Goal: Task Accomplishment & Management: Manage account settings

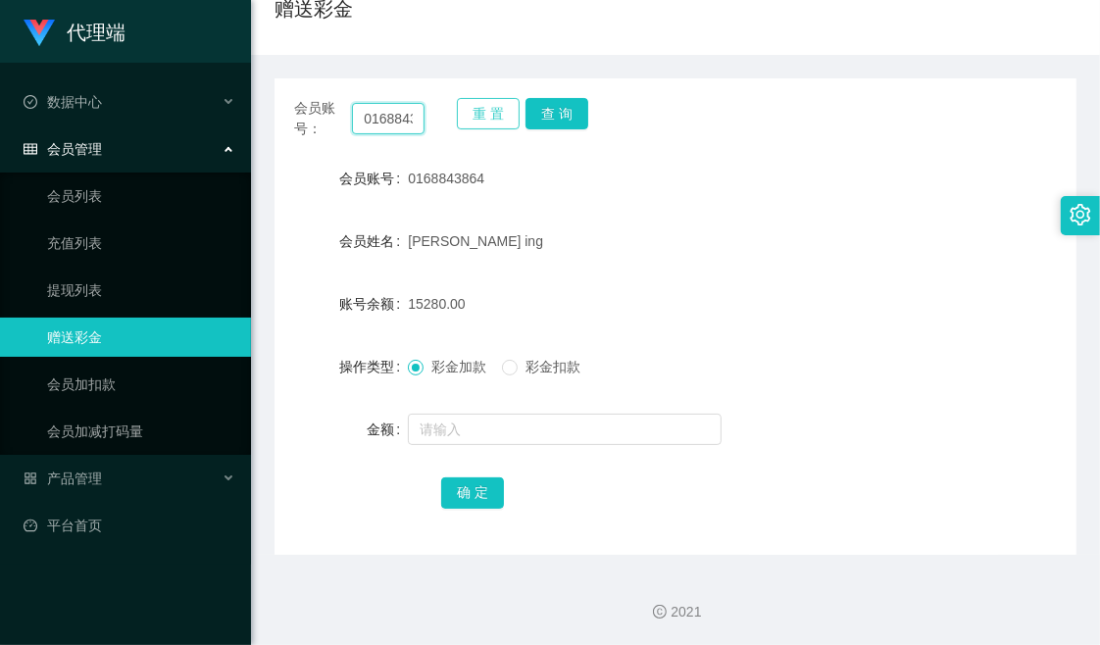
scroll to position [0, 26]
drag, startPoint x: 358, startPoint y: 120, endPoint x: 464, endPoint y: 120, distance: 105.9
click at [464, 120] on div "会员账号： 0168843864 重 置 查 询" at bounding box center [676, 118] width 802 height 41
paste input "10201988"
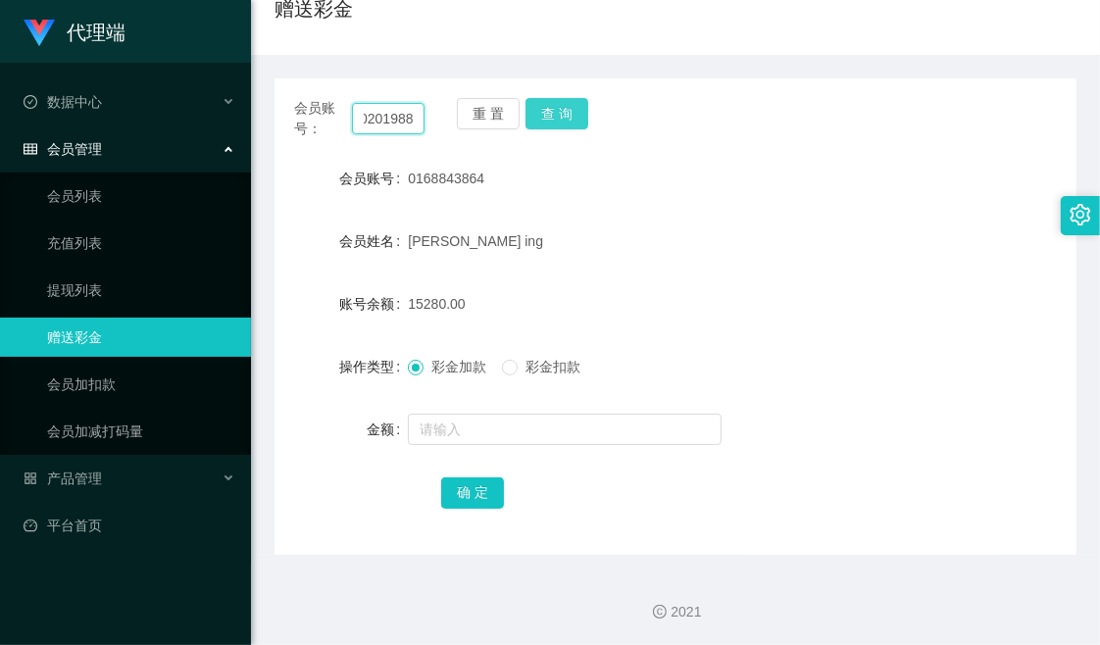
type input "10201988"
click at [555, 114] on button "查 询" at bounding box center [557, 113] width 63 height 31
click at [696, 27] on div "赠送彩金" at bounding box center [676, 16] width 802 height 45
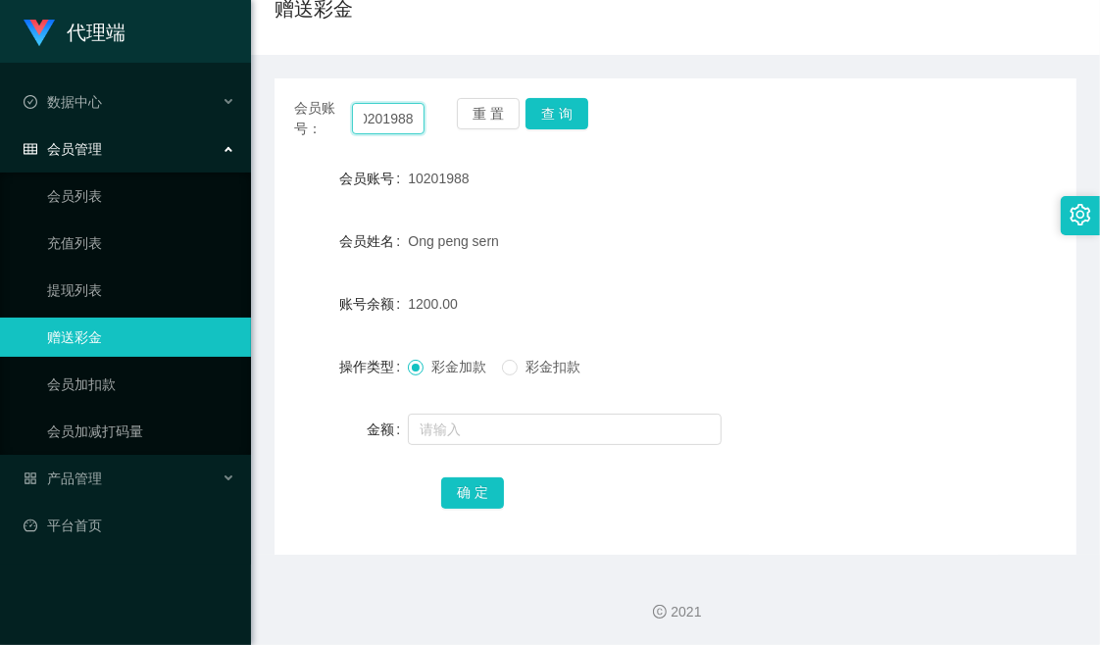
drag, startPoint x: 360, startPoint y: 119, endPoint x: 432, endPoint y: 119, distance: 72.6
click at [432, 119] on div "会员账号： 10201988 重 置 查 询" at bounding box center [676, 118] width 802 height 41
click at [612, 30] on div "赠送彩金" at bounding box center [676, 16] width 802 height 45
click at [747, 126] on div "会员账号： 10201988 重 置 查 询" at bounding box center [676, 118] width 802 height 41
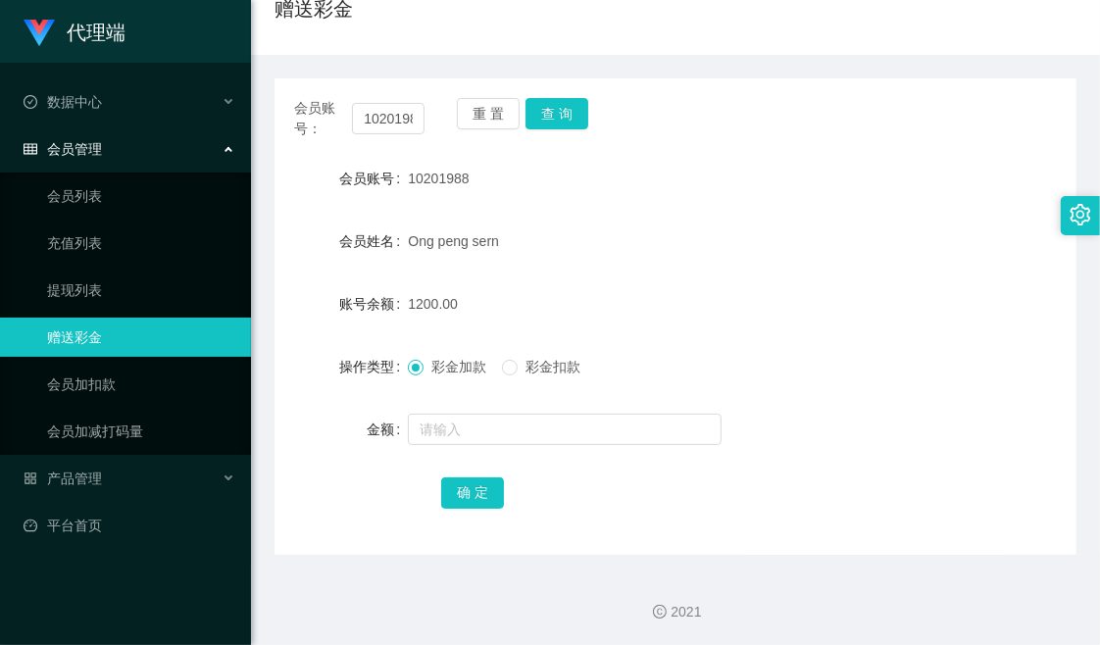
click at [564, 241] on div "Ong peng sern" at bounding box center [642, 241] width 468 height 39
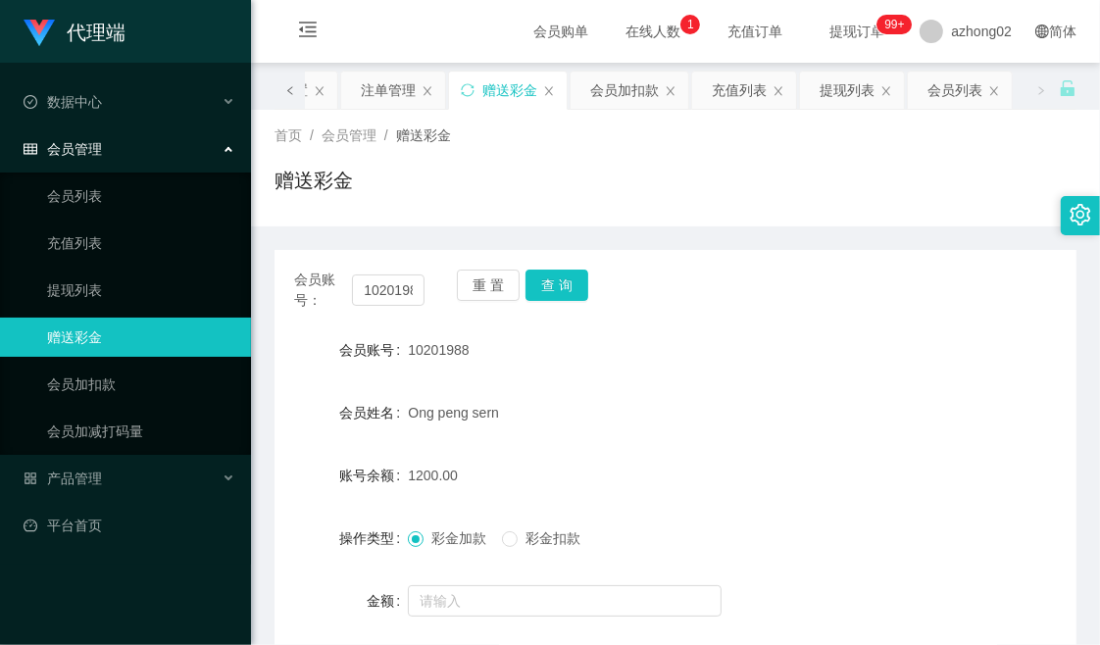
click at [288, 94] on icon "图标: left" at bounding box center [290, 90] width 10 height 10
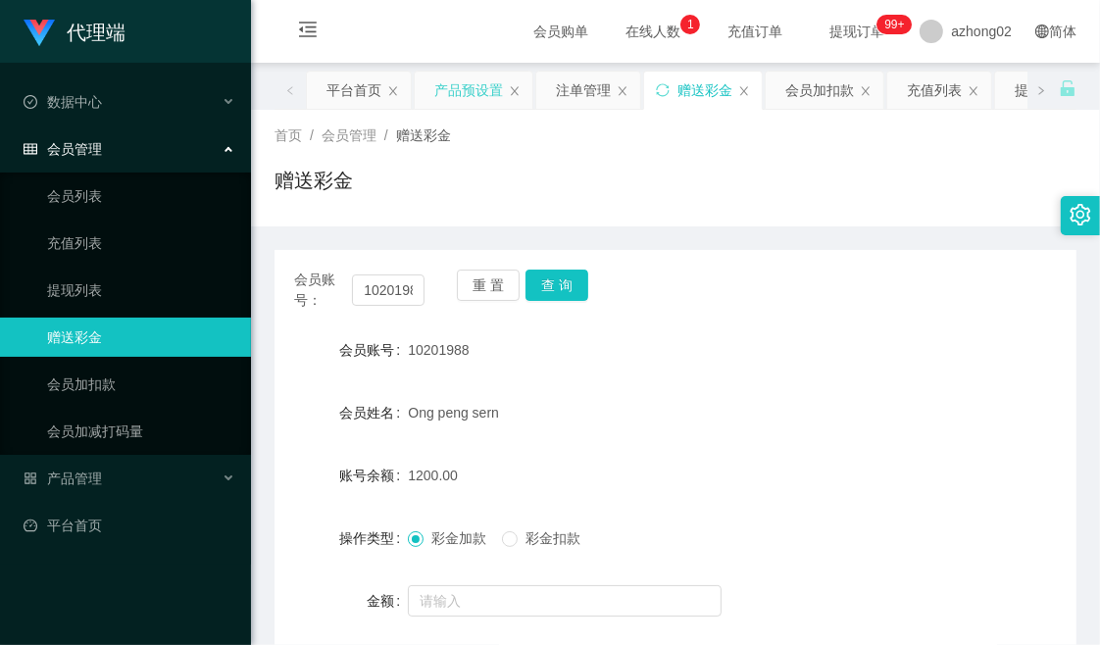
click at [462, 92] on div "产品预设置" at bounding box center [468, 90] width 69 height 37
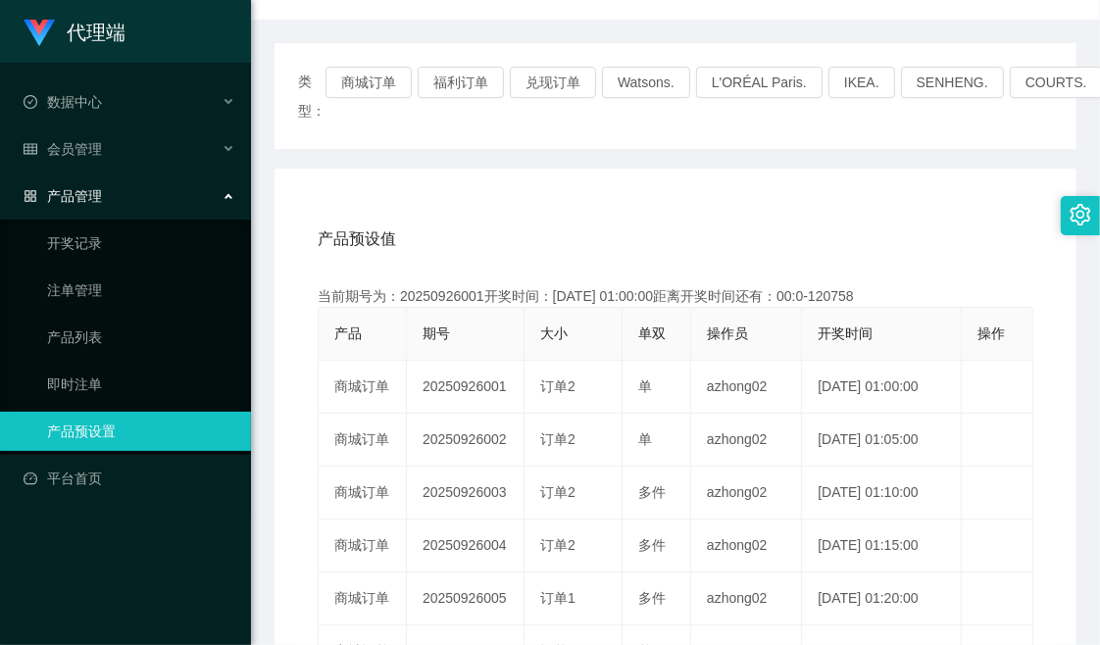
scroll to position [218, 0]
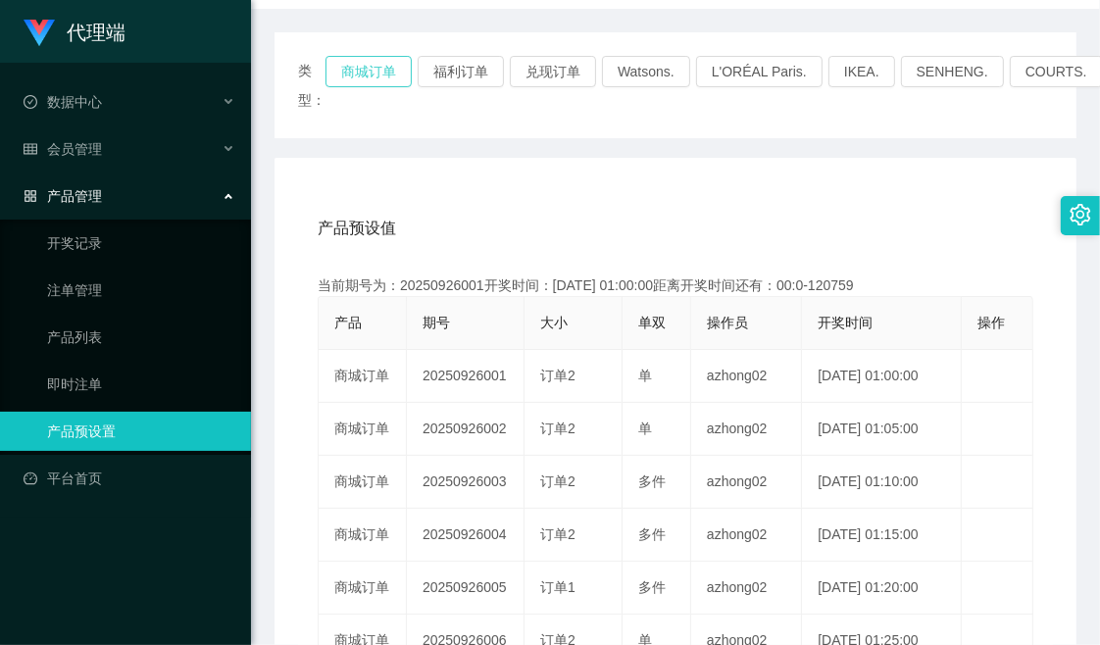
click at [367, 73] on button "商城订单" at bounding box center [369, 71] width 86 height 31
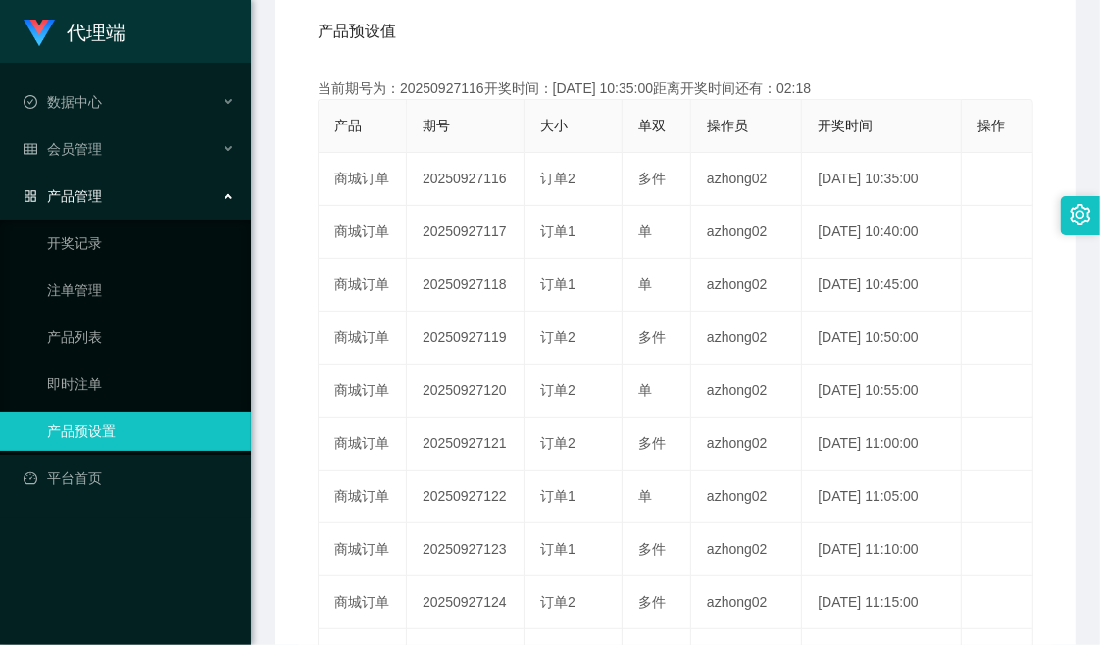
scroll to position [435, 0]
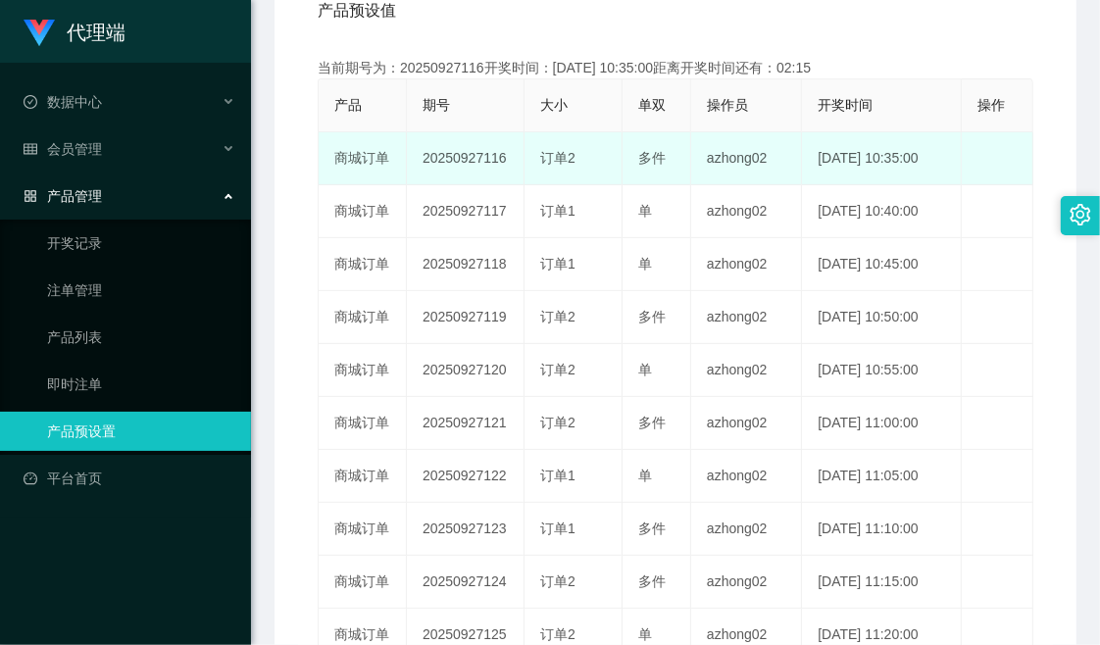
click at [443, 155] on td "20250927116" at bounding box center [466, 158] width 118 height 53
copy td "20250927116"
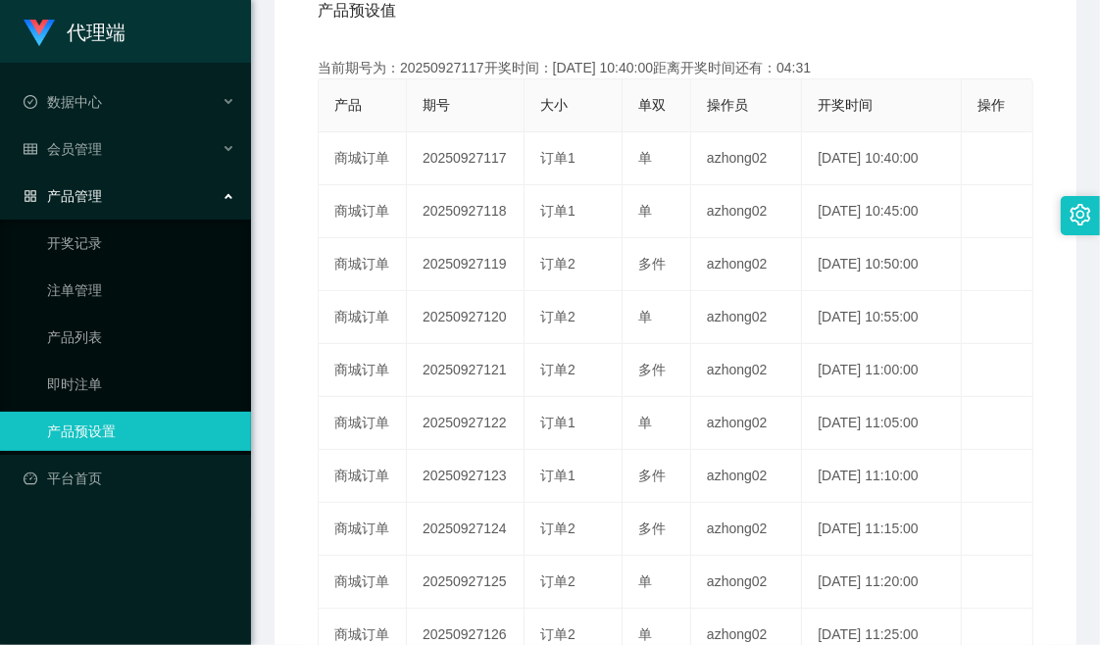
click at [956, 53] on div "产品预设值 添加期号 当前期号为：20250927117开奖时间：[DATE] 10:40:00距离开奖时间还有：04:31 产品 期号 大小 单双 操作员 …" at bounding box center [675, 353] width 755 height 741
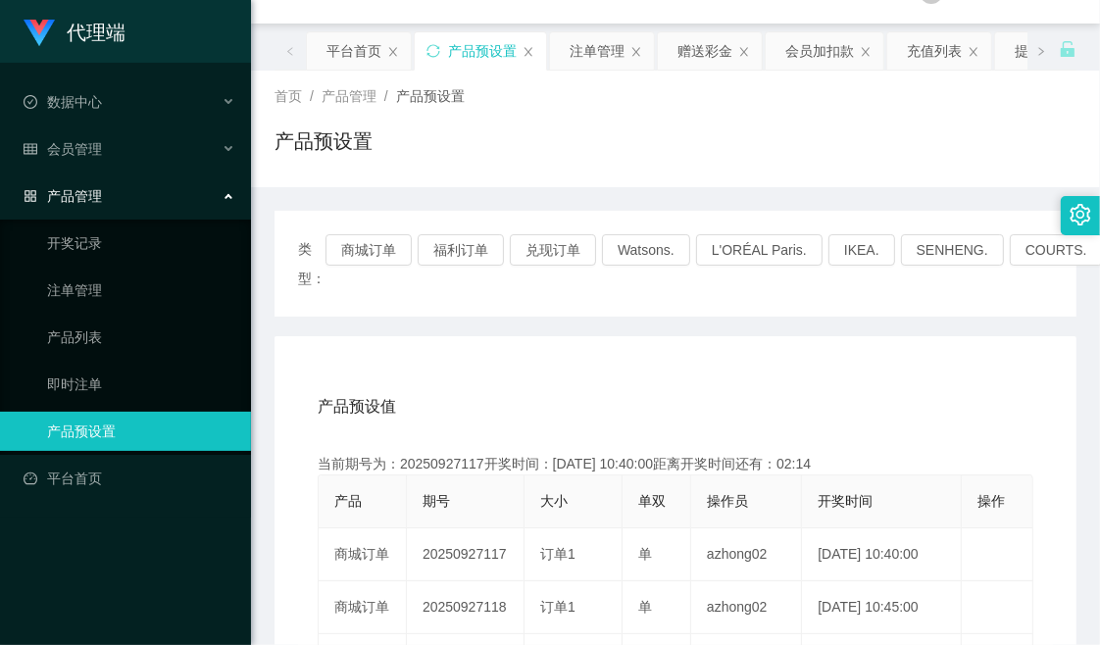
scroll to position [0, 0]
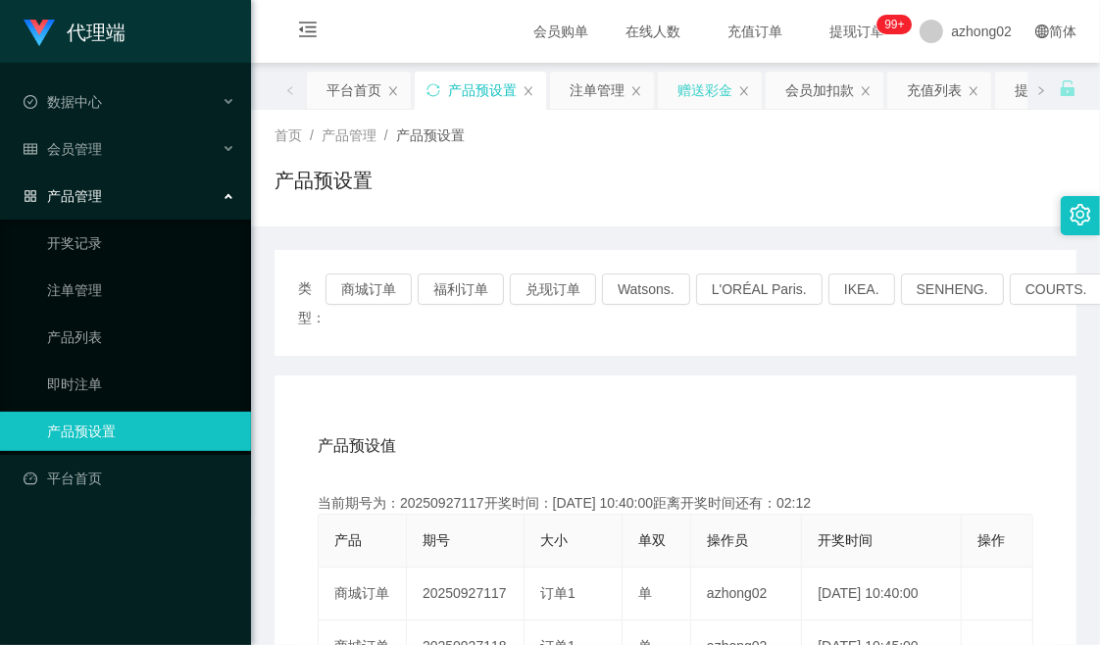
click at [729, 90] on div "赠送彩金" at bounding box center [705, 90] width 55 height 37
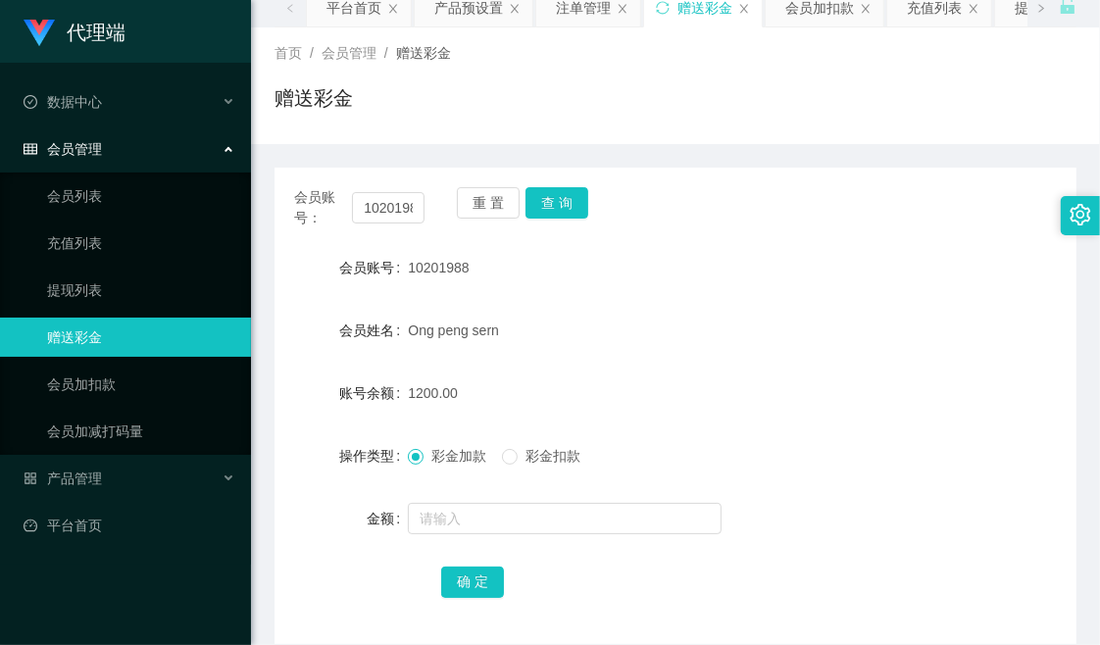
scroll to position [172, 0]
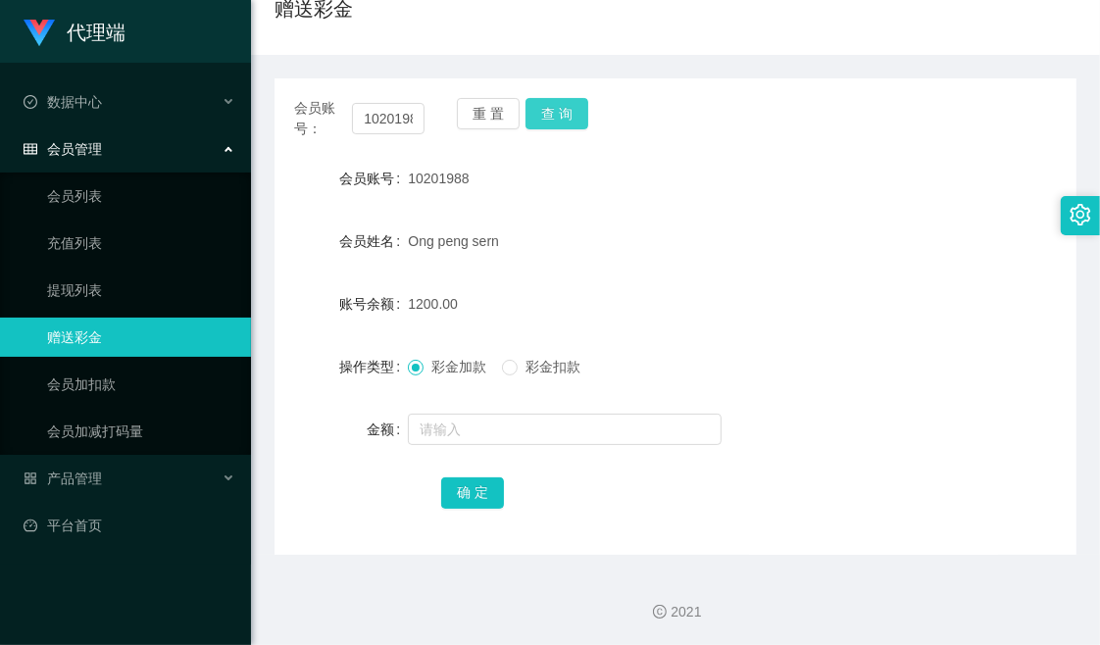
click at [544, 108] on button "查 询" at bounding box center [557, 113] width 63 height 31
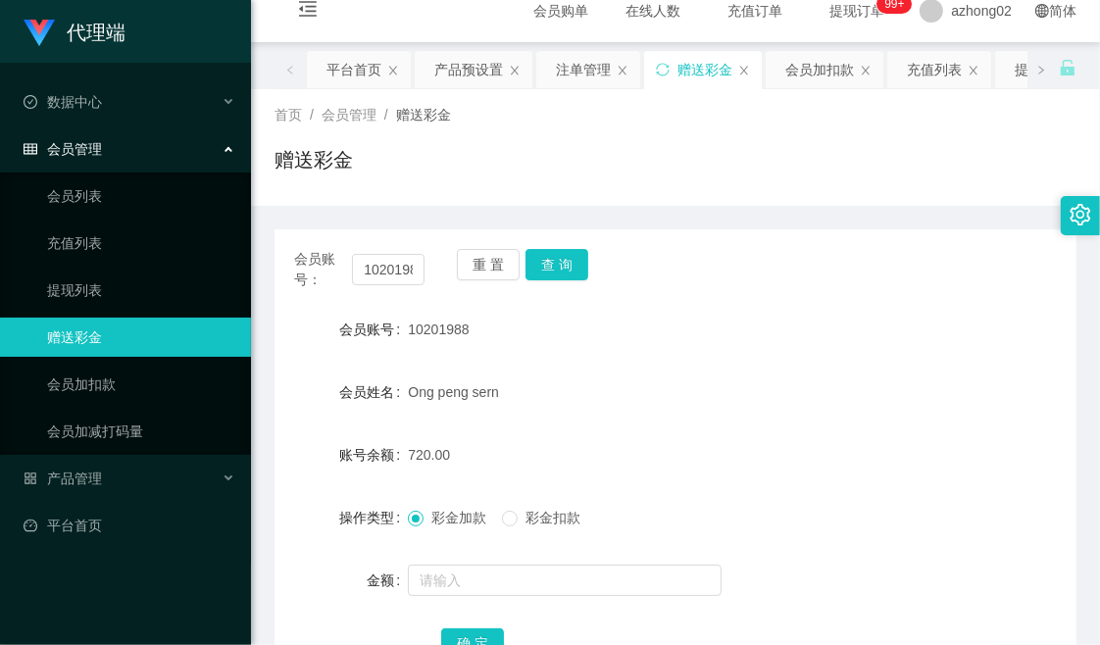
scroll to position [0, 0]
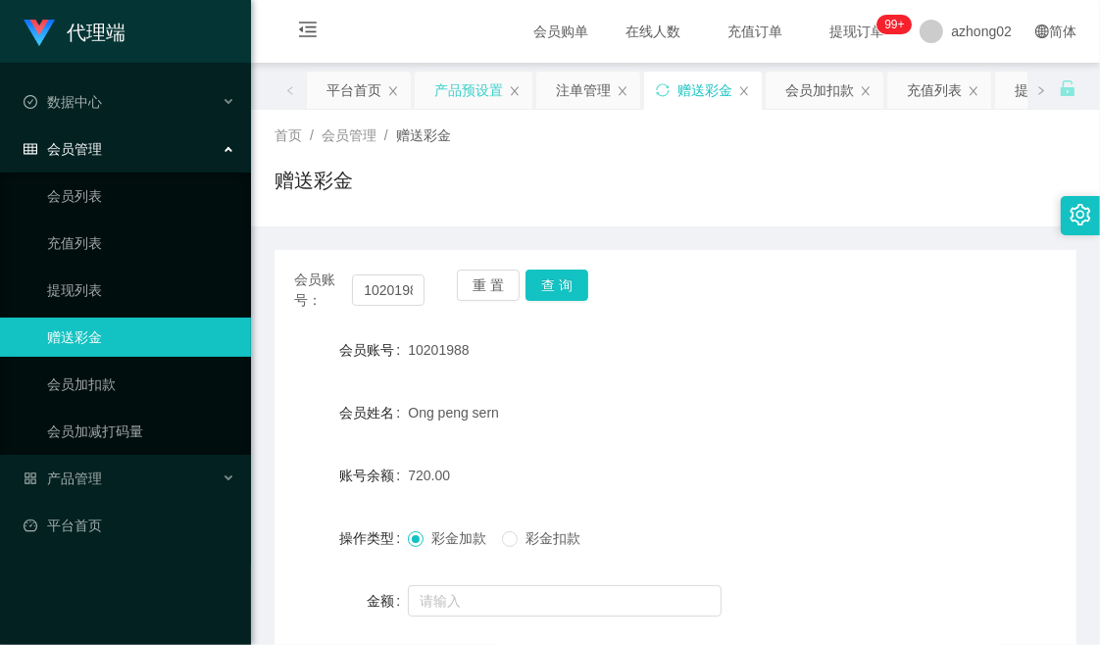
click at [463, 89] on div "产品预设置" at bounding box center [468, 90] width 69 height 37
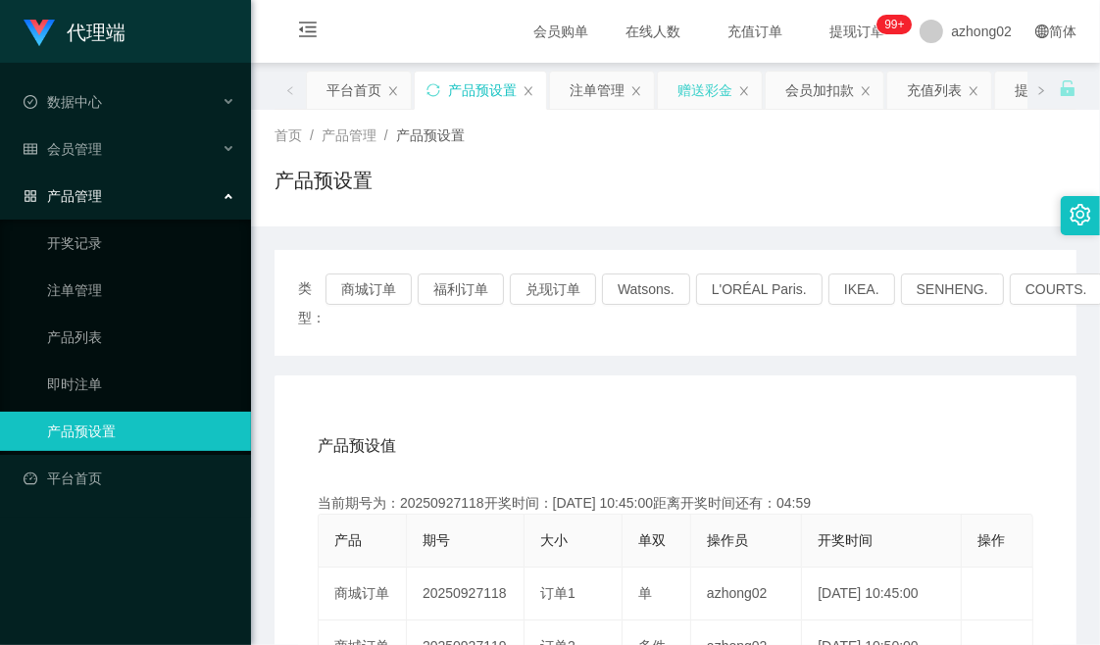
click at [707, 89] on div "赠送彩金" at bounding box center [705, 90] width 55 height 37
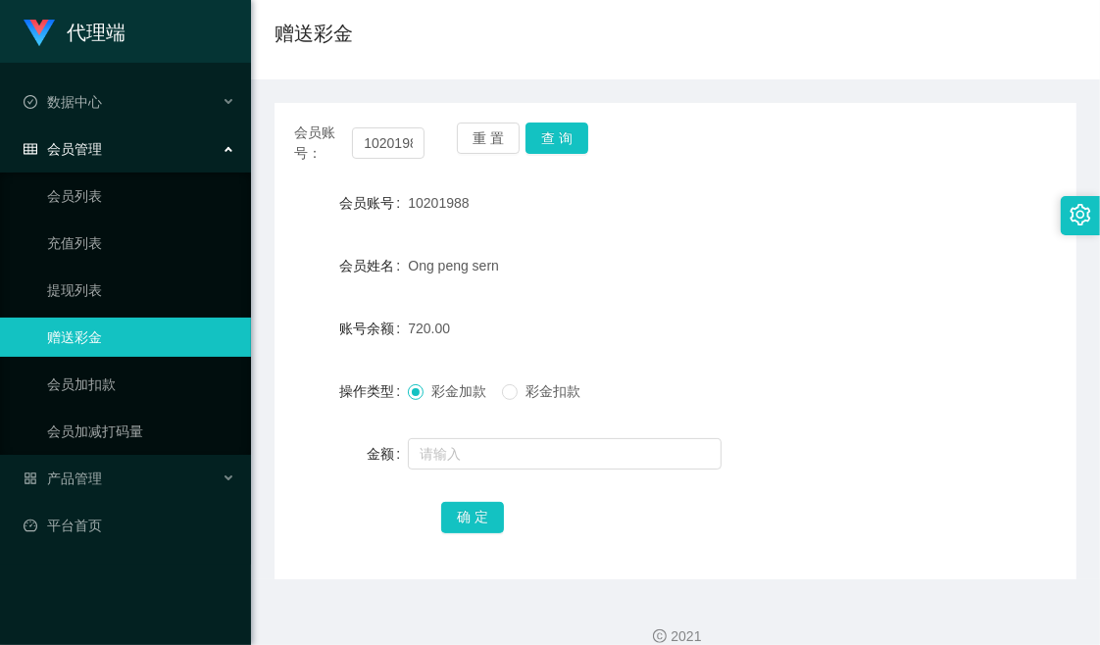
scroll to position [172, 0]
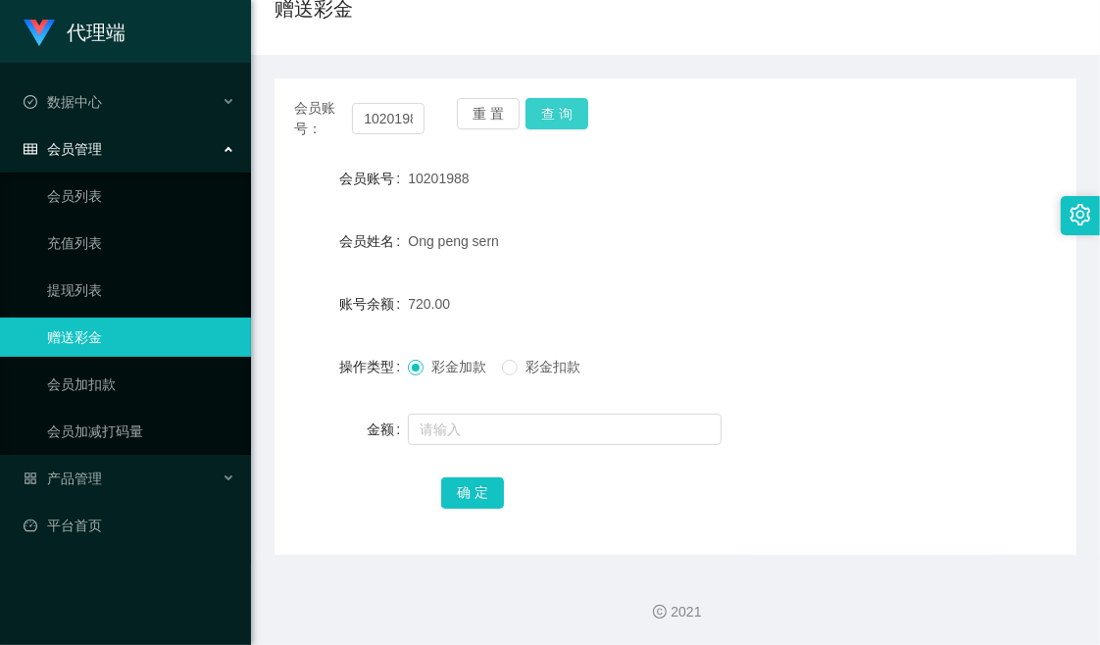
click at [560, 115] on button "查 询" at bounding box center [557, 113] width 63 height 31
click at [831, 119] on div "会员账号： 10201988 重 置 查 询" at bounding box center [676, 118] width 802 height 41
click at [550, 16] on div "赠送彩金" at bounding box center [676, 16] width 802 height 45
click at [781, 124] on div "会员账号： 10201988 重 置 查 询" at bounding box center [676, 118] width 802 height 41
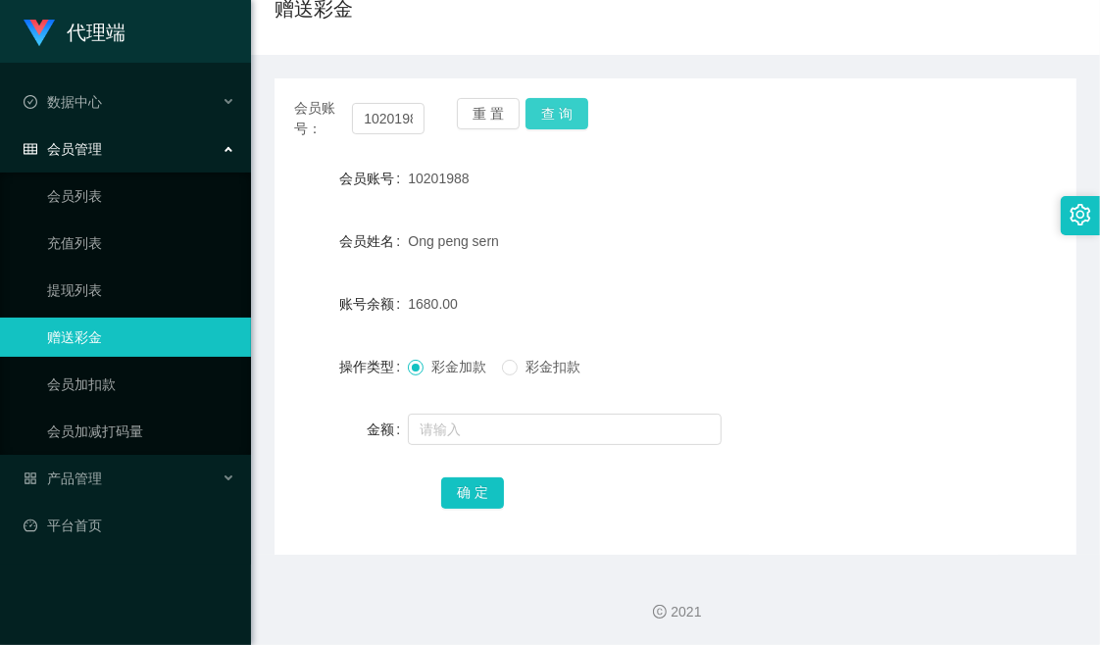
click at [553, 109] on button "查 询" at bounding box center [557, 113] width 63 height 31
click at [710, 21] on div "赠送彩金" at bounding box center [676, 16] width 802 height 45
click at [767, 31] on div "赠送彩金" at bounding box center [676, 16] width 802 height 45
click at [674, 29] on div "赠送彩金" at bounding box center [676, 16] width 802 height 45
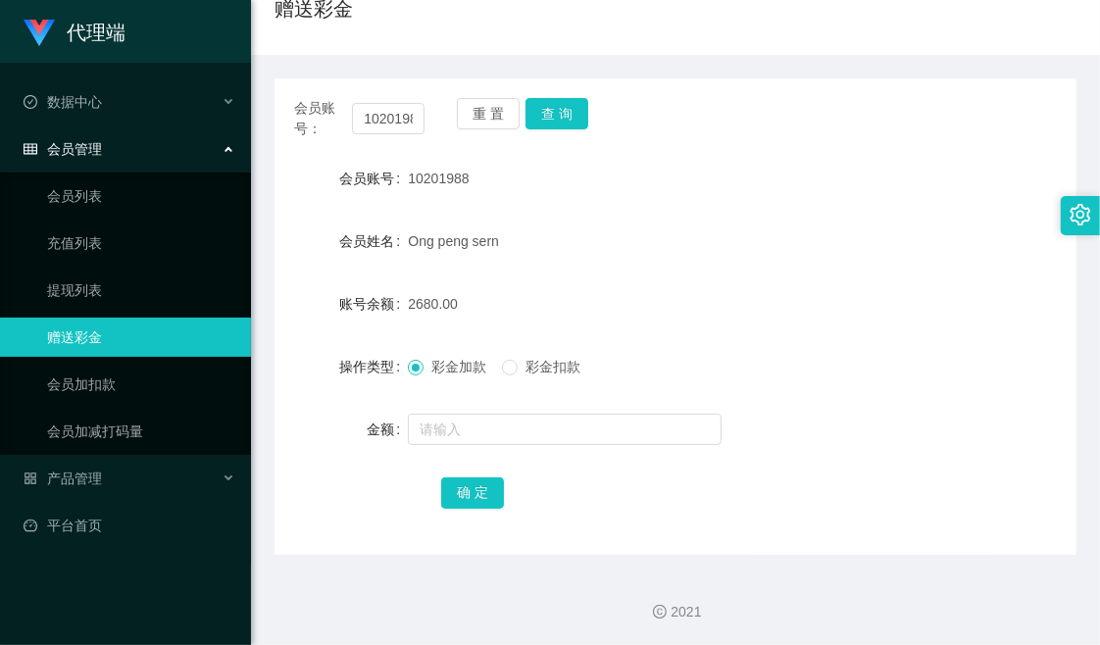
click at [816, 142] on div "会员账号： 10201988 重 置 查 询 会员账号 10201988 会员姓名 Ong peng sern 账号余额 2680.00 操作类型 彩金加款 …" at bounding box center [676, 316] width 802 height 477
click at [449, 173] on span "10201988" at bounding box center [438, 179] width 61 height 16
copy span "10201988"
click at [561, 111] on button "查 询" at bounding box center [557, 113] width 63 height 31
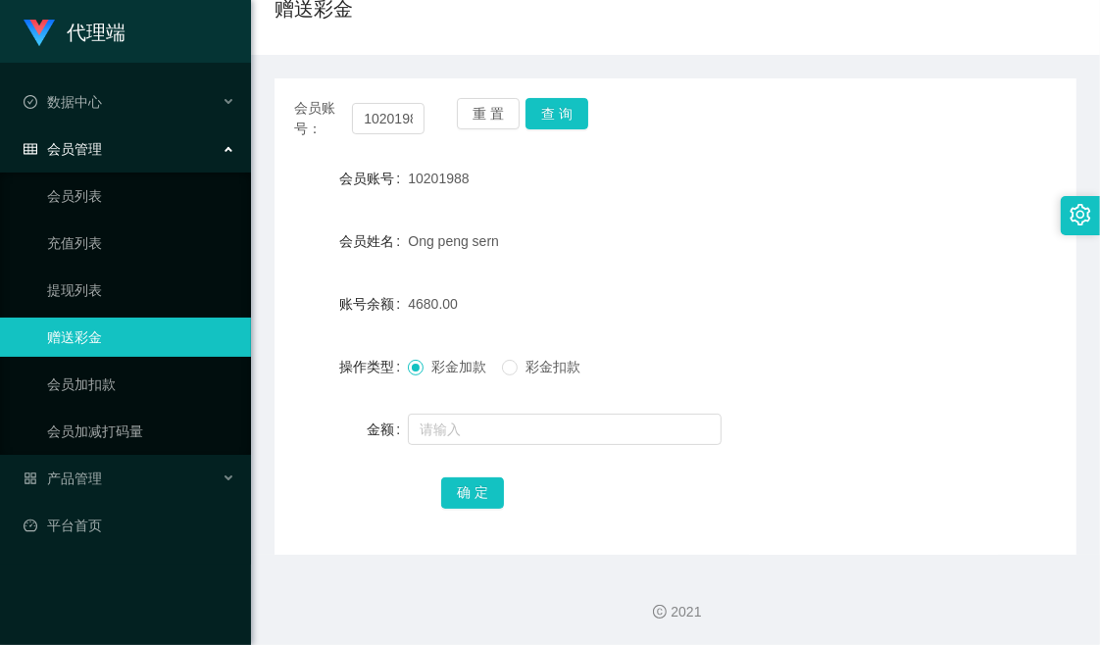
click at [664, 168] on div "10201988" at bounding box center [642, 178] width 468 height 39
click at [694, 18] on div "赠送彩金" at bounding box center [676, 16] width 802 height 45
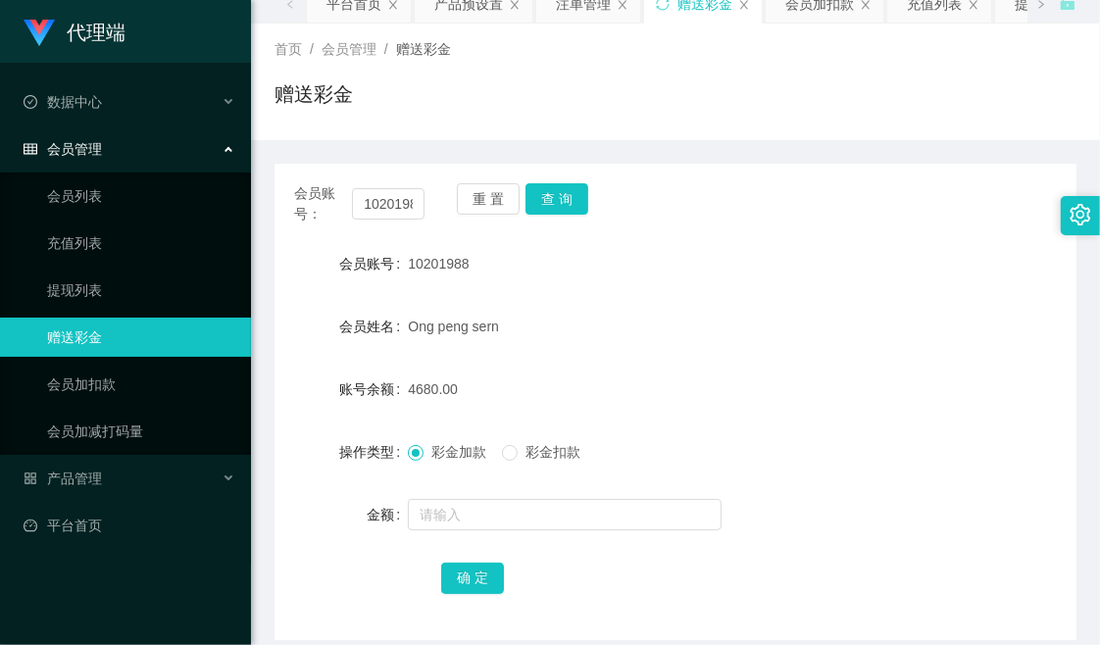
scroll to position [0, 0]
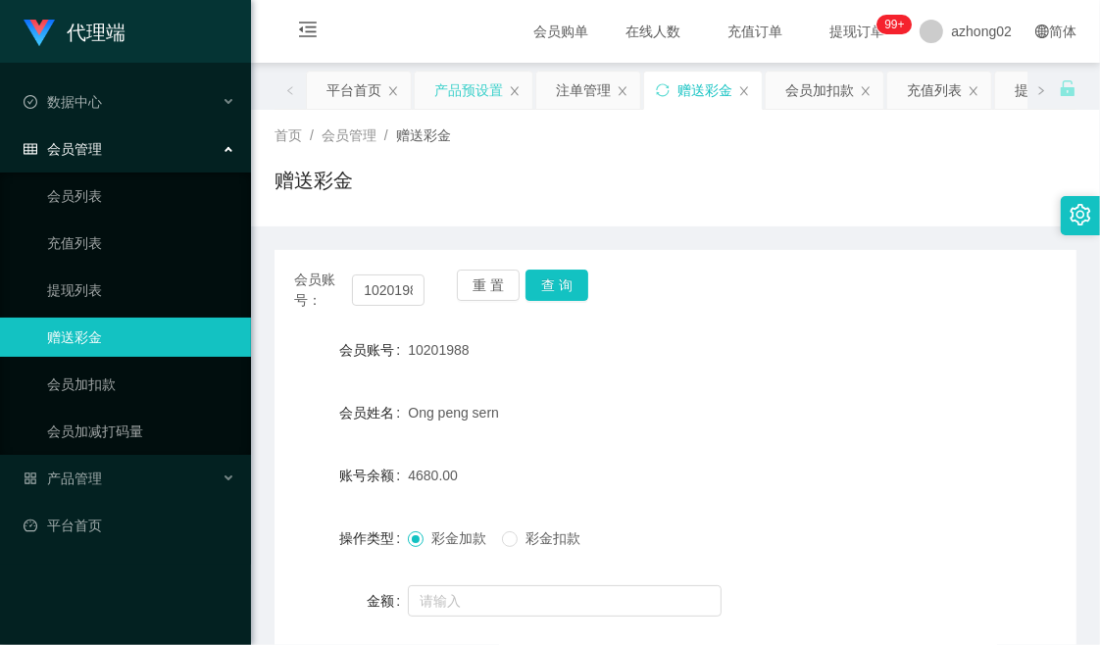
click at [473, 94] on div "产品预设置" at bounding box center [468, 90] width 69 height 37
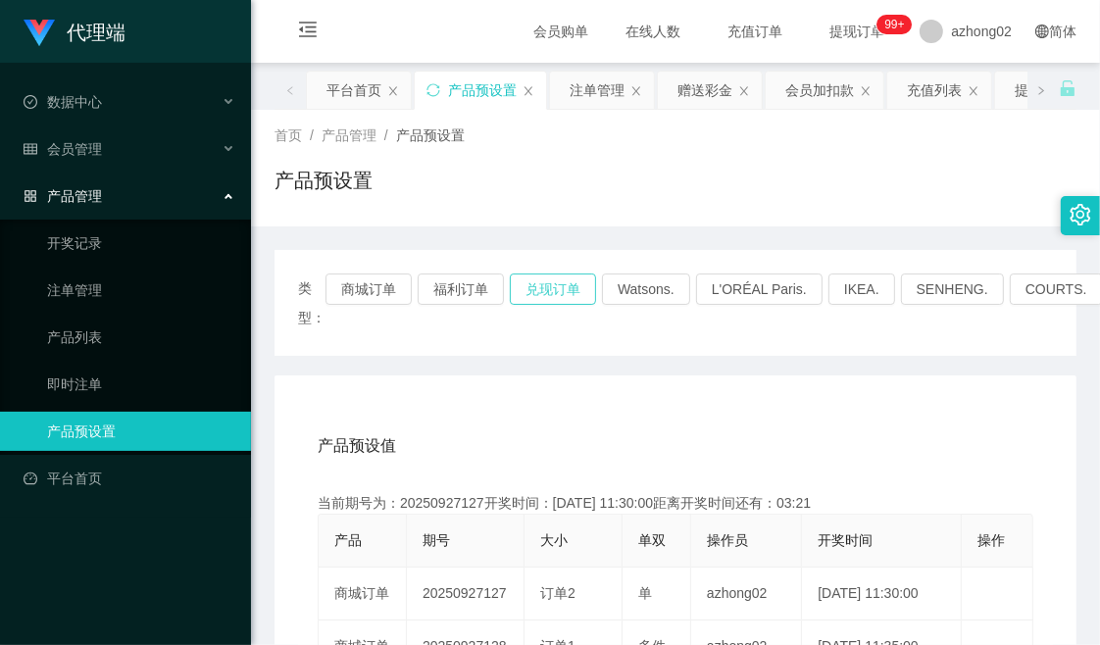
click at [545, 294] on button "兑现订单" at bounding box center [553, 289] width 86 height 31
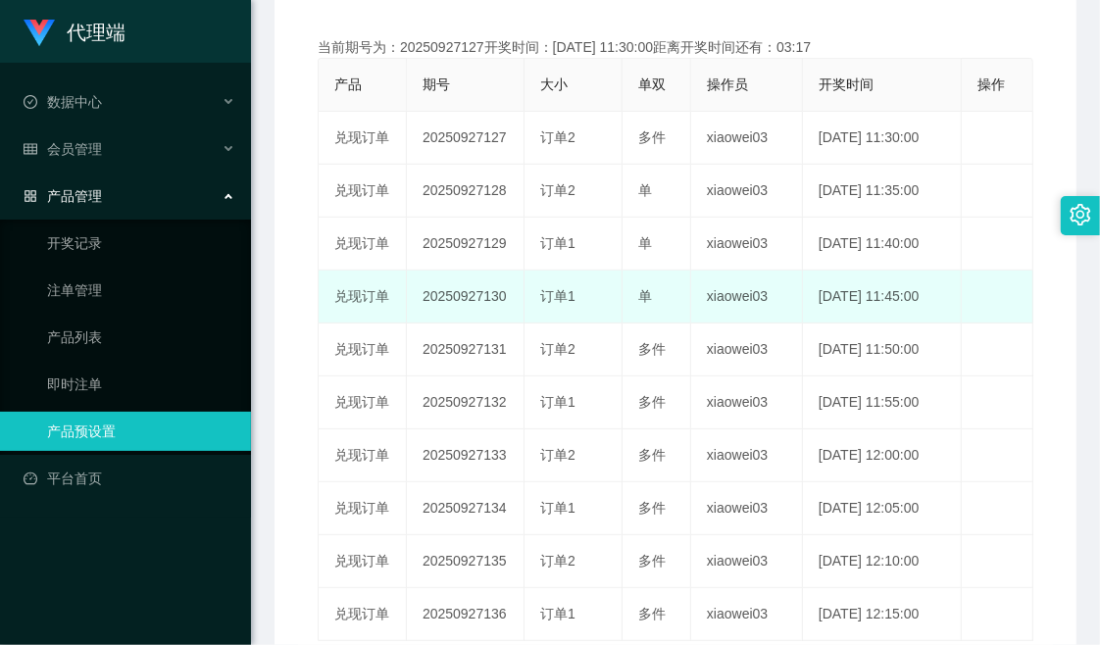
scroll to position [435, 0]
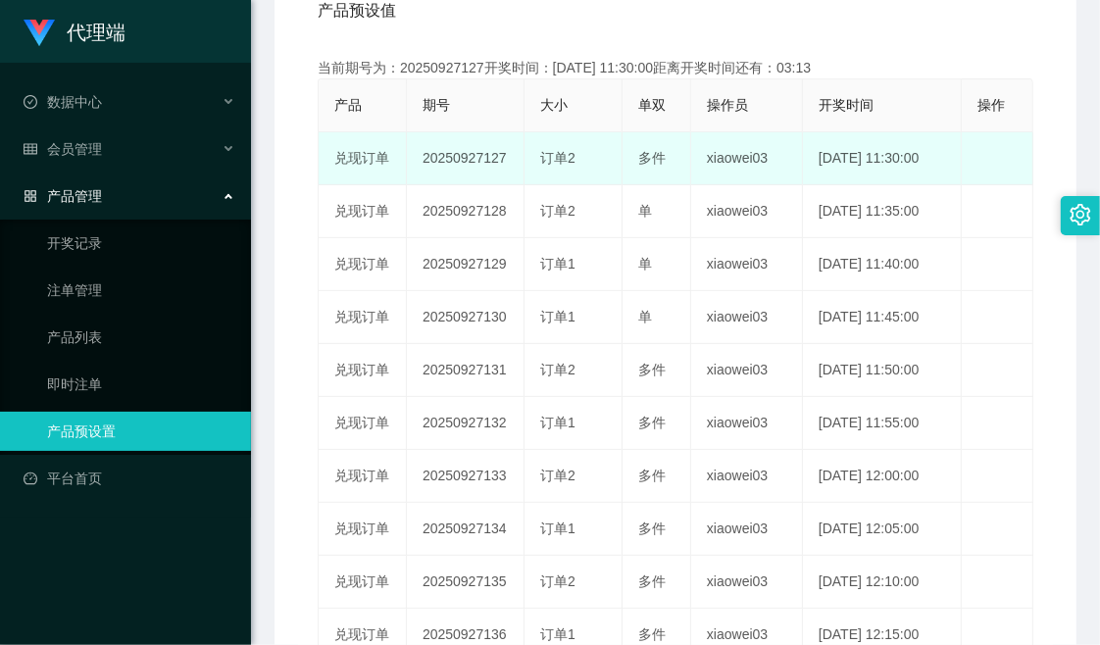
click at [472, 158] on td "20250927127" at bounding box center [466, 158] width 118 height 53
copy td "20250927127"
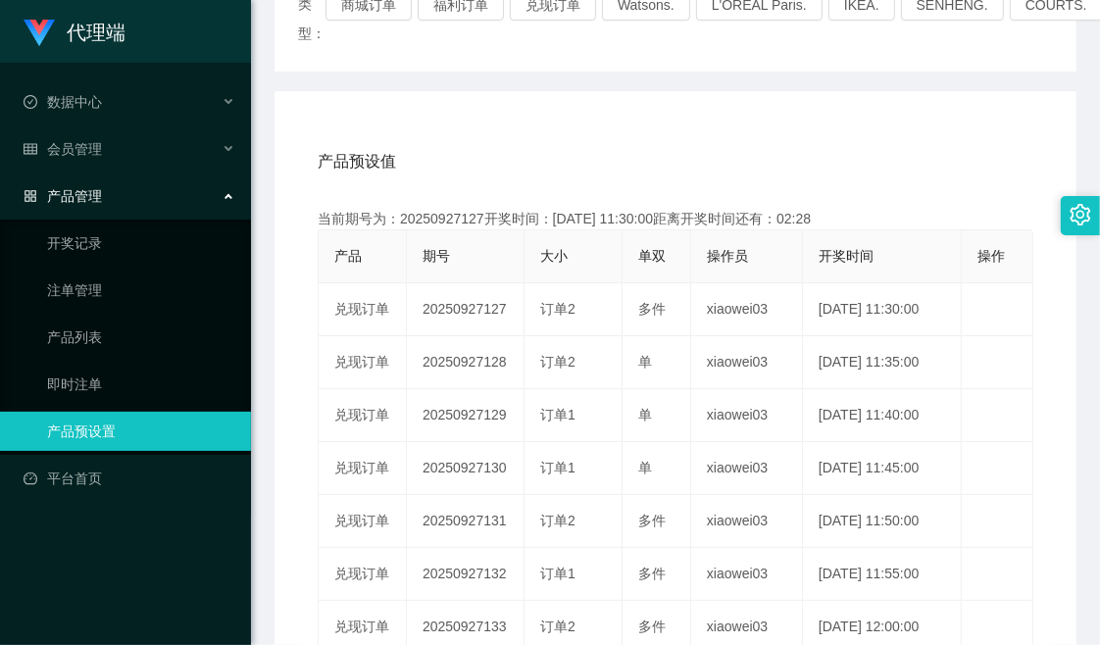
scroll to position [84, 0]
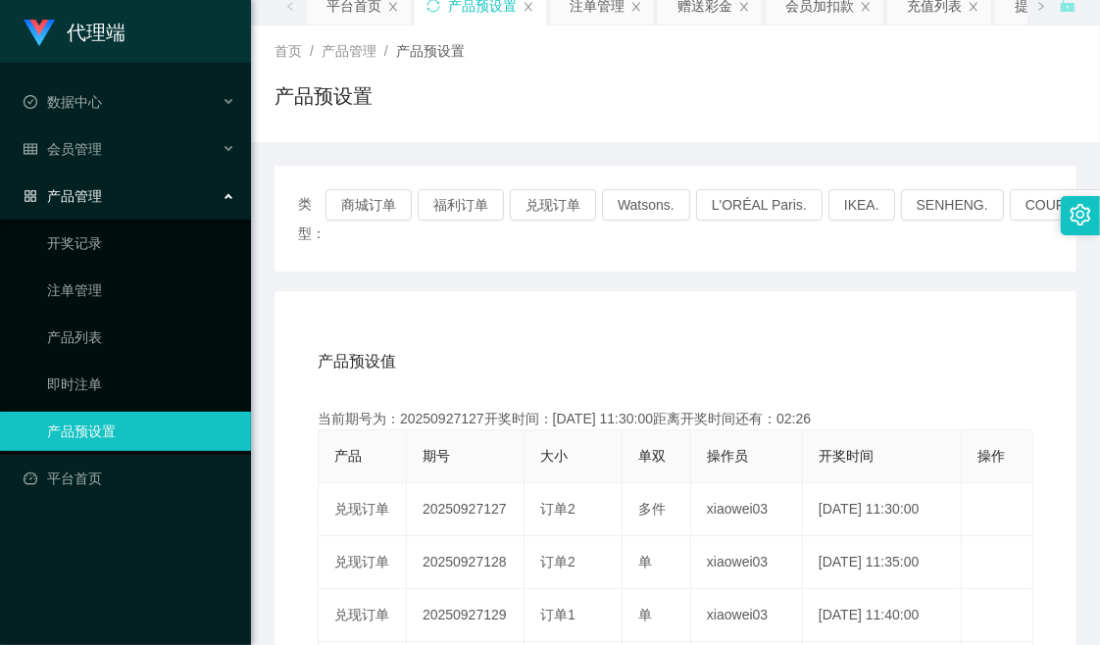
click at [706, 10] on div "赠送彩金" at bounding box center [705, 5] width 55 height 37
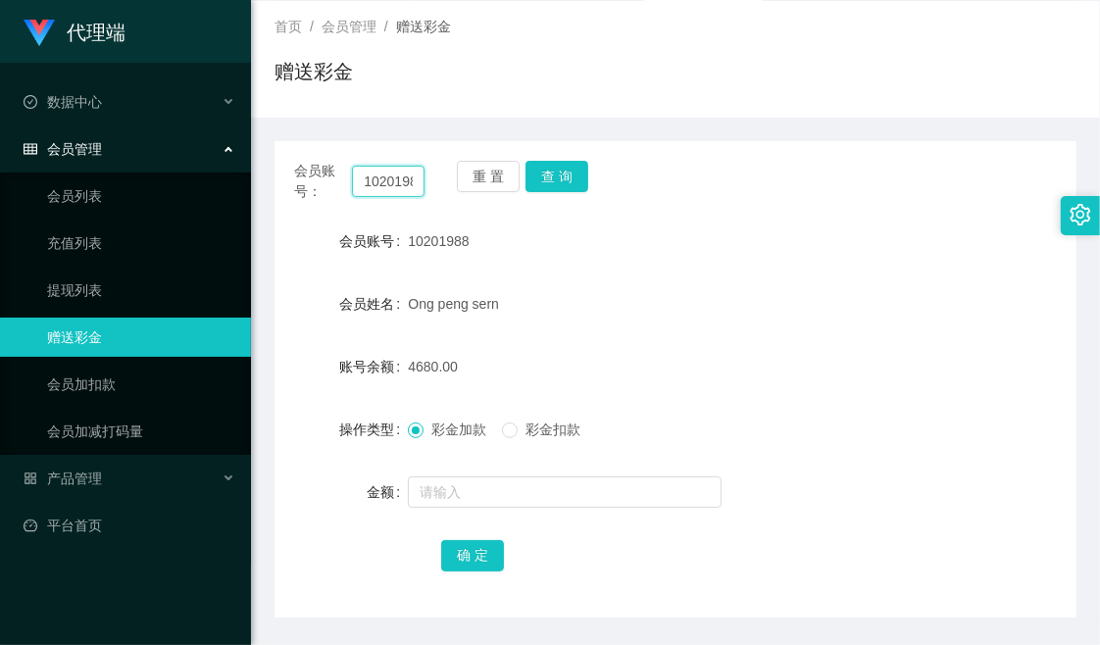
scroll to position [0, 12]
drag, startPoint x: 363, startPoint y: 181, endPoint x: 457, endPoint y: 190, distance: 94.6
click at [457, 190] on div "会员账号： 10201988 重 置 查 询" at bounding box center [676, 181] width 802 height 41
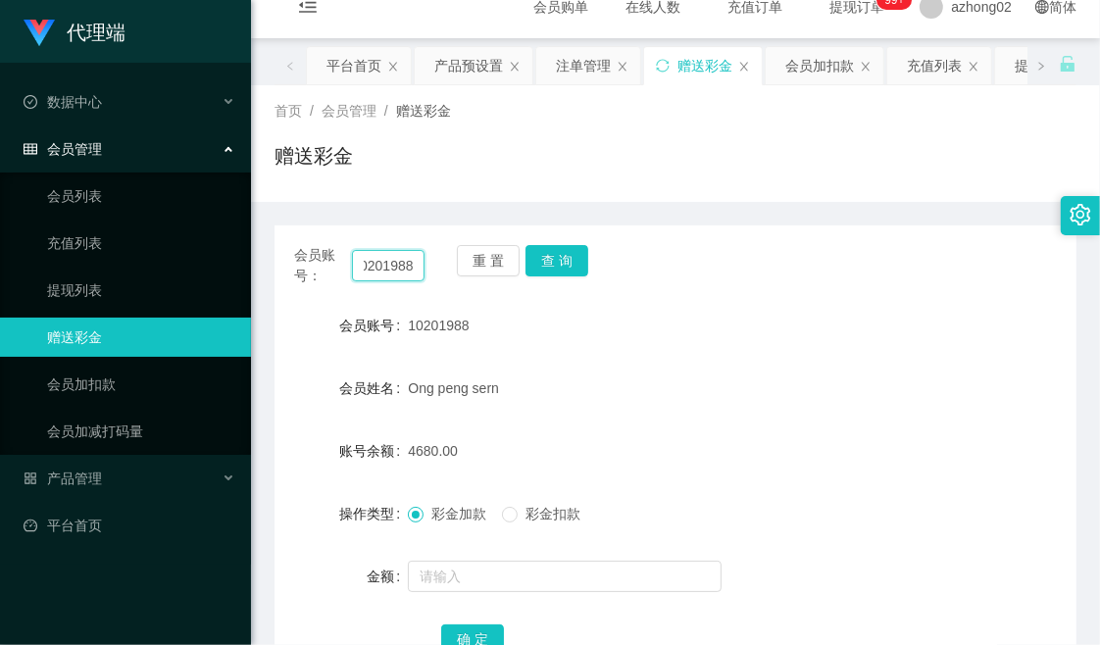
scroll to position [0, 0]
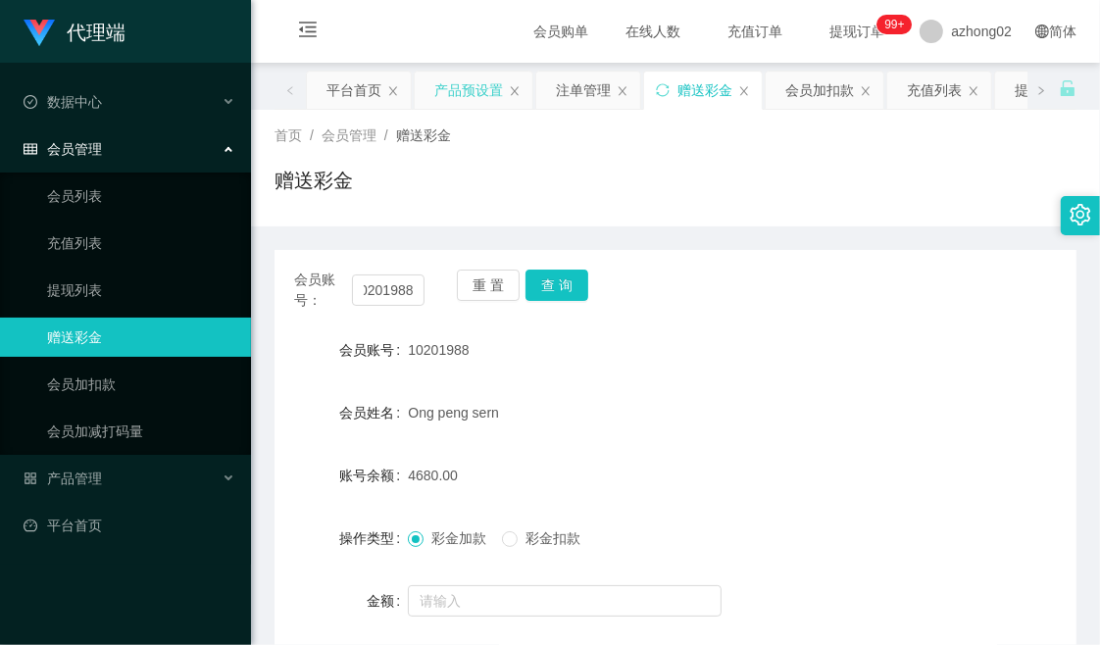
click at [473, 90] on div "产品预设置" at bounding box center [468, 90] width 69 height 37
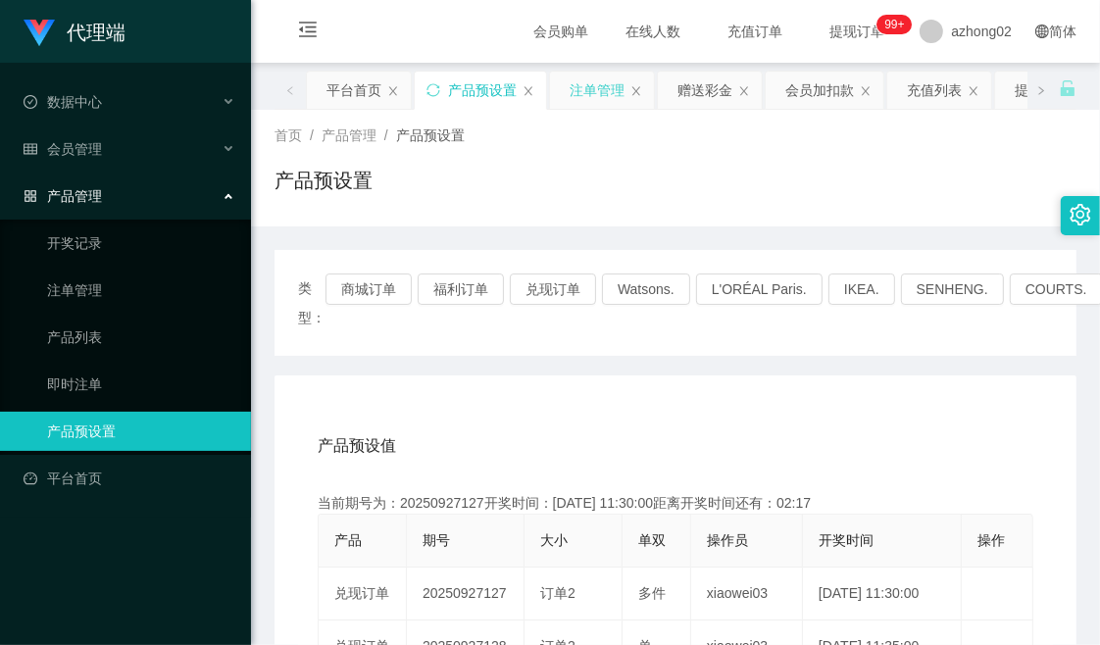
click at [589, 92] on div "注单管理" at bounding box center [597, 90] width 55 height 37
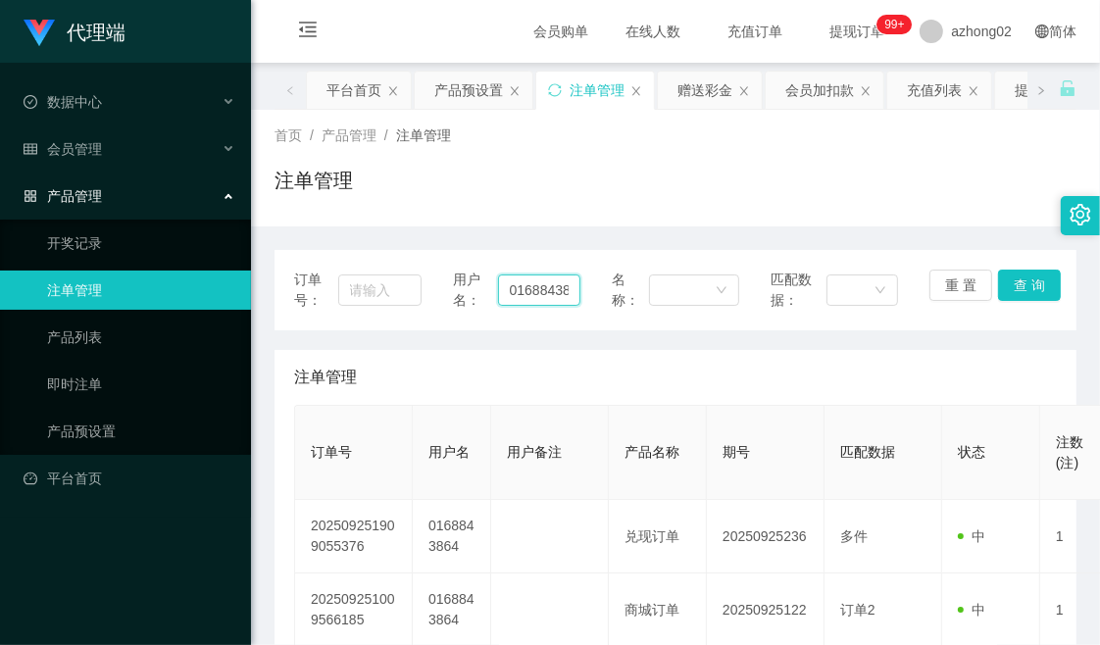
scroll to position [0, 16]
drag, startPoint x: 503, startPoint y: 292, endPoint x: 599, endPoint y: 295, distance: 96.2
click at [599, 295] on div "订单号： 用户名： 0168843864 名称： 匹配数据： 重 置 查 询" at bounding box center [675, 290] width 763 height 41
paste input "10201988"
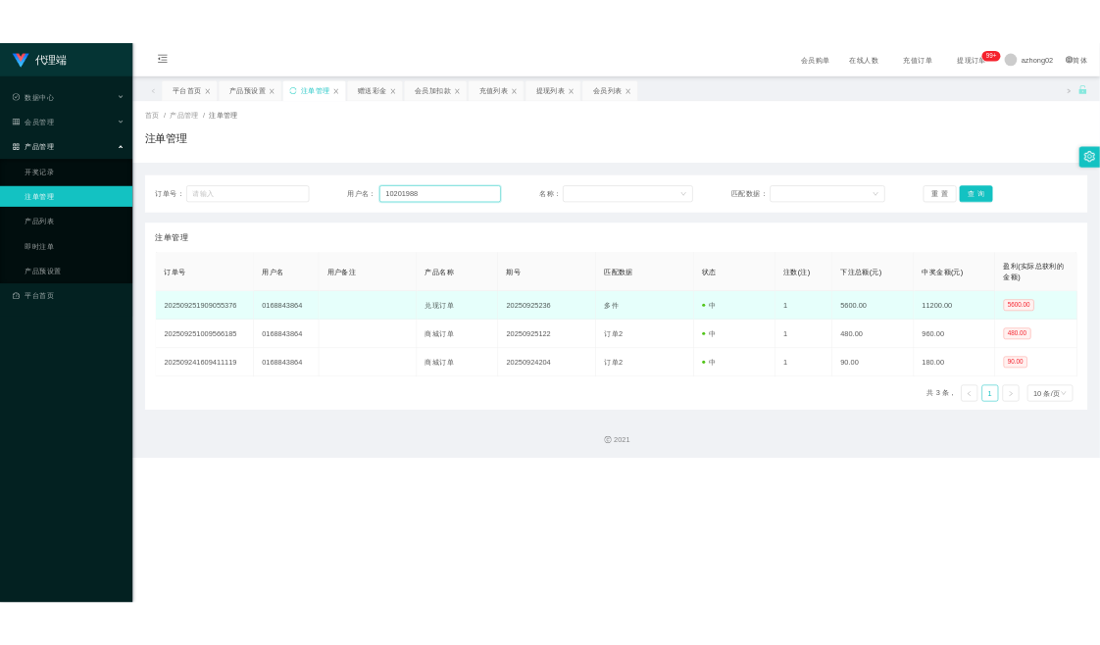
scroll to position [0, 0]
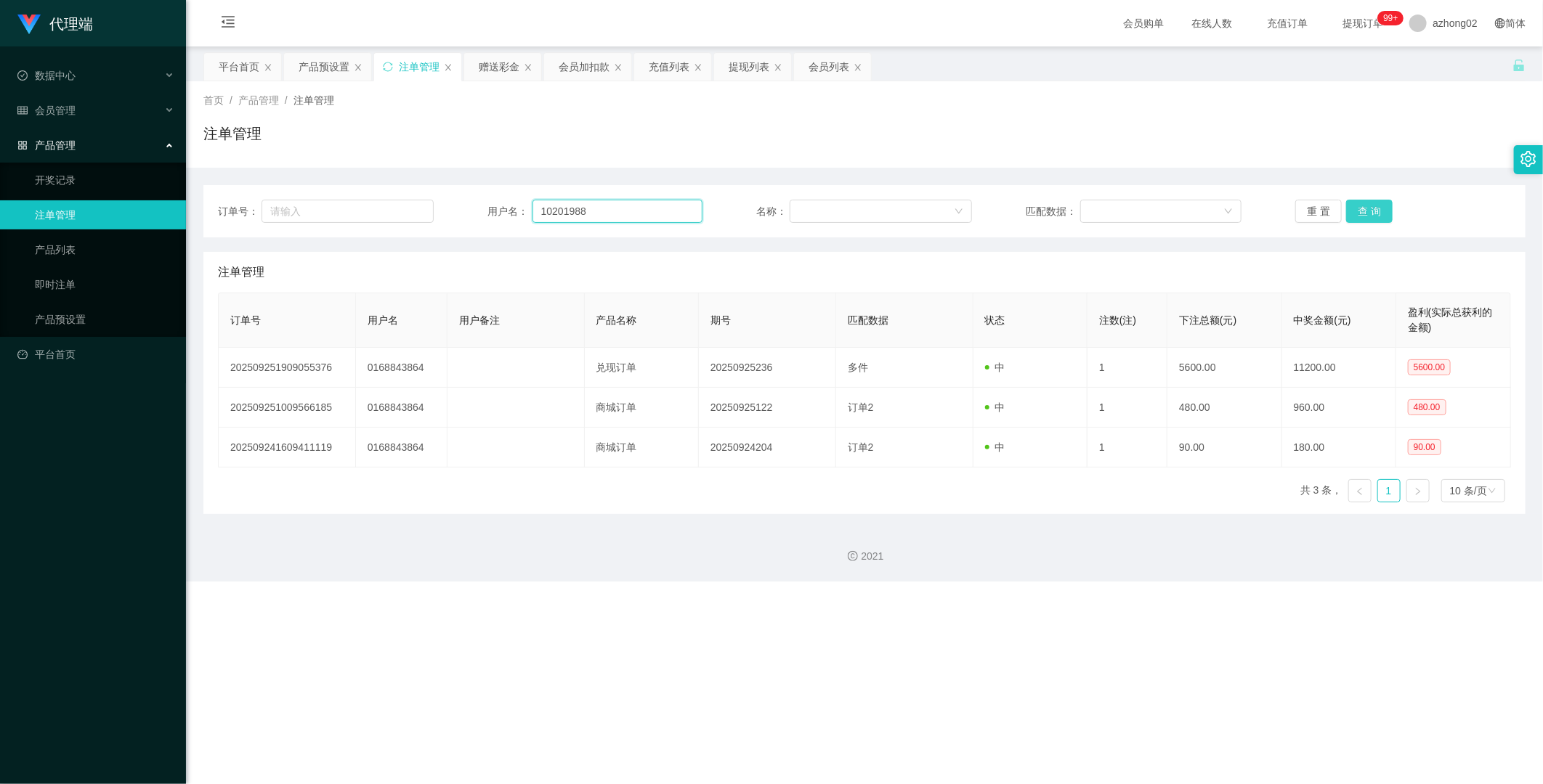
type input "10201988"
click at [814, 207] on button "查 询" at bounding box center [1369, 211] width 47 height 23
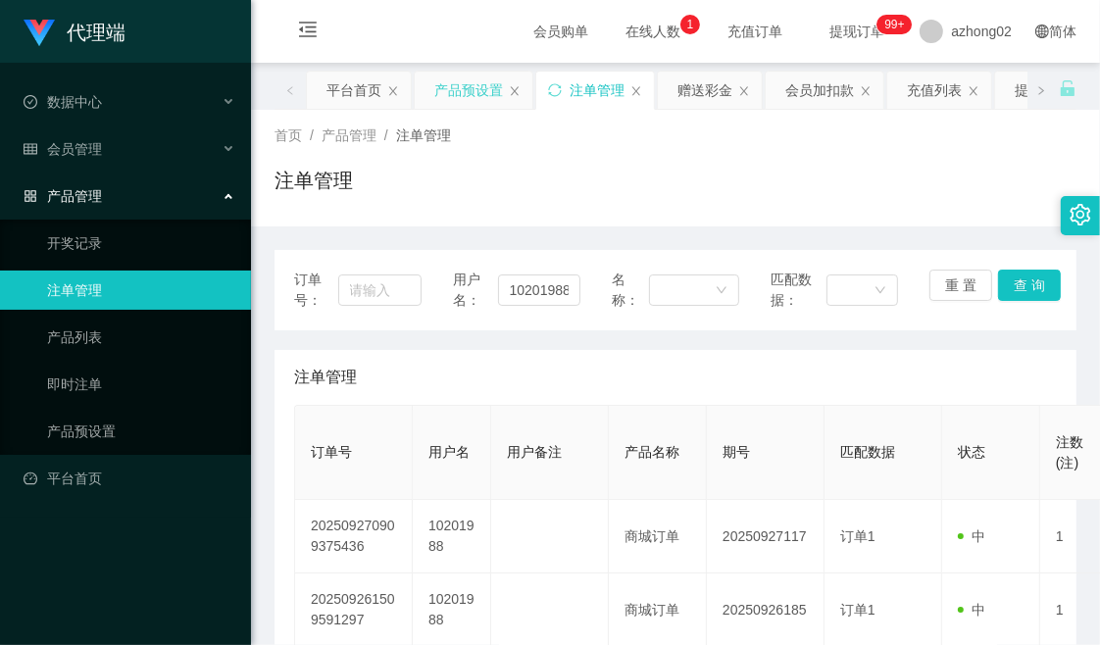
click at [456, 83] on div "产品预设置" at bounding box center [468, 90] width 69 height 37
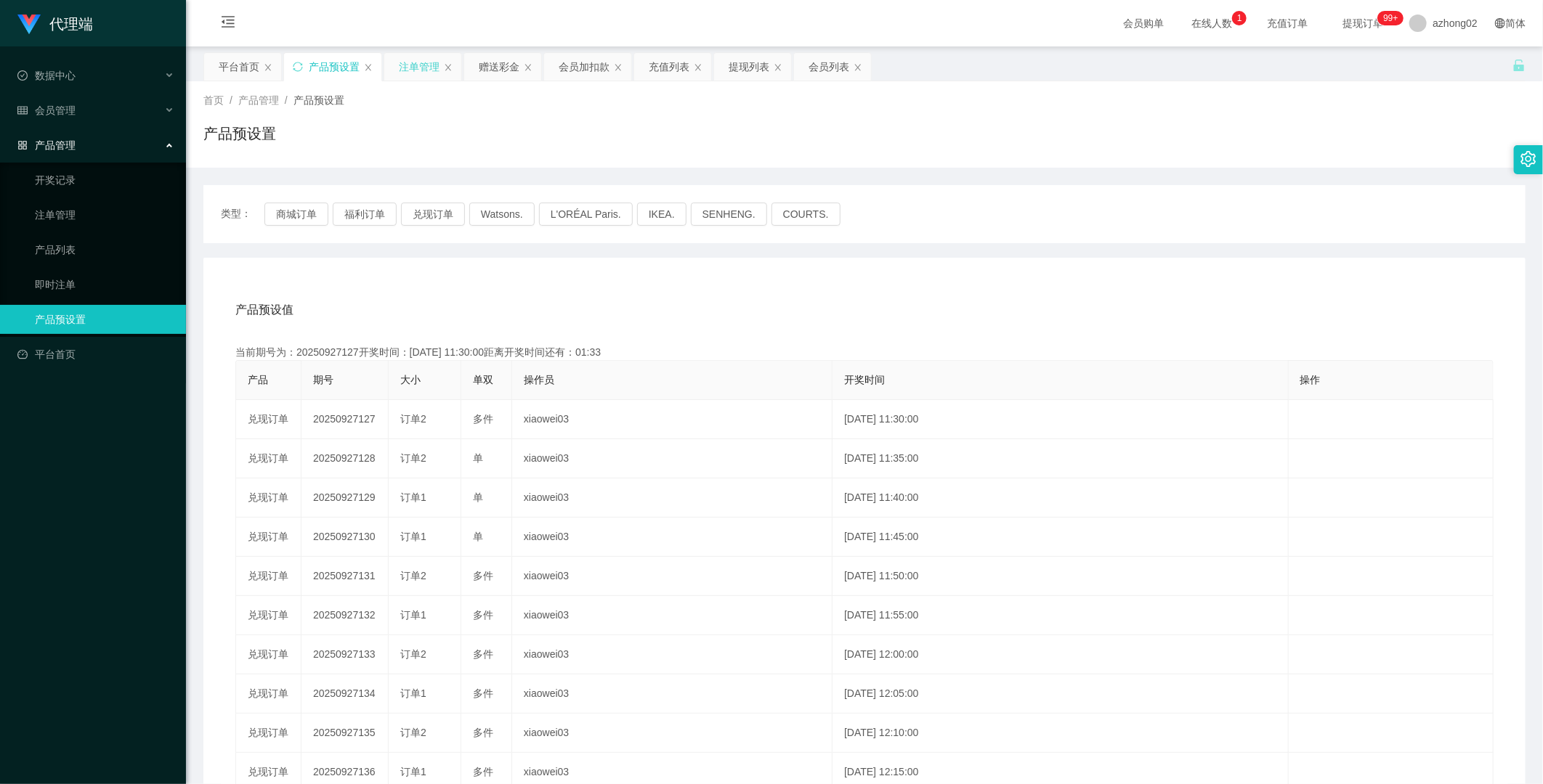
click at [424, 69] on div "注单管理" at bounding box center [419, 67] width 41 height 27
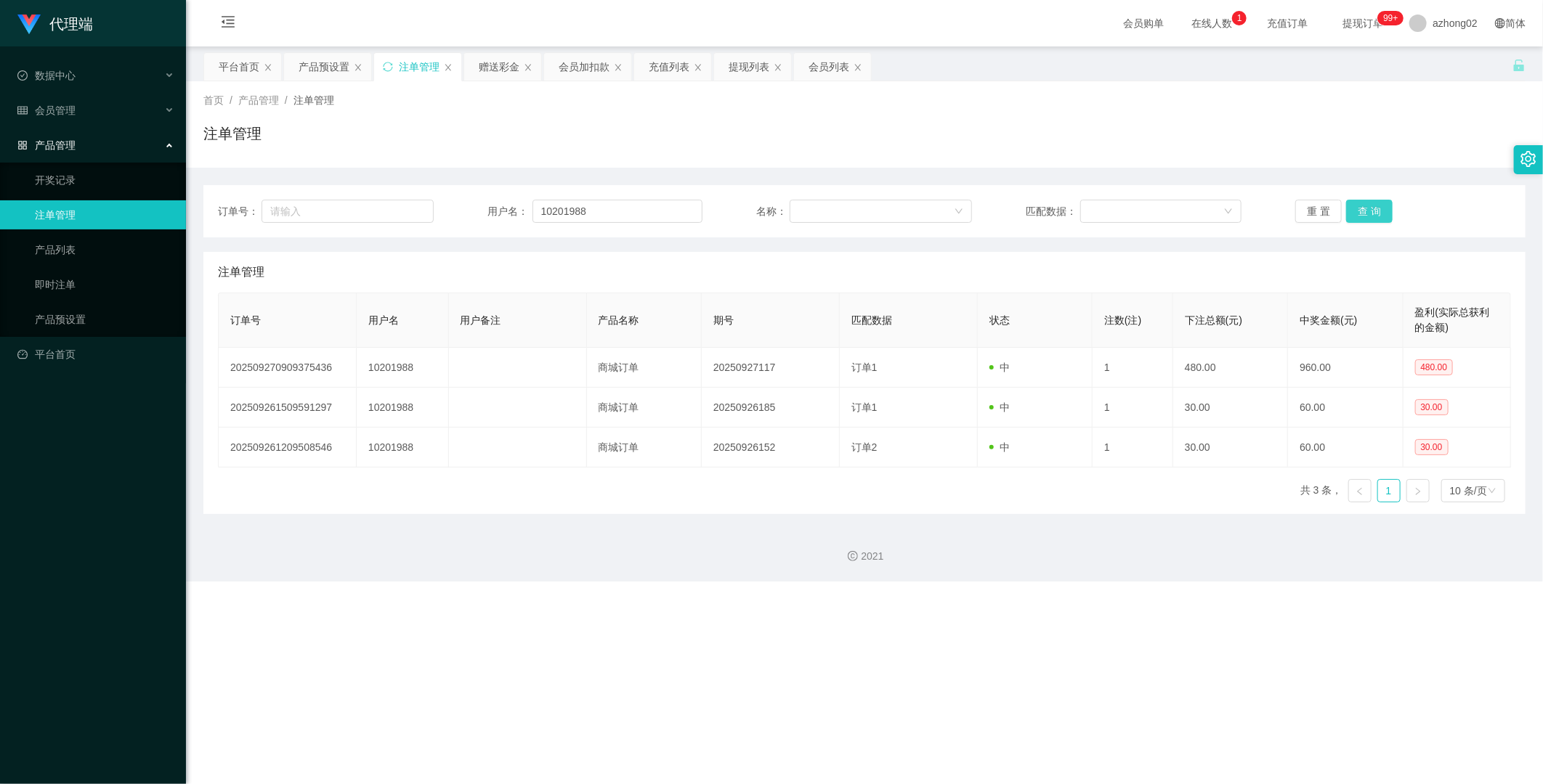
click at [814, 212] on button "查 询" at bounding box center [1369, 211] width 47 height 23
click at [814, 223] on div "订单号： 用户名： 10201988 名称： 匹配数据： 重 置 查 询" at bounding box center [864, 211] width 1322 height 53
click at [814, 204] on button "查 询" at bounding box center [1369, 211] width 47 height 23
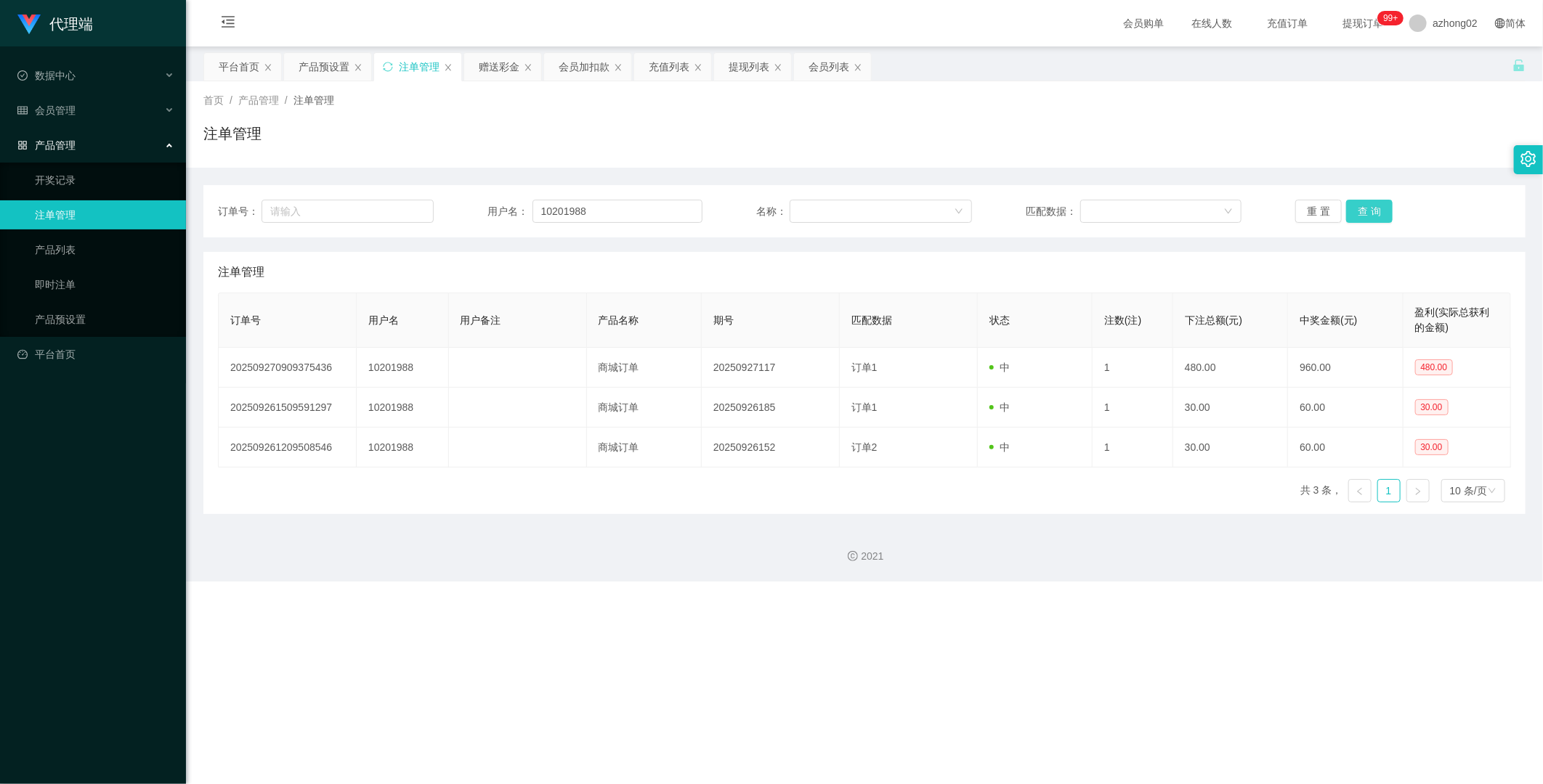
click at [814, 204] on button "查 询" at bounding box center [1369, 211] width 47 height 23
click at [814, 215] on button "查 询" at bounding box center [1369, 211] width 47 height 23
click at [814, 212] on button "查 询" at bounding box center [1369, 211] width 47 height 23
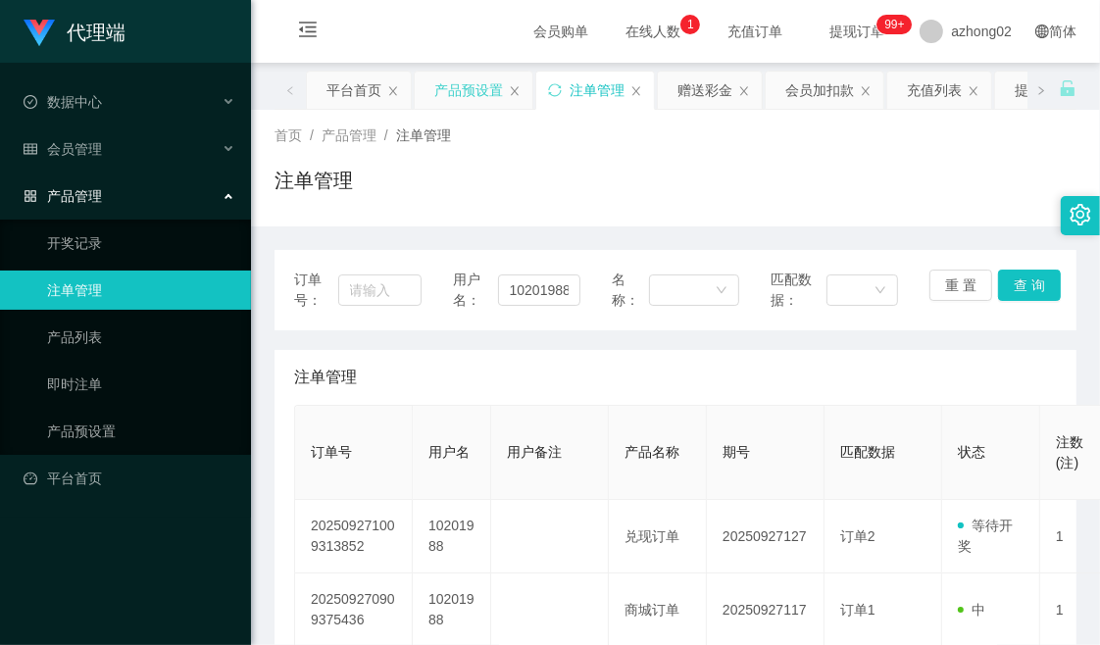
click at [466, 98] on div "产品预设置" at bounding box center [468, 90] width 69 height 37
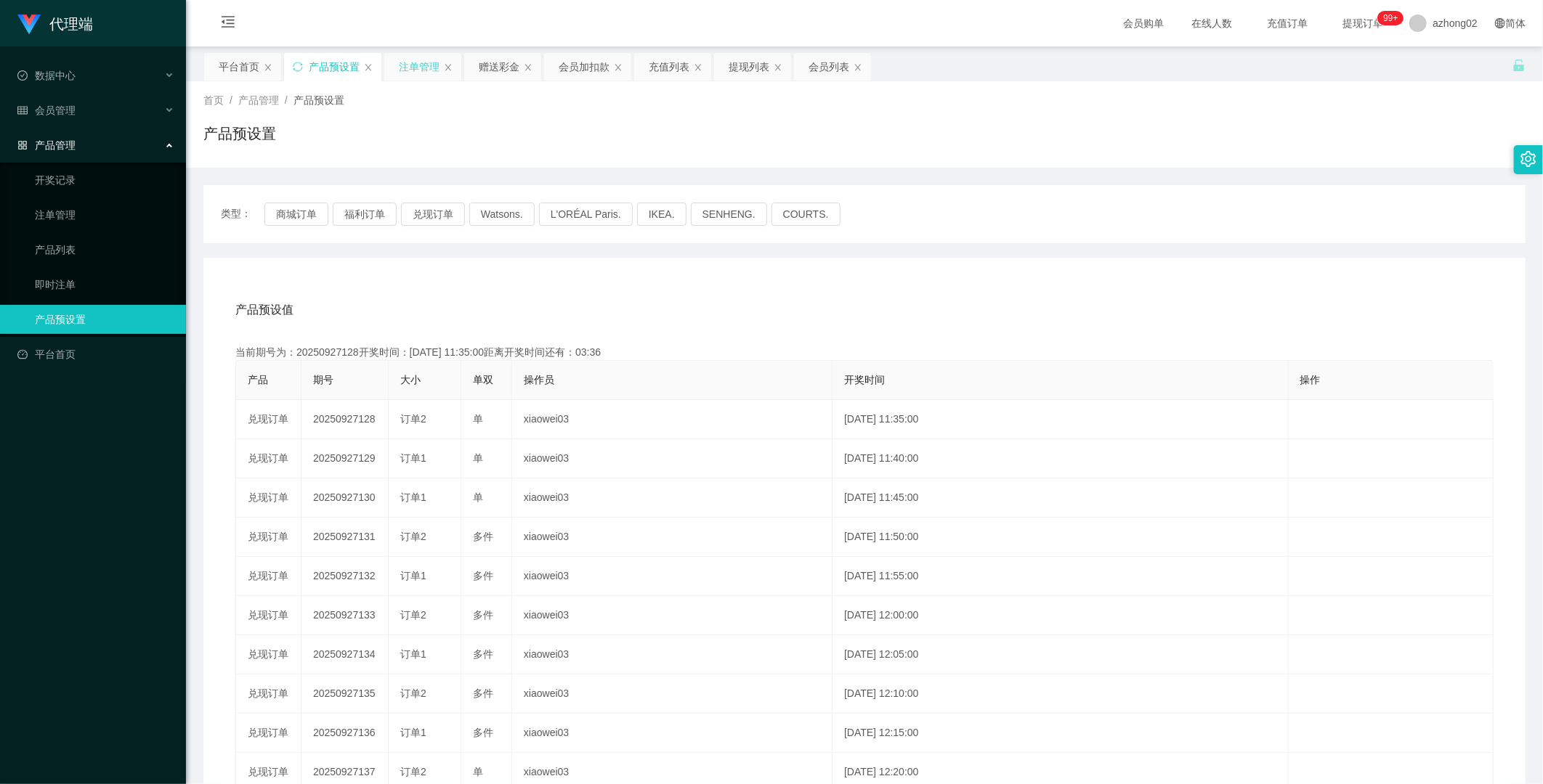
click at [427, 73] on div "注单管理" at bounding box center [419, 67] width 41 height 27
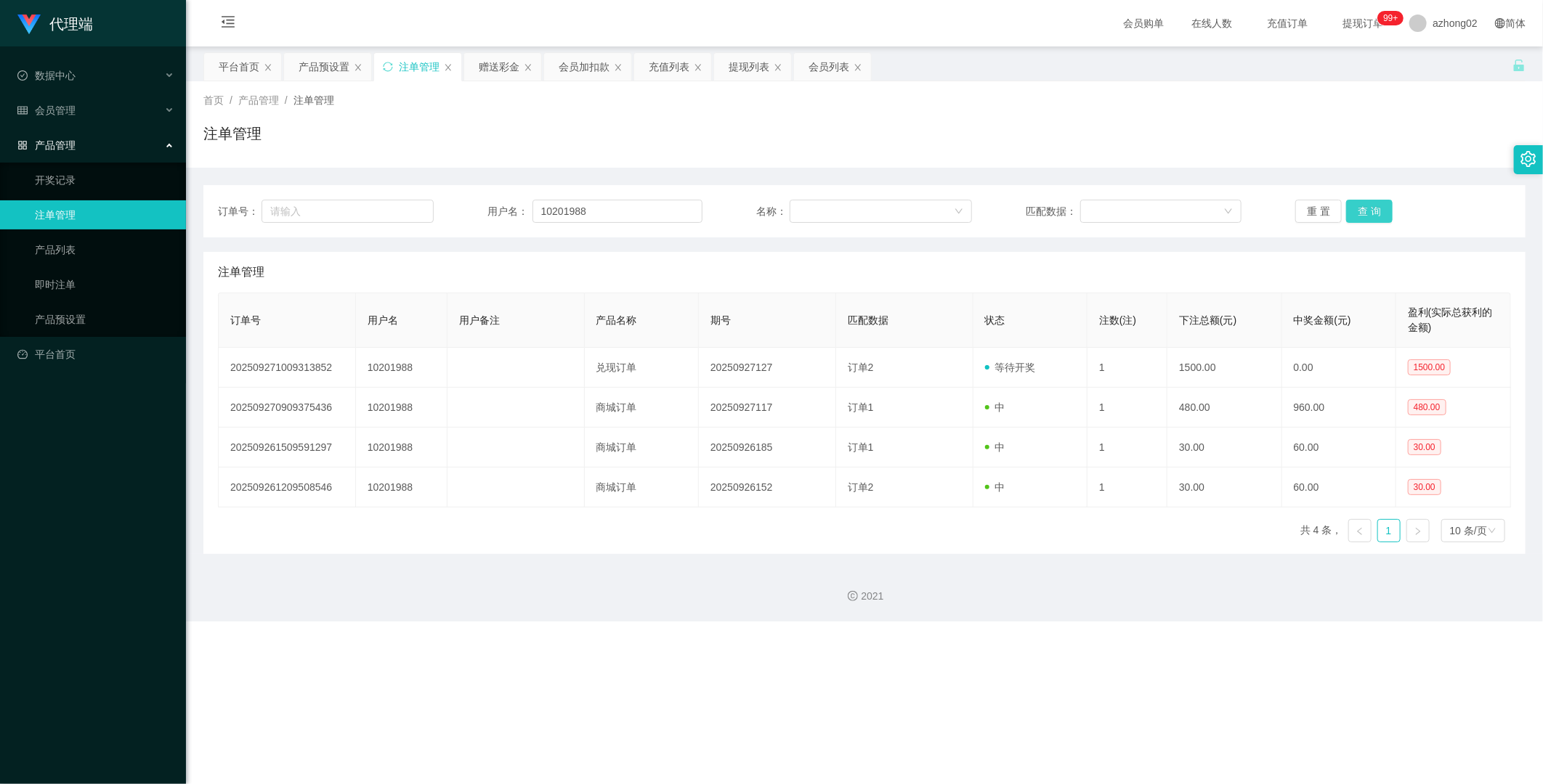
click at [814, 214] on button "查 询" at bounding box center [1369, 211] width 47 height 23
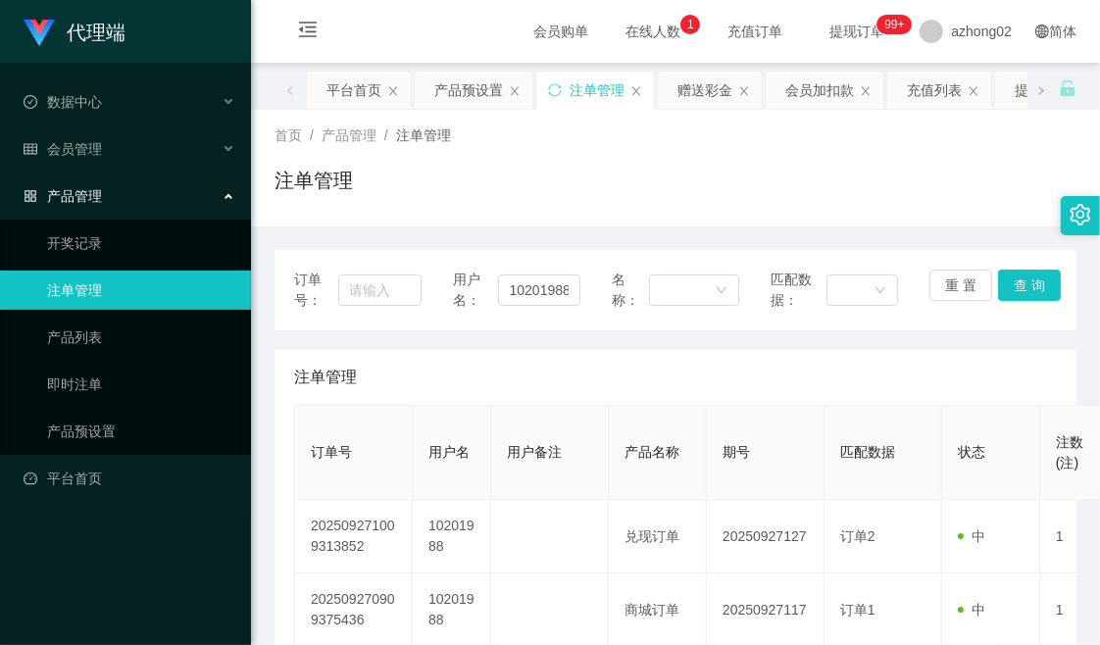
click at [634, 132] on div "首页 / 产品管理 / 注单管理 /" at bounding box center [676, 136] width 802 height 21
click at [602, 166] on div "注单管理" at bounding box center [676, 188] width 802 height 45
click at [541, 128] on div "首页 / 产品管理 / 注单管理 /" at bounding box center [676, 136] width 802 height 21
drag, startPoint x: 584, startPoint y: 149, endPoint x: 571, endPoint y: 164, distance: 19.5
click at [582, 152] on div "首页 / 产品管理 / 注单管理 / 注单管理" at bounding box center [676, 168] width 802 height 85
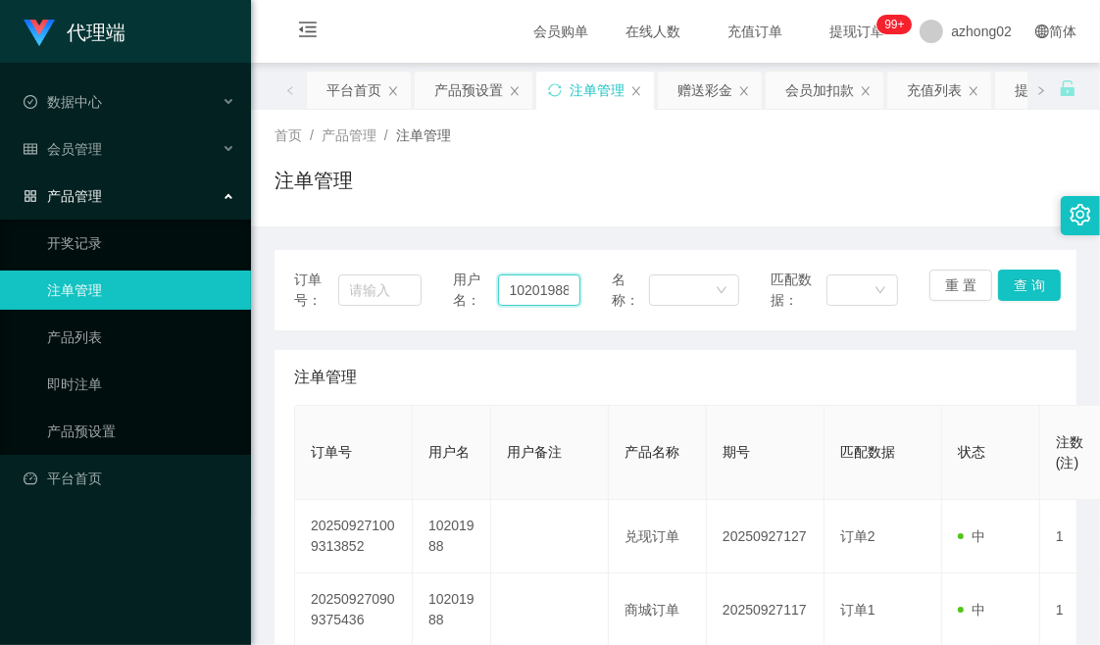
scroll to position [0, 1]
drag, startPoint x: 506, startPoint y: 292, endPoint x: 589, endPoint y: 290, distance: 83.4
click at [589, 290] on div "订单号： 用户名： 10201988 名称： 匹配数据： 重 置 查 询" at bounding box center [675, 290] width 763 height 41
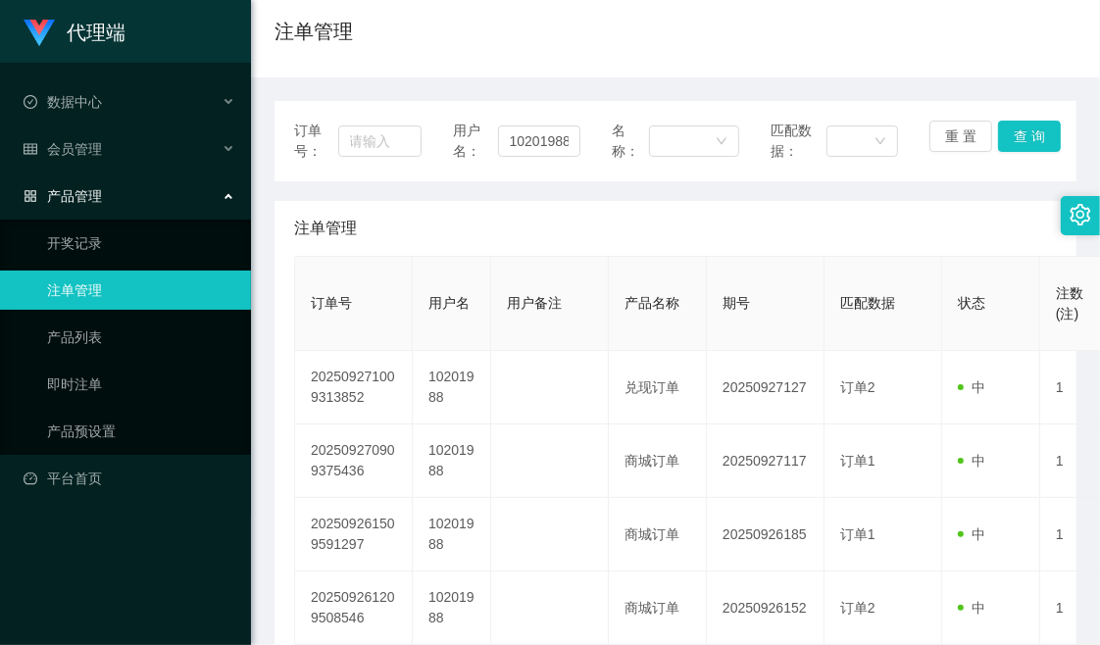
scroll to position [218, 0]
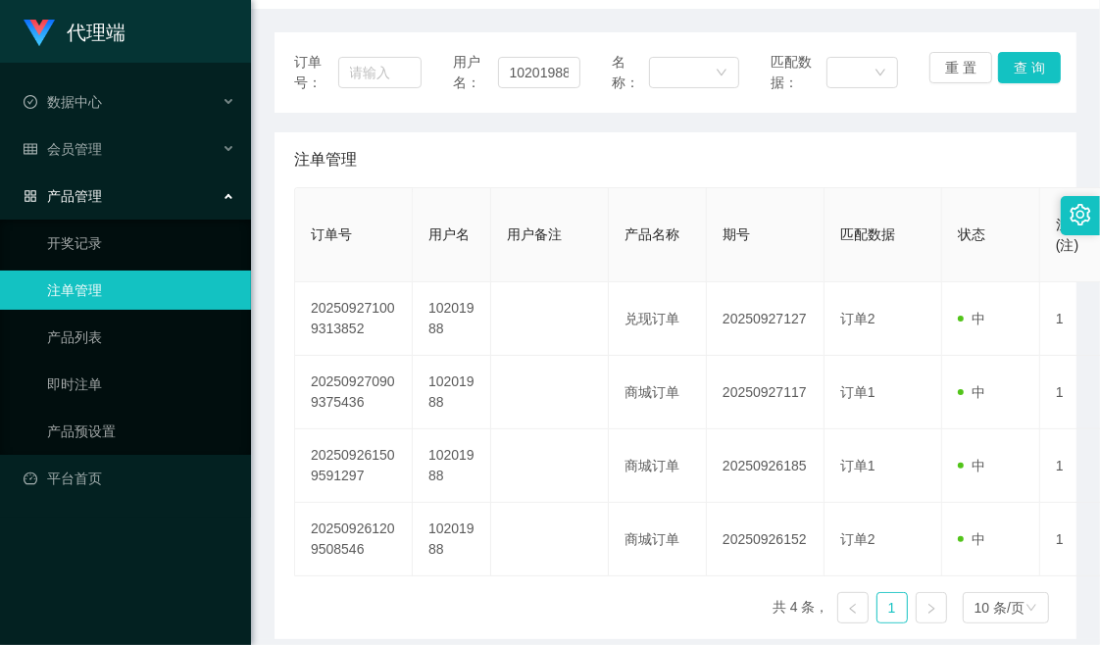
drag, startPoint x: 544, startPoint y: 183, endPoint x: 483, endPoint y: 139, distance: 75.1
click at [541, 178] on div "注单管理" at bounding box center [675, 159] width 763 height 55
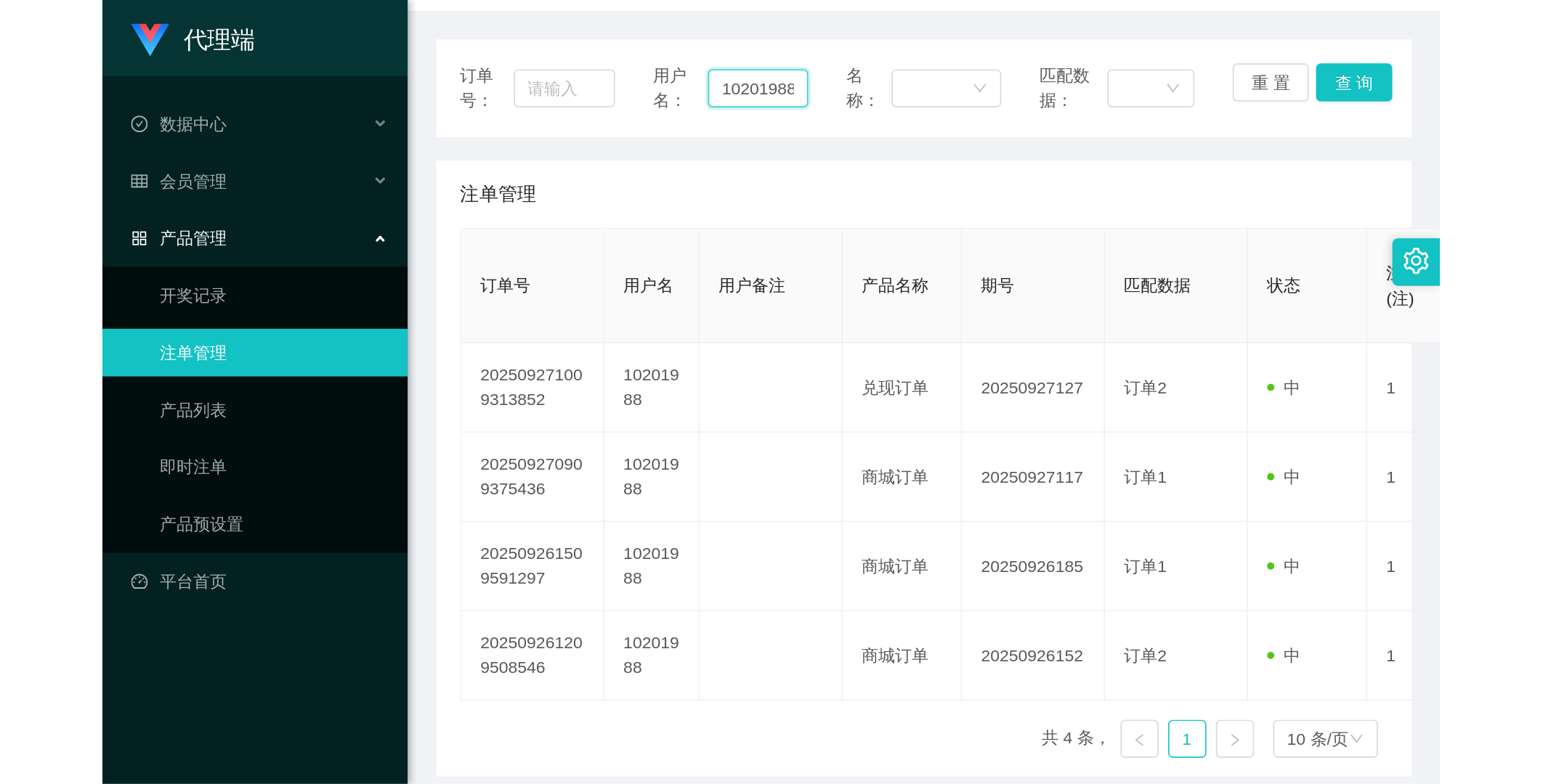
scroll to position [0, 1]
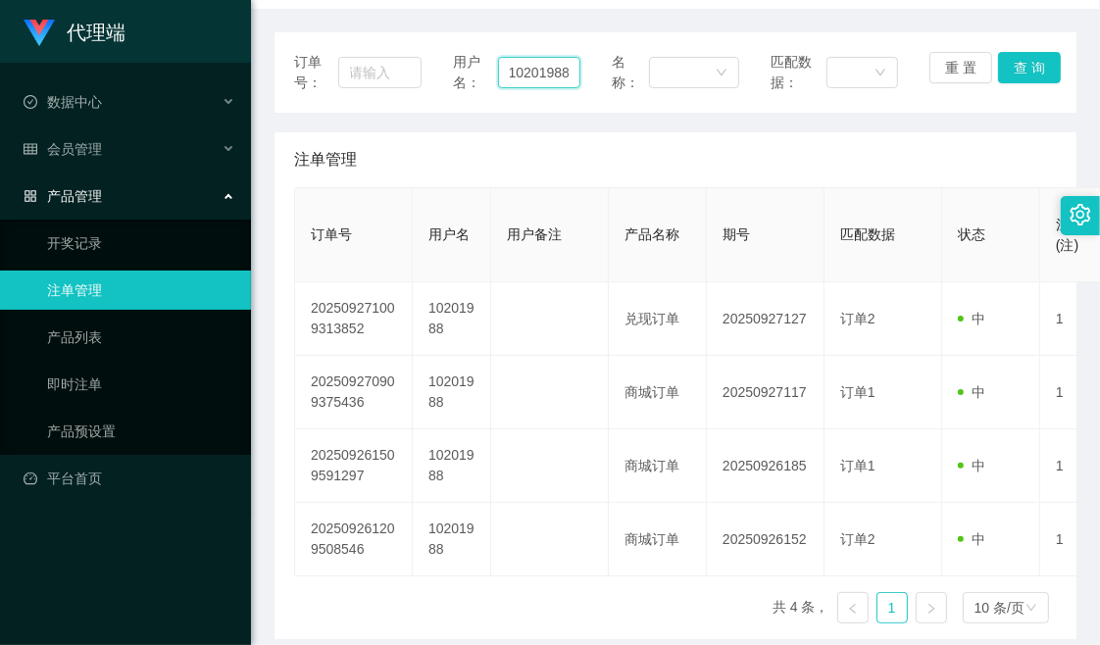
drag, startPoint x: 500, startPoint y: 73, endPoint x: 584, endPoint y: 70, distance: 83.4
click at [584, 70] on div "订单号： 用户名： 10201988 名称： 匹配数据： 重 置 查 询" at bounding box center [675, 72] width 763 height 41
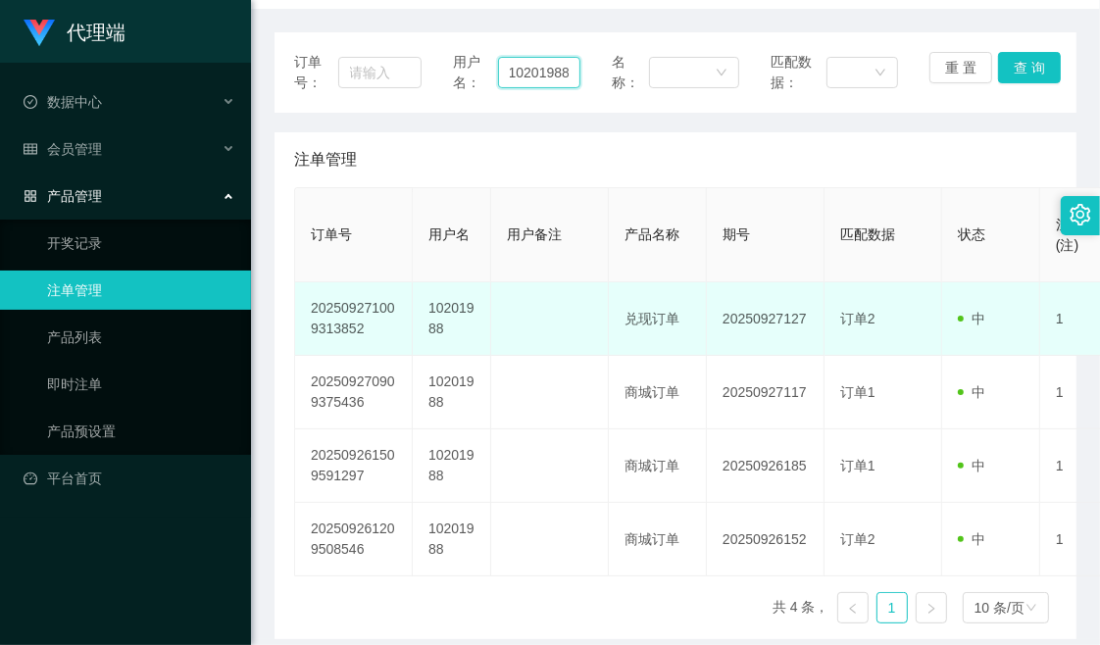
scroll to position [0, 0]
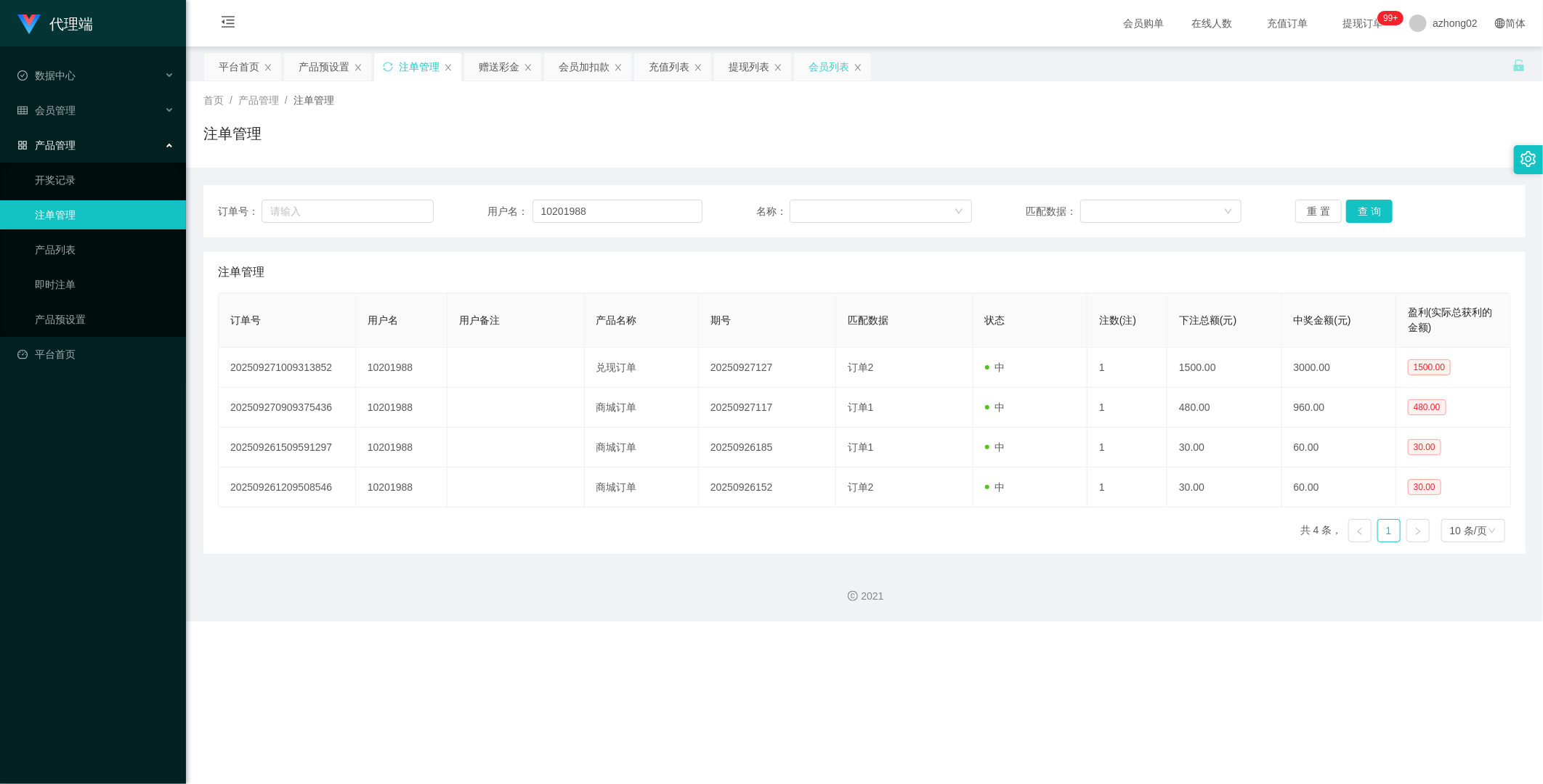
click at [814, 75] on div "会员列表" at bounding box center [829, 67] width 41 height 27
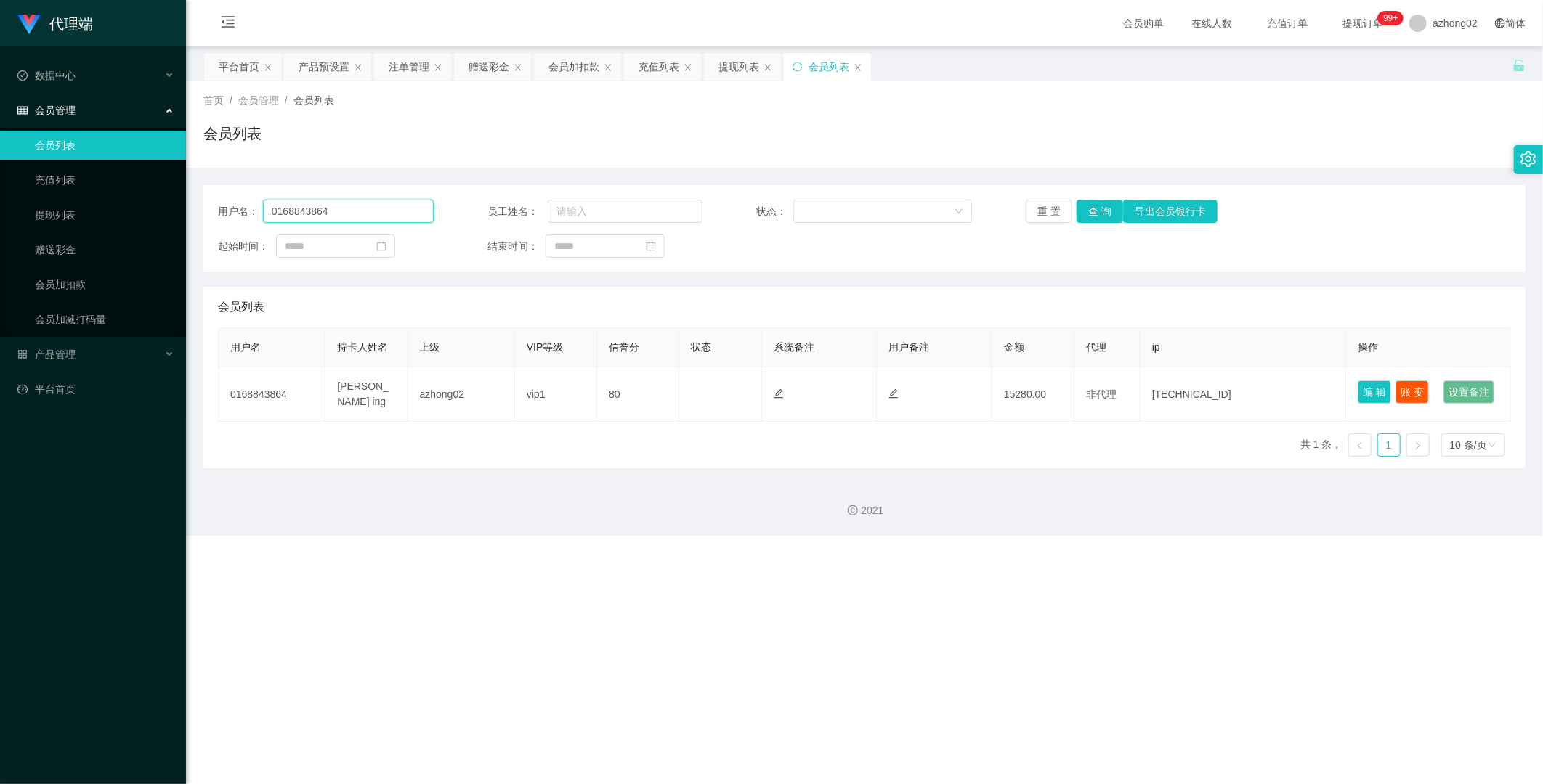
drag, startPoint x: 324, startPoint y: 208, endPoint x: 255, endPoint y: 210, distance: 69.0
click at [255, 210] on div "用户名： 0168843864" at bounding box center [325, 211] width 216 height 23
paste input "10201988"
type input "10201988"
click at [814, 207] on button "查 询" at bounding box center [1099, 211] width 47 height 23
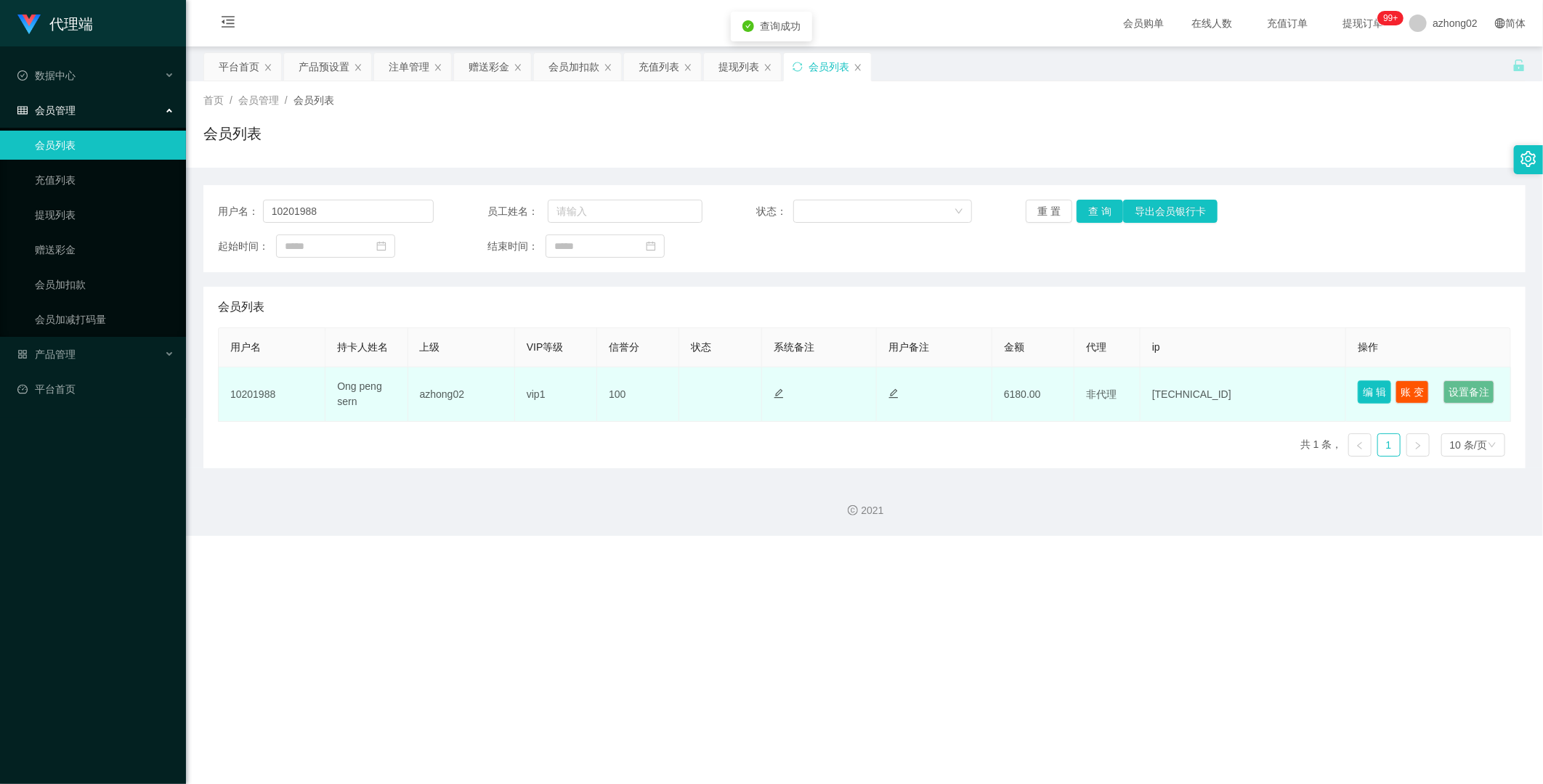
click at [814, 389] on button "编 辑" at bounding box center [1374, 392] width 33 height 23
type input "10201988"
type input "Ong peng sern"
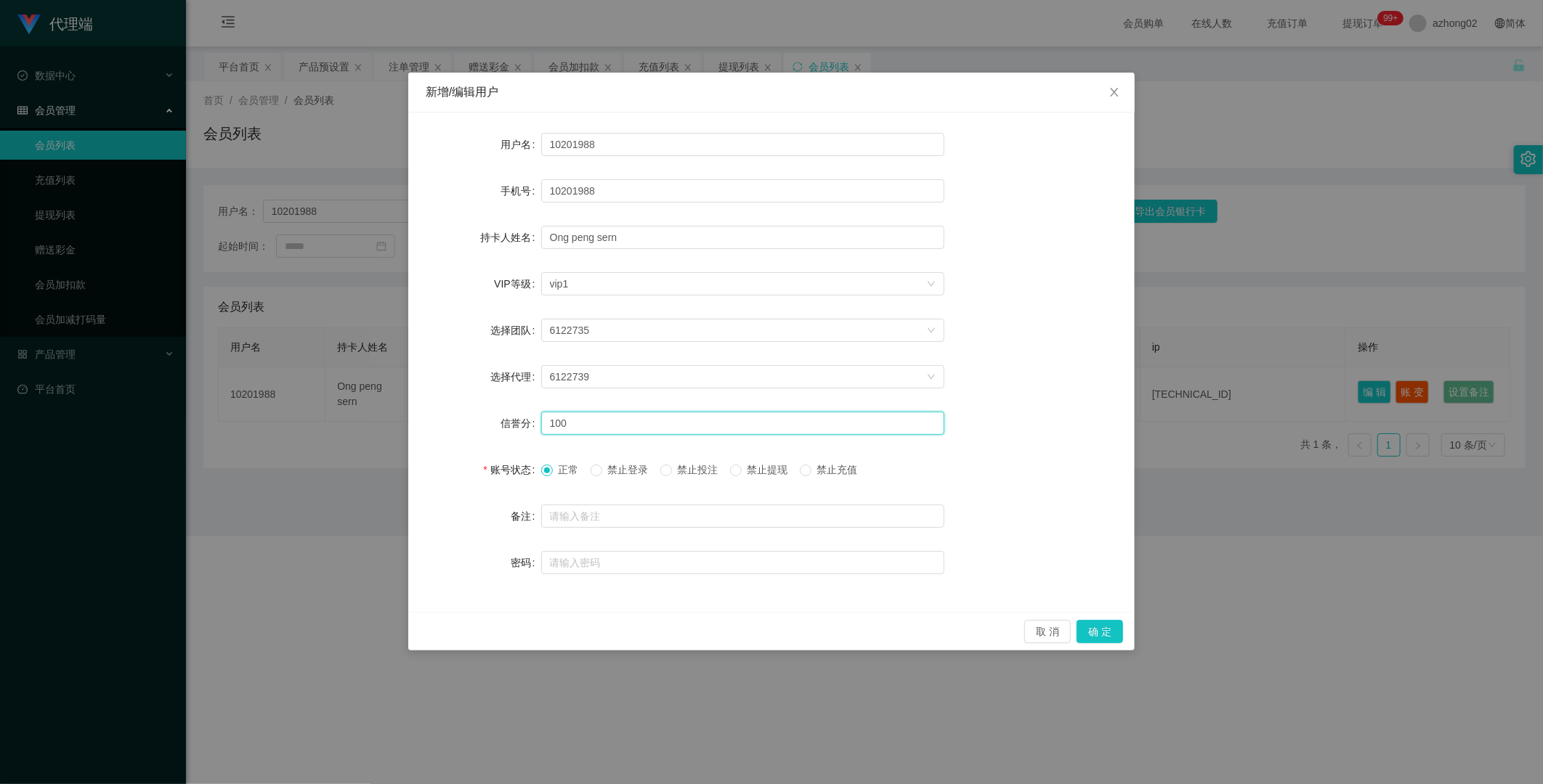
click at [577, 425] on input "100" at bounding box center [743, 423] width 403 height 23
type input "1"
type input "80"
click at [814, 477] on button "确 定" at bounding box center [1099, 631] width 47 height 23
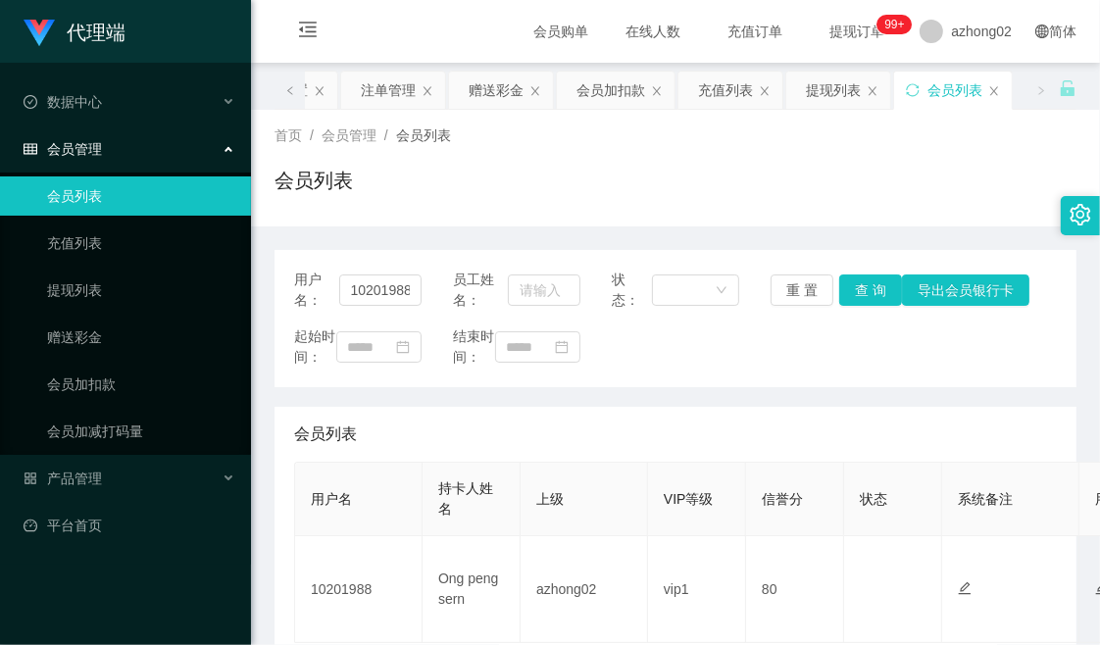
click at [777, 188] on div "会员列表" at bounding box center [676, 188] width 802 height 45
click at [642, 199] on div "会员列表" at bounding box center [676, 188] width 802 height 45
click at [663, 187] on div "会员列表" at bounding box center [676, 188] width 802 height 45
click at [701, 153] on div "首页 / 会员管理 / 会员列表 / 会员列表" at bounding box center [676, 168] width 802 height 85
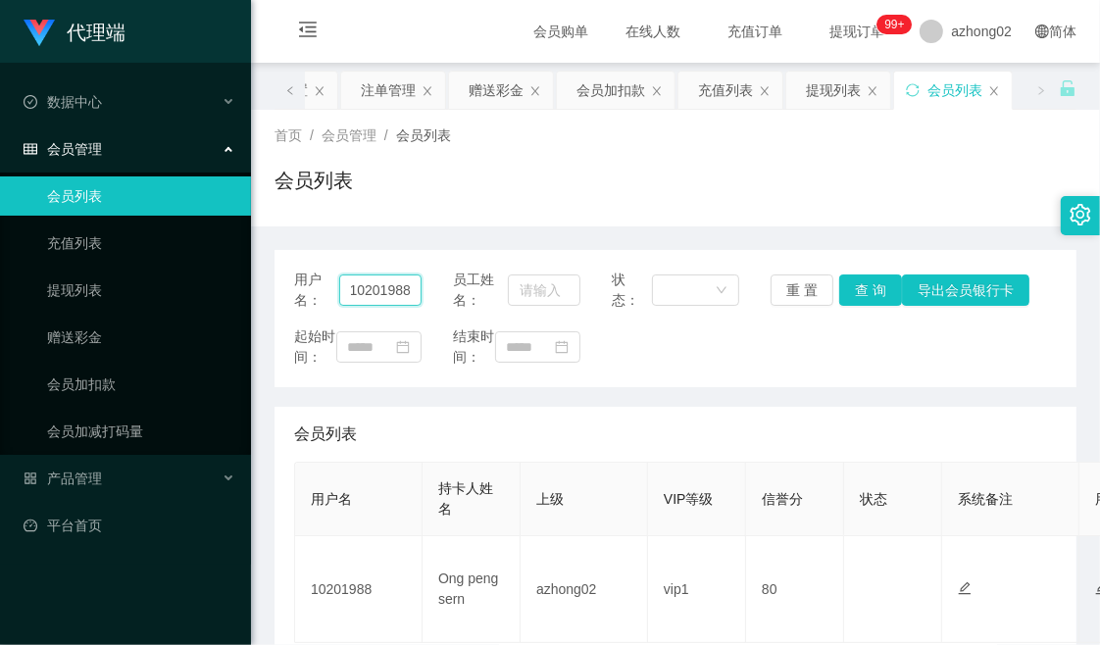
drag, startPoint x: 374, startPoint y: 291, endPoint x: 433, endPoint y: 302, distance: 60.8
click at [433, 302] on div "用户名： 10201988 员工姓名： 状态： 重 置 查 询 导出会员银行卡" at bounding box center [675, 290] width 763 height 41
click at [632, 163] on div "首页 / 会员管理 / 会员列表 / 会员列表" at bounding box center [676, 168] width 802 height 85
click at [915, 177] on div "会员列表" at bounding box center [676, 188] width 802 height 45
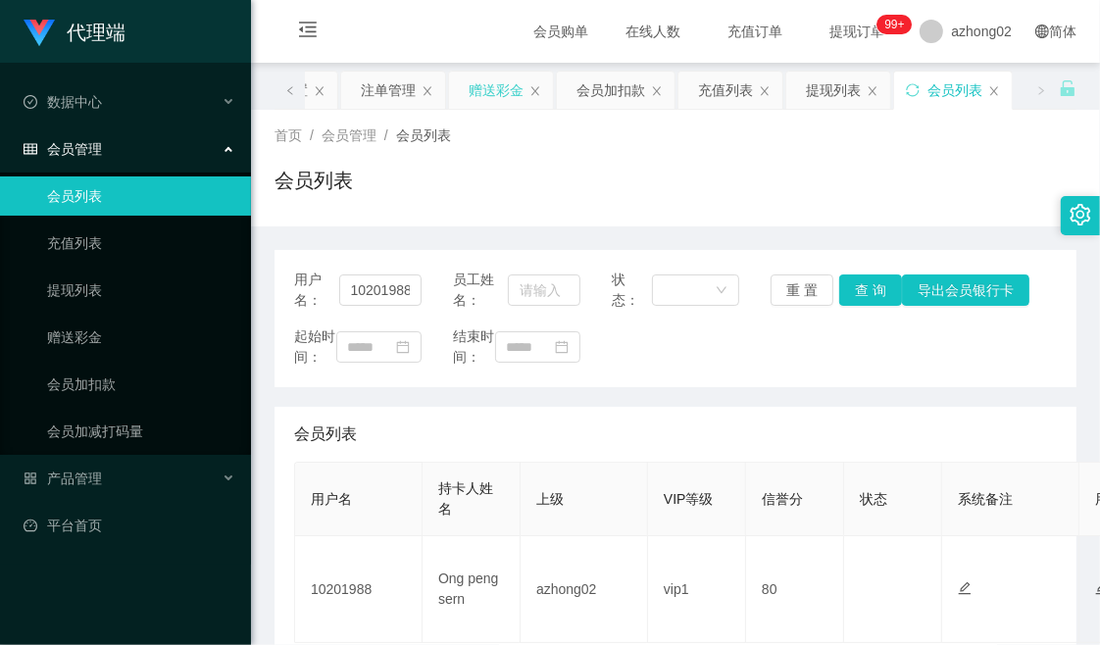
click at [476, 92] on div "赠送彩金" at bounding box center [496, 90] width 55 height 37
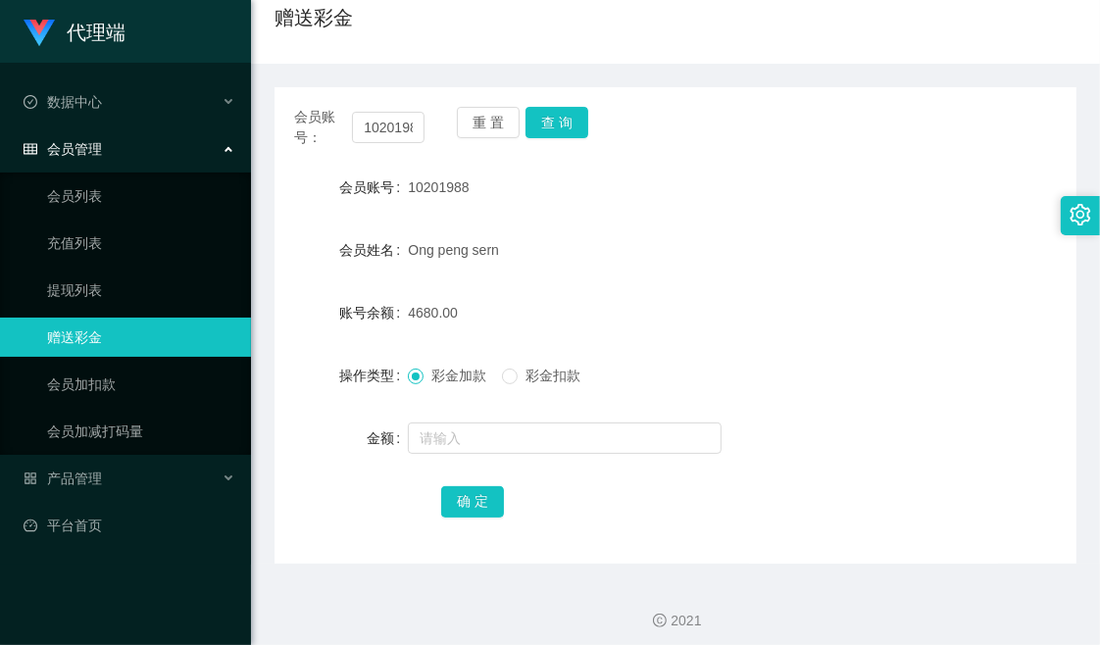
scroll to position [172, 0]
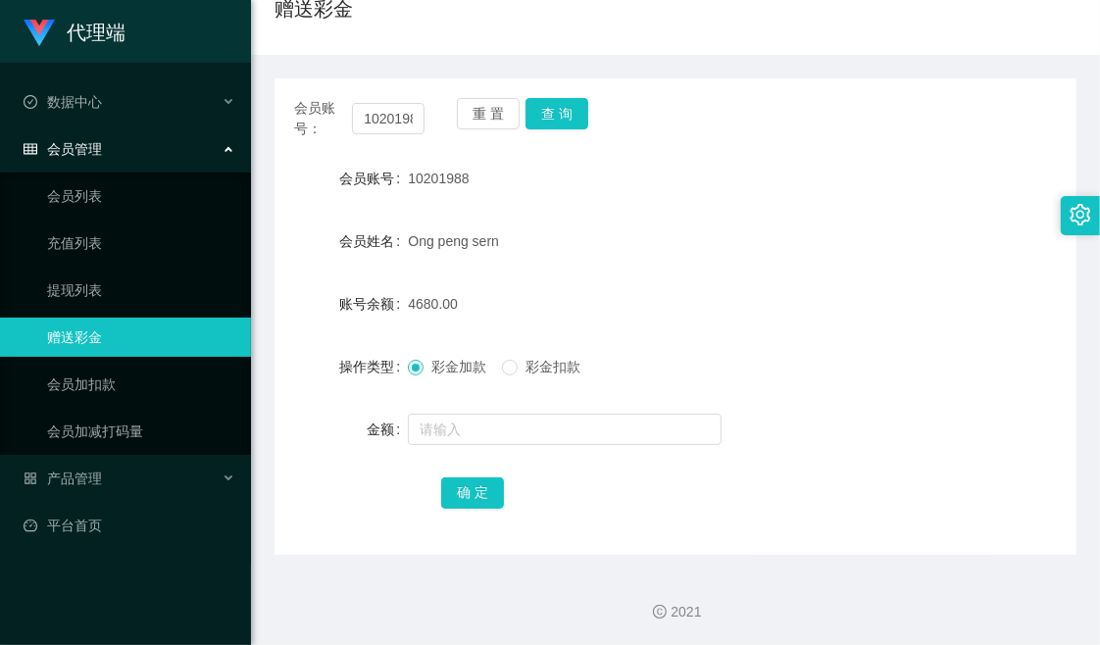
click at [917, 100] on div "会员账号： 10201988 重 置 查 询" at bounding box center [676, 118] width 802 height 41
click at [812, 109] on div "会员账号： 10201988 重 置 查 询" at bounding box center [676, 118] width 802 height 41
click at [795, 227] on div "Ong peng sern" at bounding box center [642, 241] width 468 height 39
click at [821, 130] on div "会员账号： 10201988 重 置 查 询" at bounding box center [676, 118] width 802 height 41
click at [567, 105] on button "查 询" at bounding box center [557, 113] width 63 height 31
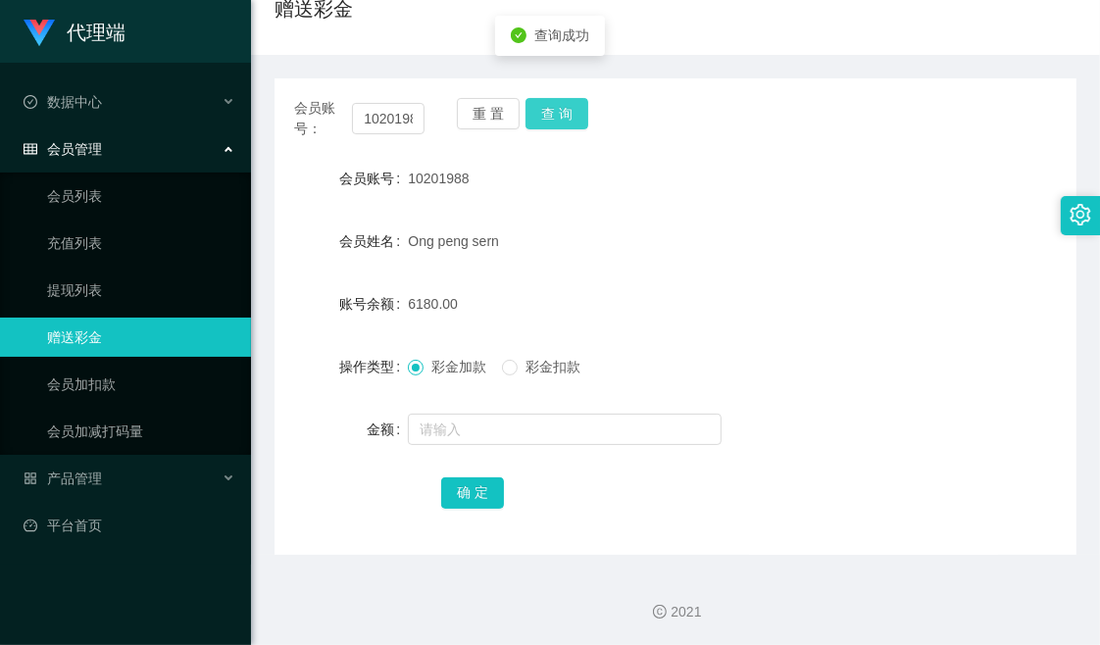
click at [567, 105] on button "查 询" at bounding box center [557, 113] width 63 height 31
click at [567, 109] on button "查 询" at bounding box center [557, 113] width 63 height 31
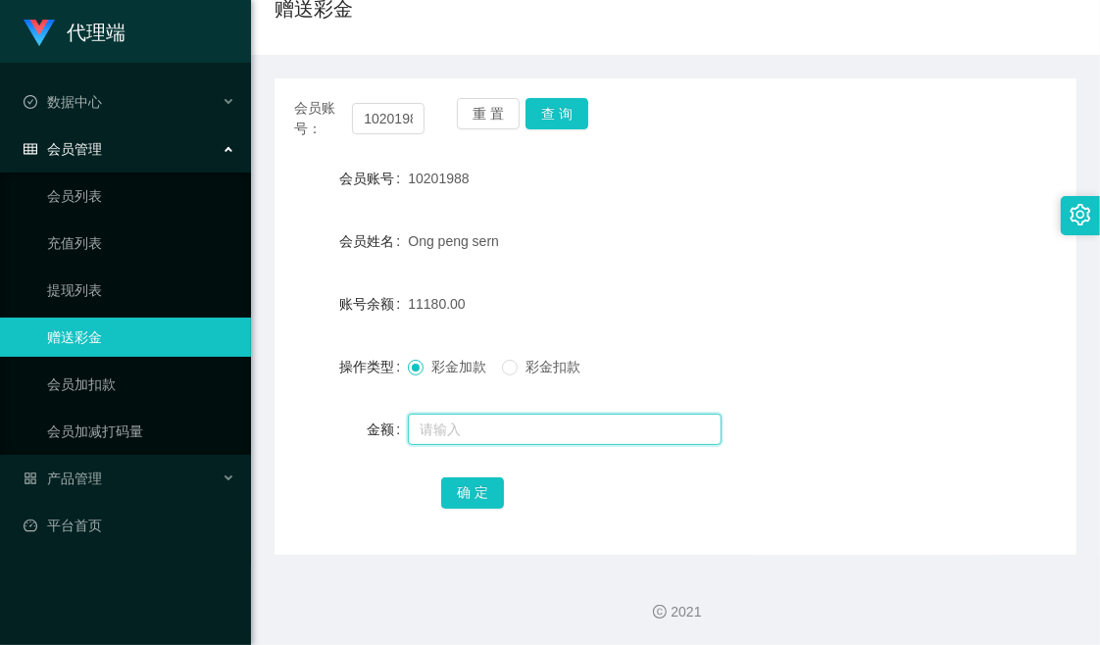
click at [502, 429] on input "text" at bounding box center [565, 429] width 314 height 31
type input "v1680+3000+1500+5000"
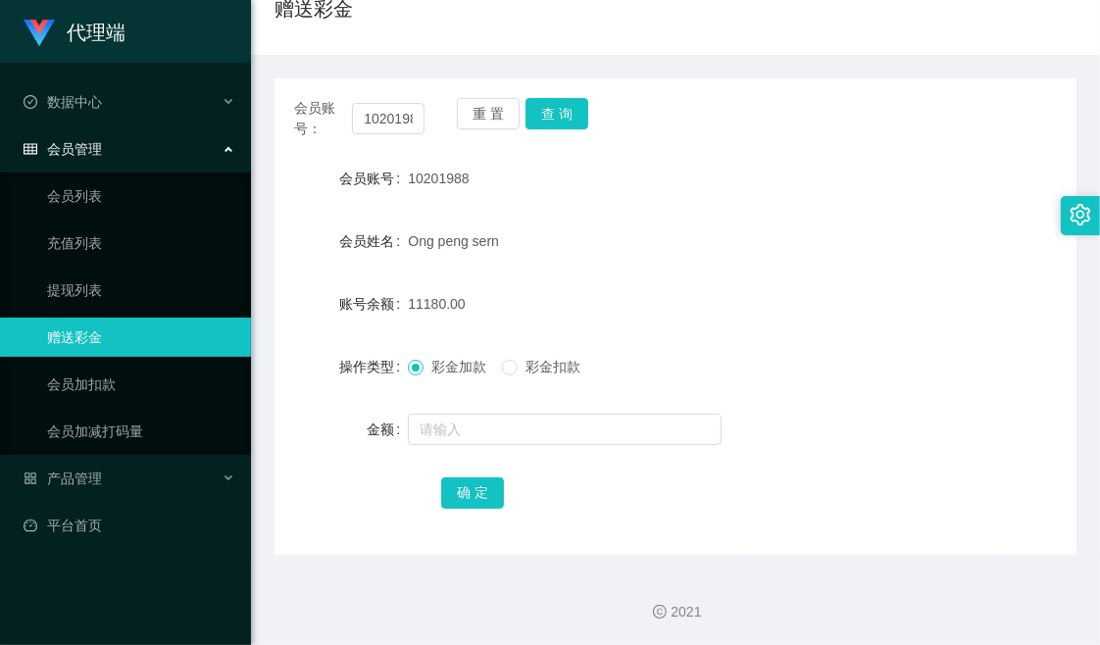
click at [839, 192] on div "10201988" at bounding box center [642, 178] width 468 height 39
click at [903, 129] on div "会员账号： 10201988 重 置 查 询" at bounding box center [676, 118] width 802 height 41
click at [730, 126] on div "会员账号： 10201988 重 置 查 询" at bounding box center [676, 118] width 802 height 41
click at [562, 115] on button "查 询" at bounding box center [557, 113] width 63 height 31
click at [561, 35] on div "赠送彩金" at bounding box center [676, 16] width 802 height 45
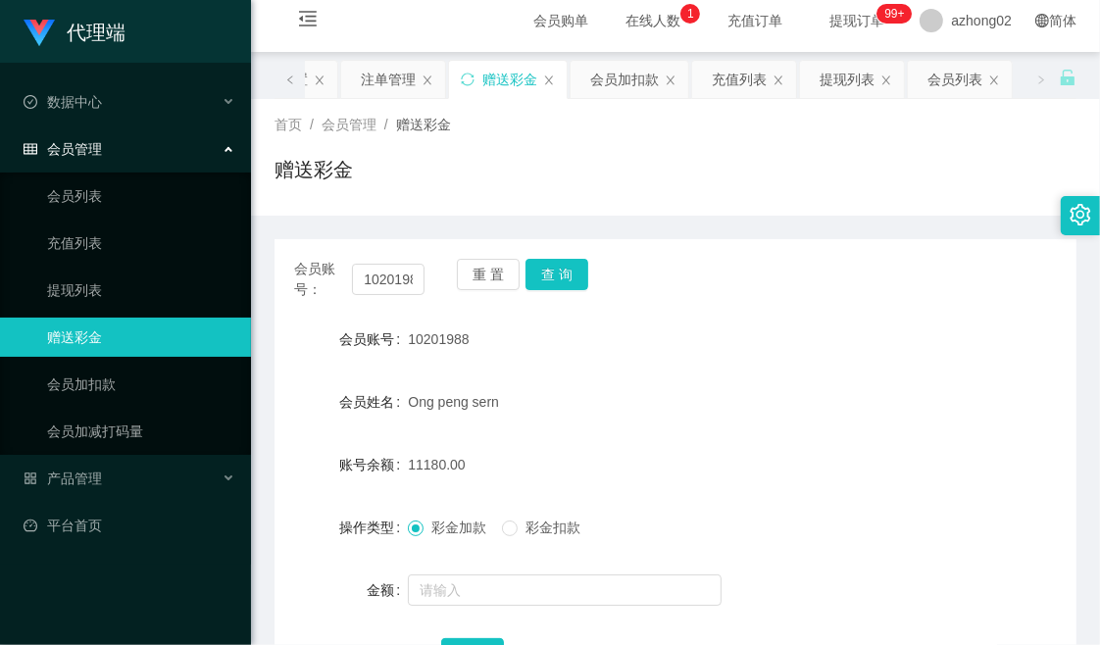
scroll to position [0, 0]
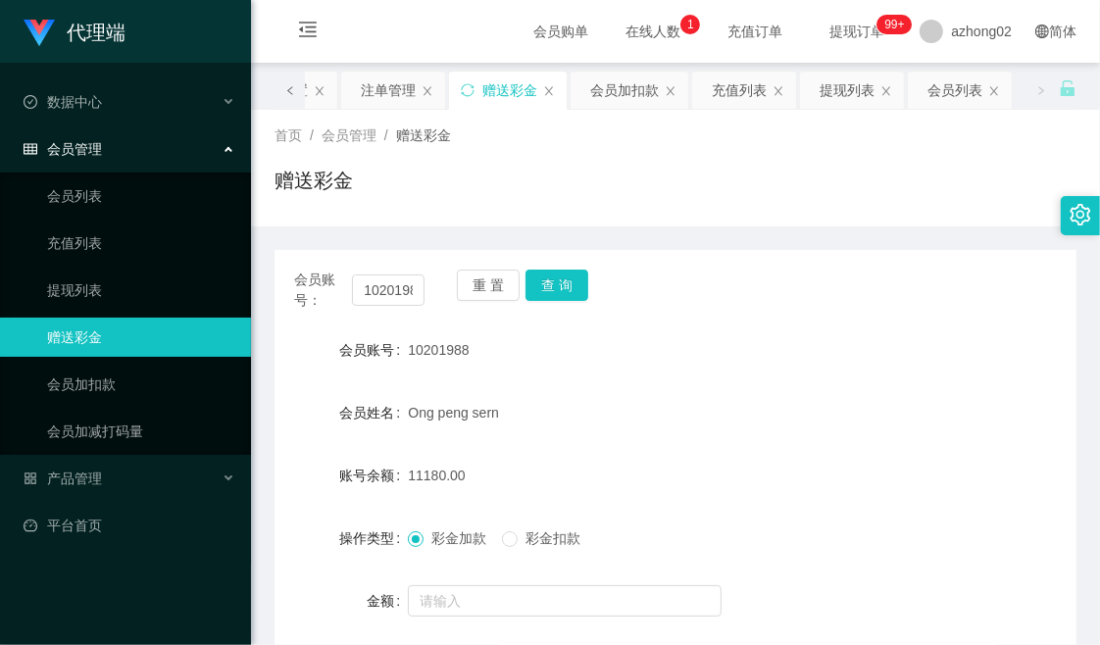
click at [286, 95] on span at bounding box center [290, 90] width 12 height 21
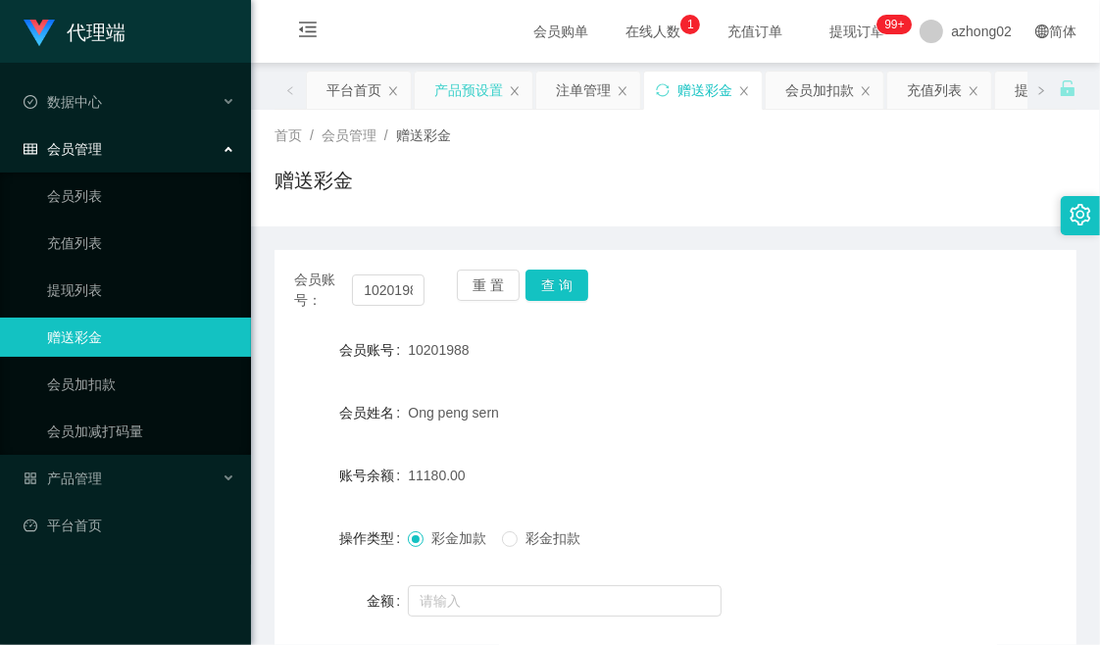
click at [458, 93] on div "产品预设置" at bounding box center [468, 90] width 69 height 37
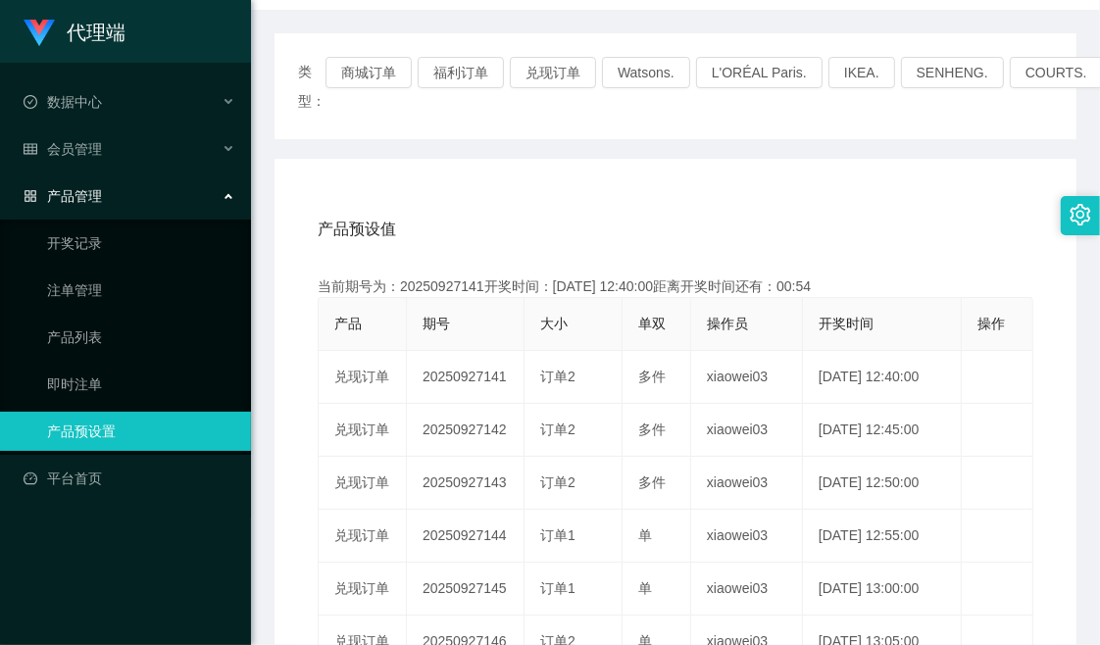
scroll to position [218, 0]
click at [478, 71] on button "福利订单" at bounding box center [461, 71] width 86 height 31
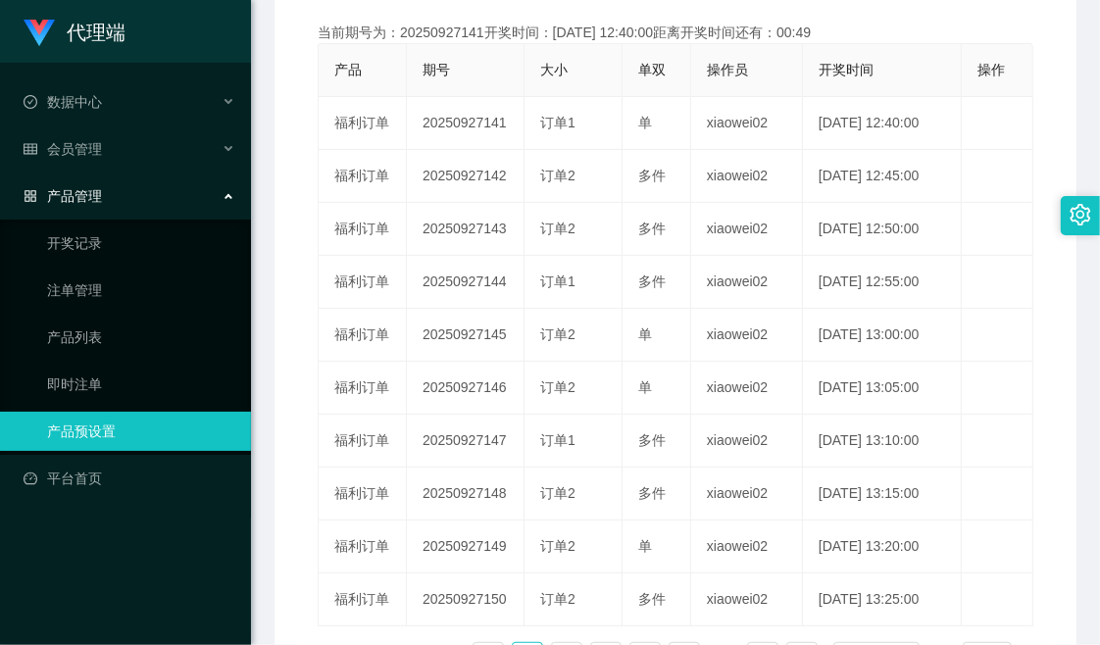
scroll to position [435, 0]
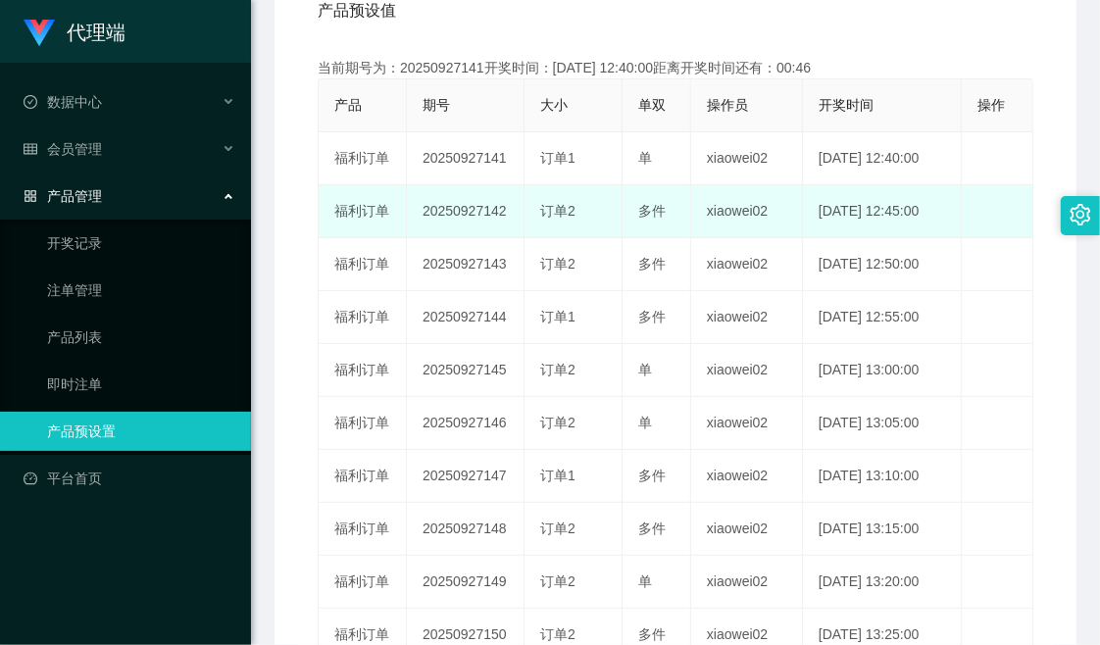
click at [466, 209] on td "20250927142" at bounding box center [466, 211] width 118 height 53
copy td "20250927142"
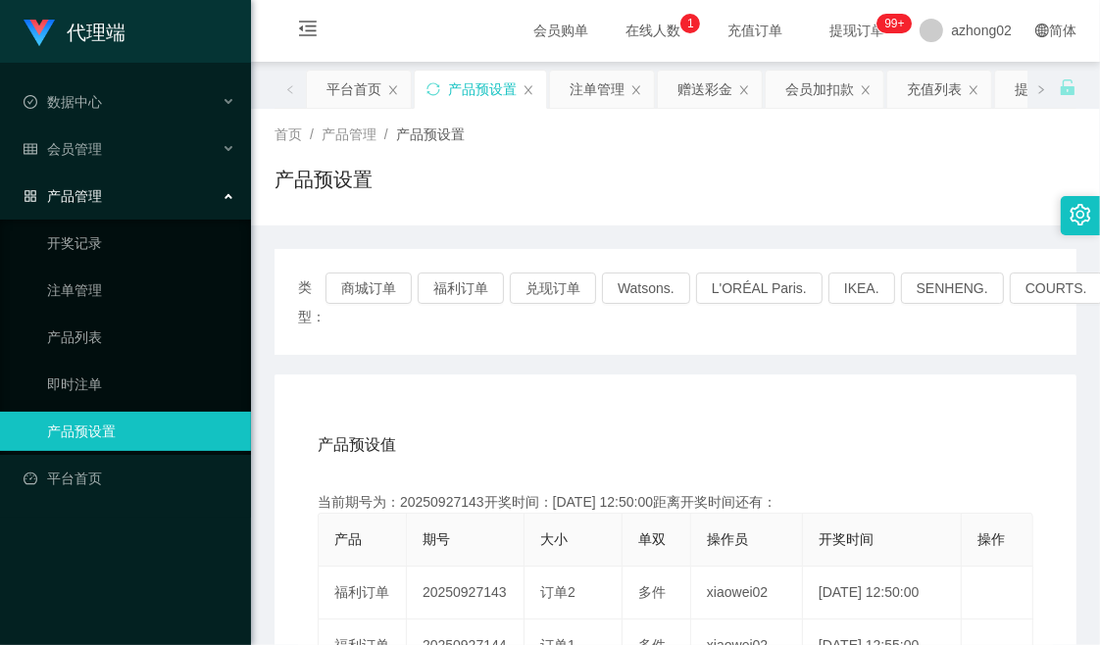
scroll to position [0, 0]
click at [707, 93] on div "赠送彩金" at bounding box center [705, 90] width 55 height 37
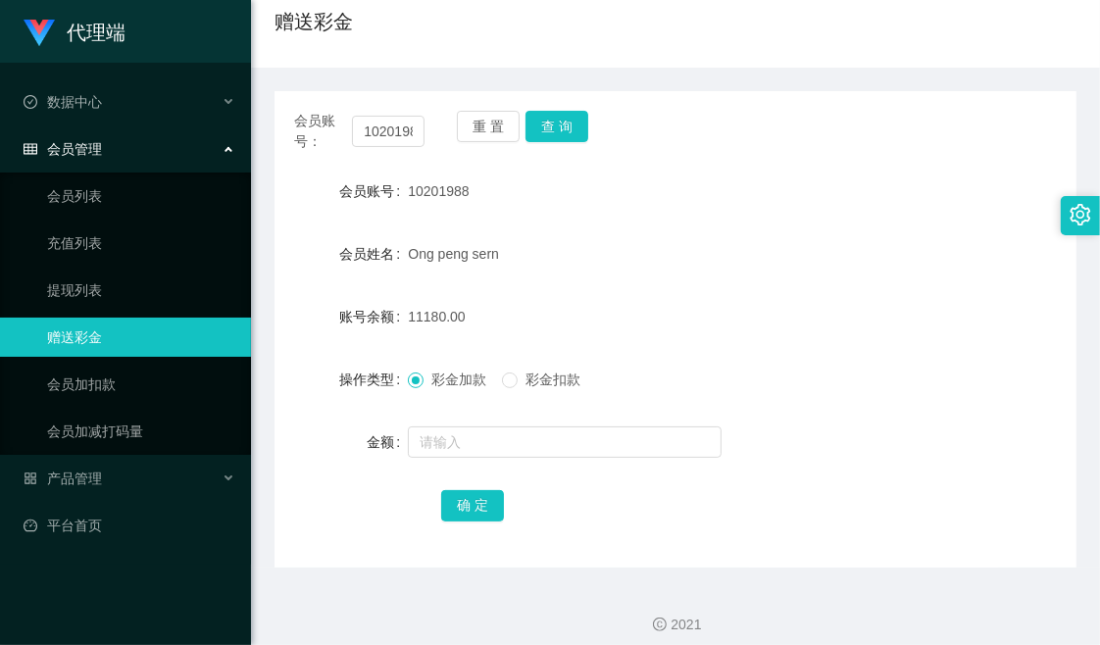
scroll to position [172, 0]
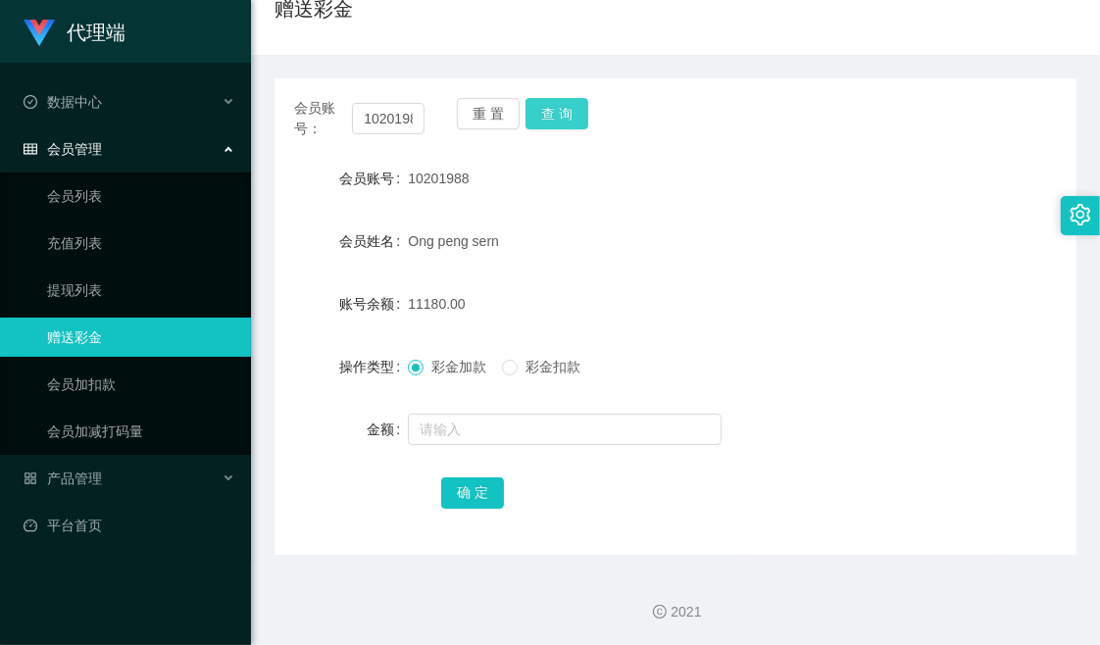
click at [569, 110] on button "查 询" at bounding box center [557, 113] width 63 height 31
click at [775, 98] on div "会员账号： 10201988 重 置 查 询" at bounding box center [676, 118] width 802 height 41
drag, startPoint x: 788, startPoint y: 86, endPoint x: 783, endPoint y: 95, distance: 10.6
click at [788, 86] on div "会员账号： 10201988 重 置 查 询 会员账号 10201988 会员姓名 Ong peng sern 账号余额 13180.00 操作类型 彩金加款…" at bounding box center [676, 316] width 802 height 477
click at [727, 21] on div "赠送彩金" at bounding box center [676, 16] width 802 height 45
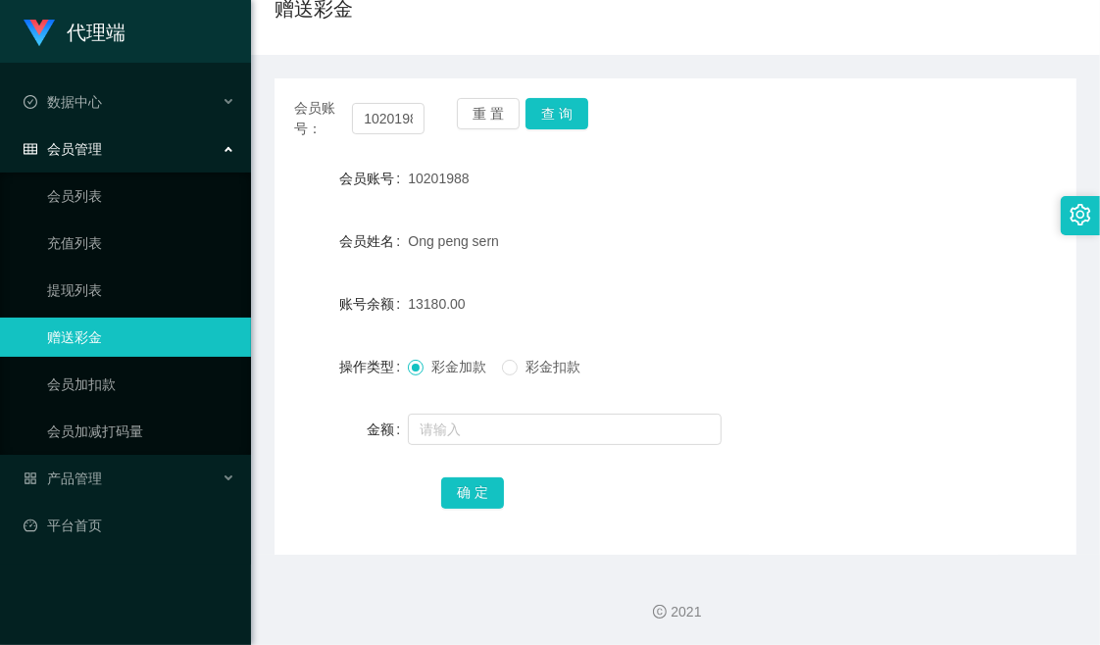
click at [811, 111] on div "会员账号： 10201988 重 置 查 询" at bounding box center [676, 118] width 802 height 41
click at [751, 37] on div "赠送彩金" at bounding box center [676, 16] width 802 height 45
click at [601, 22] on div "赠送彩金" at bounding box center [676, 16] width 802 height 45
click at [773, 37] on div "赠送彩金" at bounding box center [676, 16] width 802 height 45
click at [798, 153] on div "会员账号： 10201988 重 置 查 询 会员账号 10201988 会员姓名 Ong peng sern 账号余额 13180.00 操作类型 彩金加款…" at bounding box center [676, 316] width 802 height 477
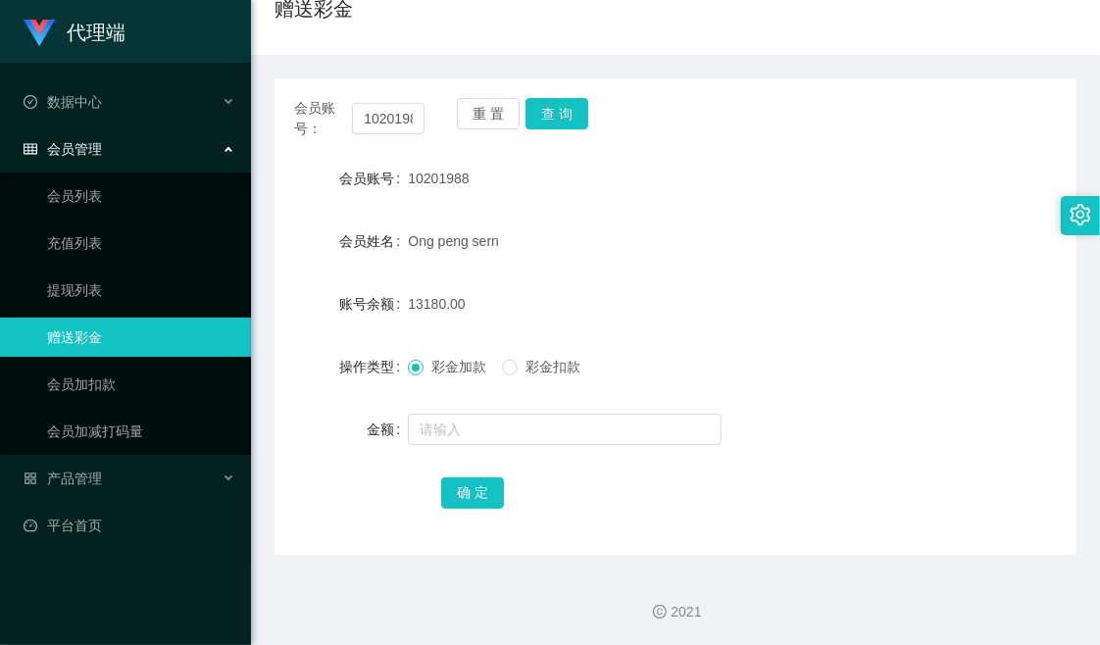
click at [848, 112] on div "会员账号： 10201988 重 置 查 询" at bounding box center [676, 118] width 802 height 41
drag, startPoint x: 696, startPoint y: 80, endPoint x: 712, endPoint y: 85, distance: 16.4
click at [711, 85] on div "会员账号： 10201988 重 置 查 询 会员账号 10201988 会员姓名 Ong peng sern 账号余额 13180.00 操作类型 彩金加款…" at bounding box center [676, 316] width 802 height 477
click at [771, 125] on div "会员账号： 10201988 重 置 查 询" at bounding box center [676, 118] width 802 height 41
click at [920, 112] on div "会员账号： 10201988 重 置 查 询" at bounding box center [676, 118] width 802 height 41
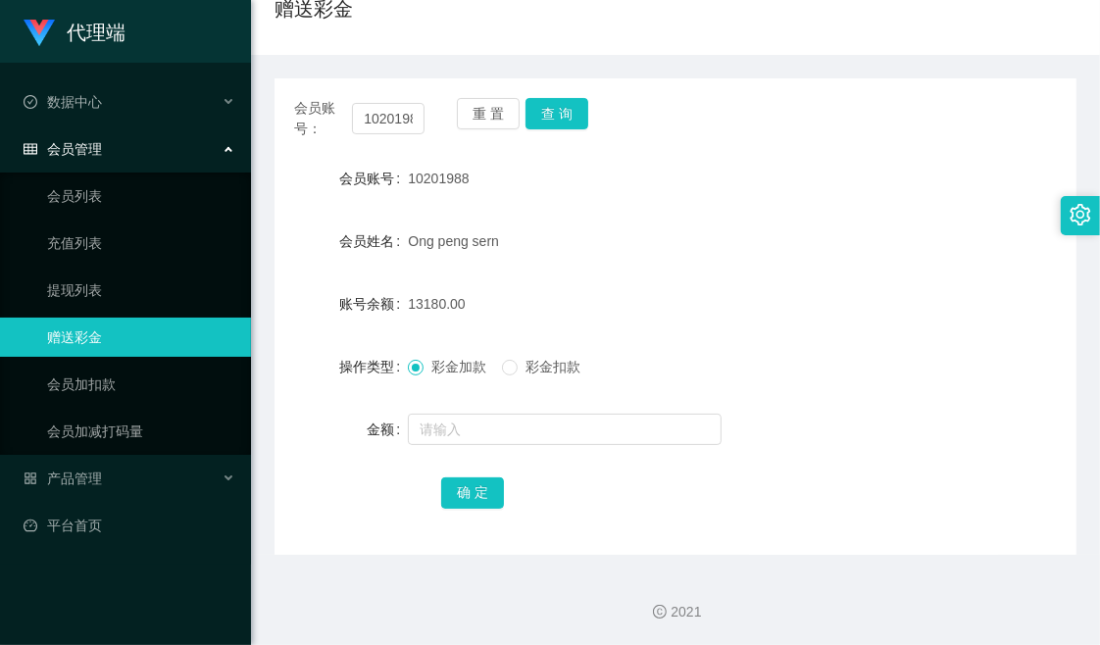
click at [991, 259] on div "会员姓名 [PERSON_NAME]" at bounding box center [676, 241] width 802 height 39
drag, startPoint x: 850, startPoint y: 112, endPoint x: 856, endPoint y: 96, distance: 16.8
click at [851, 108] on div "会员账号： 10201988 重 置 查 询" at bounding box center [676, 118] width 802 height 41
drag, startPoint x: 407, startPoint y: 177, endPoint x: 481, endPoint y: 189, distance: 74.6
click at [481, 189] on div "10201988" at bounding box center [642, 178] width 468 height 39
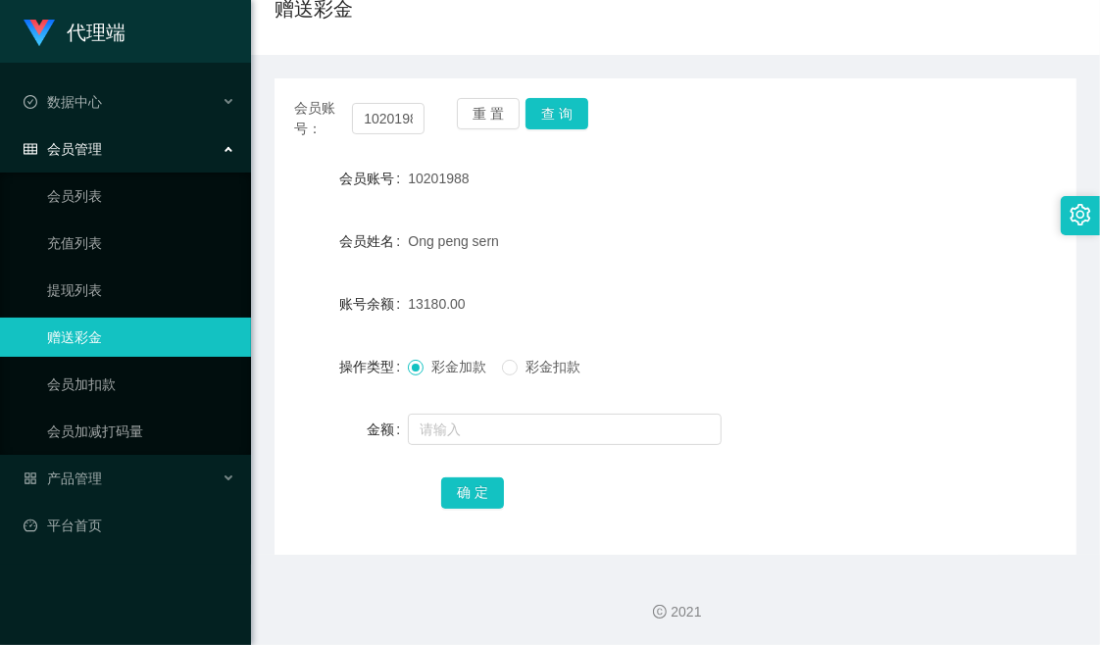
copy span "10201988"
click at [919, 289] on div "账号余额 13180.00" at bounding box center [676, 303] width 802 height 39
drag, startPoint x: 360, startPoint y: 125, endPoint x: 437, endPoint y: 118, distance: 77.8
click at [437, 118] on div "会员账号： 10201988 重 置 查 询" at bounding box center [676, 118] width 802 height 41
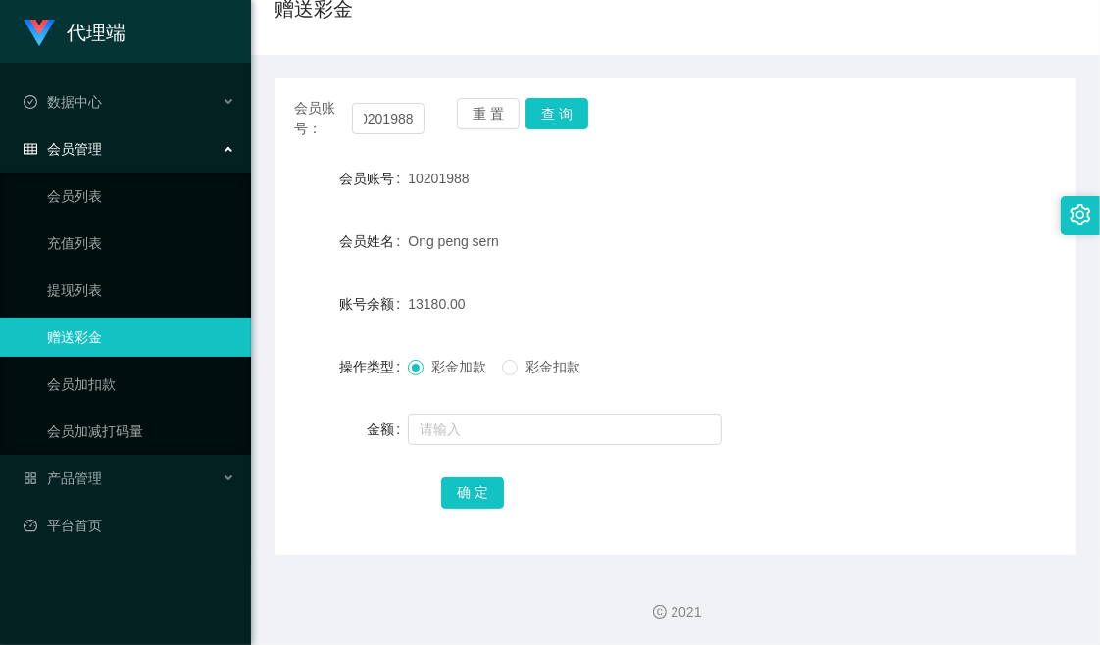
scroll to position [0, 0]
click at [787, 144] on div "会员账号： 10201988 重 置 查 询 会员账号 10201988 会员姓名 Ong peng sern 账号余额 13180.00 操作类型 彩金加款…" at bounding box center [676, 316] width 802 height 477
click at [810, 153] on div "会员账号： 10201988 重 置 查 询 会员账号 10201988 会员姓名 Ong peng sern 账号余额 13180.00 操作类型 彩金加款…" at bounding box center [676, 316] width 802 height 477
drag, startPoint x: 406, startPoint y: 174, endPoint x: 496, endPoint y: 179, distance: 90.4
click at [496, 179] on div "10201988" at bounding box center [642, 178] width 468 height 39
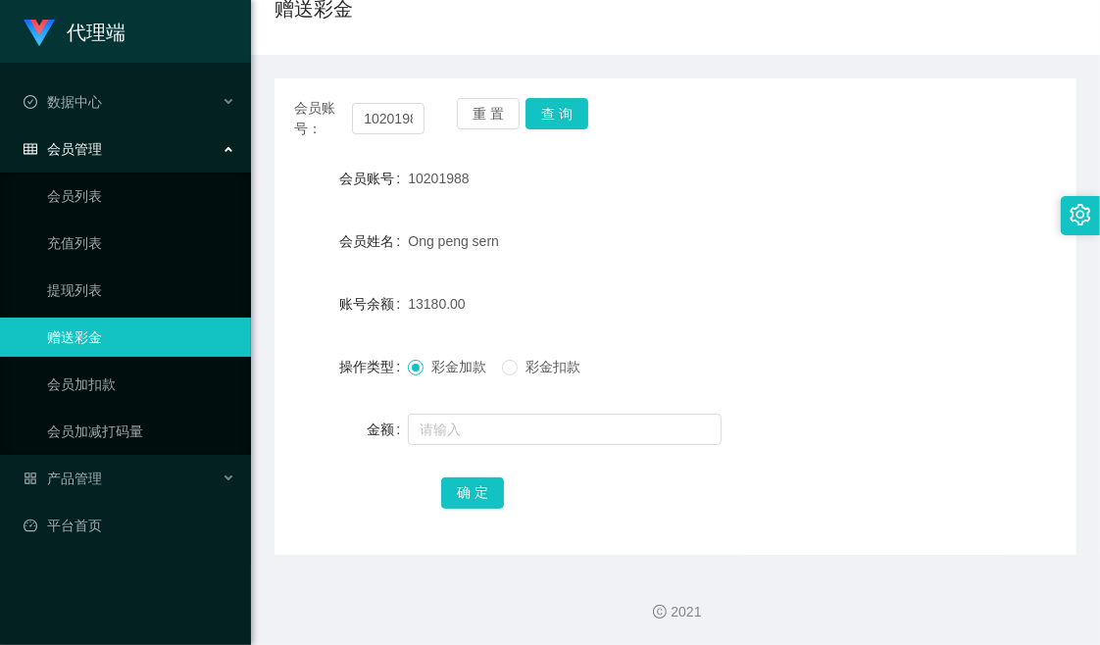
copy span "10201988"
click at [895, 86] on div "会员账号： 10201988 重 置 查 询 会员账号 10201988 会员姓名 Ong peng sern 账号余额 13180.00 操作类型 彩金加款…" at bounding box center [676, 316] width 802 height 477
click at [829, 106] on div "会员账号： 10201988 重 置 查 询" at bounding box center [676, 118] width 802 height 41
drag, startPoint x: 912, startPoint y: 138, endPoint x: 914, endPoint y: 123, distance: 15.8
click at [913, 134] on div "会员账号： 10201988 重 置 查 询" at bounding box center [676, 118] width 802 height 41
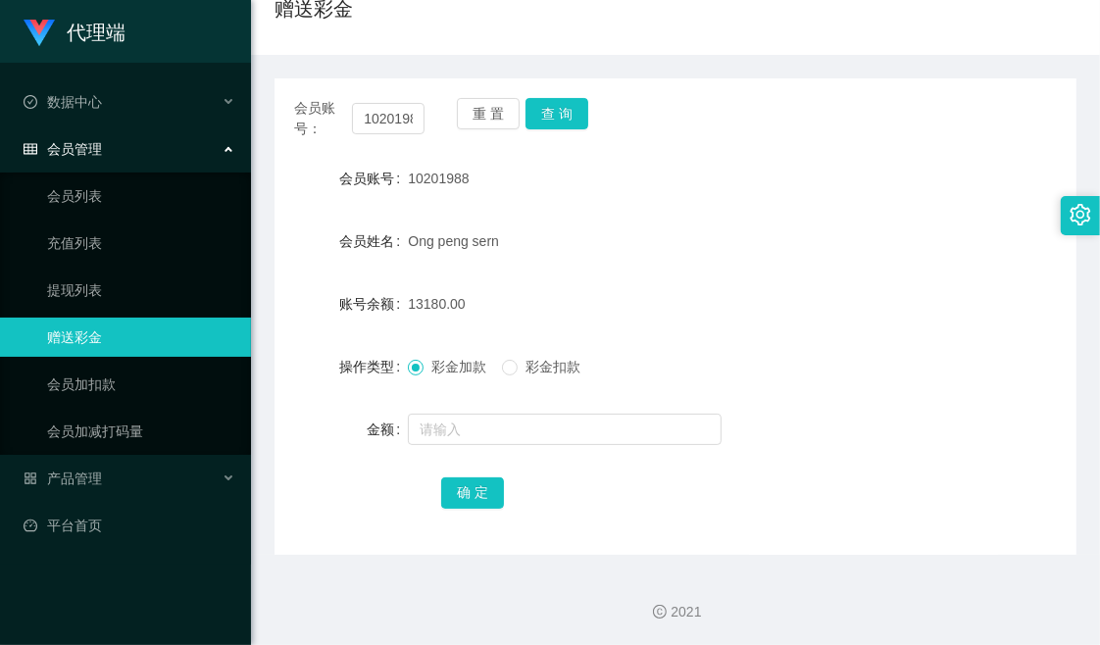
click at [792, 120] on div "会员账号： 10201988 重 置 查 询" at bounding box center [676, 118] width 802 height 41
click at [843, 127] on div "会员账号： 10201988 重 置 查 询" at bounding box center [676, 118] width 802 height 41
click at [965, 94] on div "会员账号： 10201988 重 置 查 询 会员账号 10201988 会员姓名 Ong peng sern 账号余额 13180.00 操作类型 彩金加款…" at bounding box center [676, 316] width 802 height 477
click at [915, 164] on div "会员账号 10201988" at bounding box center [676, 178] width 802 height 39
click at [914, 137] on div "会员账号： 10201988 重 置 查 询" at bounding box center [676, 118] width 802 height 41
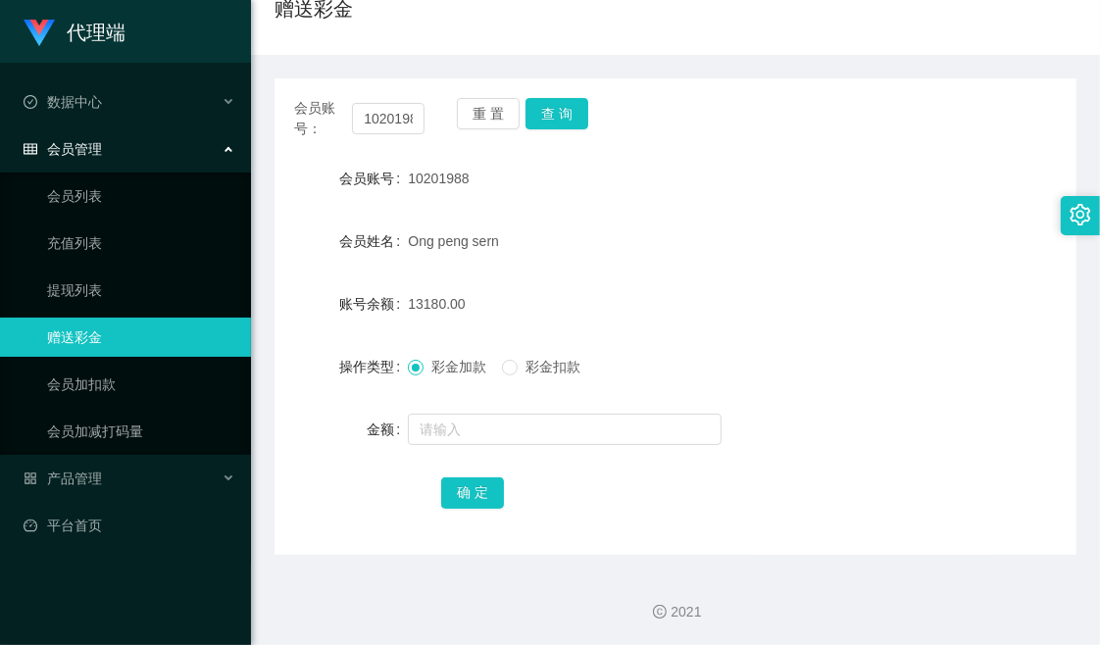
click at [789, 128] on div "会员账号： 10201988 重 置 查 询" at bounding box center [676, 118] width 802 height 41
click at [775, 232] on div "Ong peng sern" at bounding box center [642, 241] width 468 height 39
click at [742, 279] on form "会员账号 10201988 会员姓名 Ong peng sern 账号余额 13180.00 操作类型 彩金加款 彩金扣款 金额 确 定" at bounding box center [676, 335] width 802 height 353
click at [822, 128] on div "会员账号： 10201988 重 置 查 询" at bounding box center [676, 118] width 802 height 41
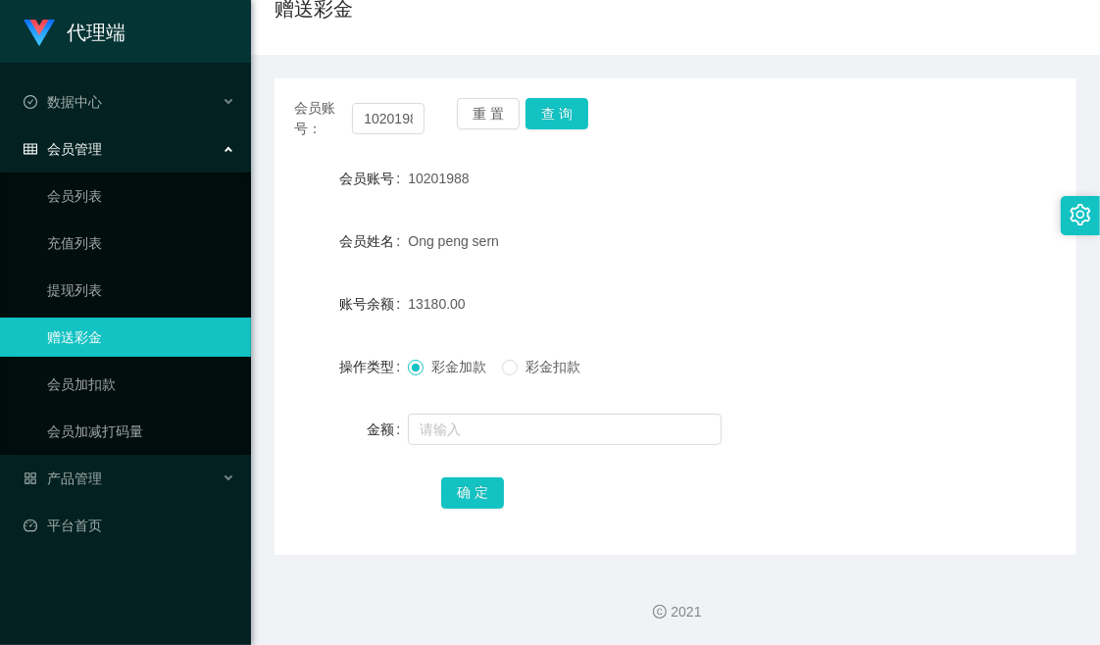
drag, startPoint x: 406, startPoint y: 175, endPoint x: 474, endPoint y: 168, distance: 68.0
click at [474, 168] on div "10201988" at bounding box center [642, 178] width 468 height 39
copy span "10201988"
click at [801, 147] on div "会员账号： 10201988 重 置 查 询 会员账号 10201988 会员姓名 Ong peng sern 账号余额 13180.00 操作类型 彩金加款…" at bounding box center [676, 316] width 802 height 477
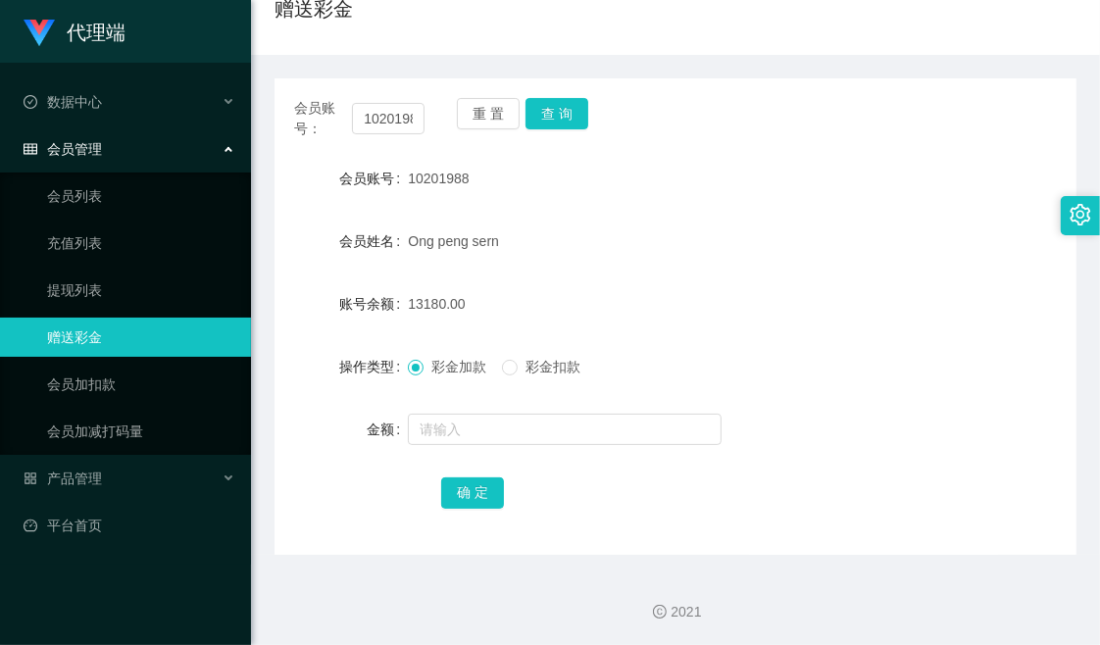
click at [983, 168] on div "会员账号 10201988" at bounding box center [676, 178] width 802 height 39
click at [844, 141] on div "会员账号： 10201988 重 置 查 询 会员账号 10201988 会员姓名 Ong peng sern 账号余额 13180.00 操作类型 彩金加款…" at bounding box center [676, 316] width 802 height 477
click at [957, 168] on div "会员账号 10201988" at bounding box center [676, 178] width 802 height 39
click at [708, 130] on div "会员账号： 10201988 重 置 查 询" at bounding box center [676, 118] width 802 height 41
click at [820, 138] on div "会员账号： 10201988 重 置 查 询" at bounding box center [676, 118] width 802 height 41
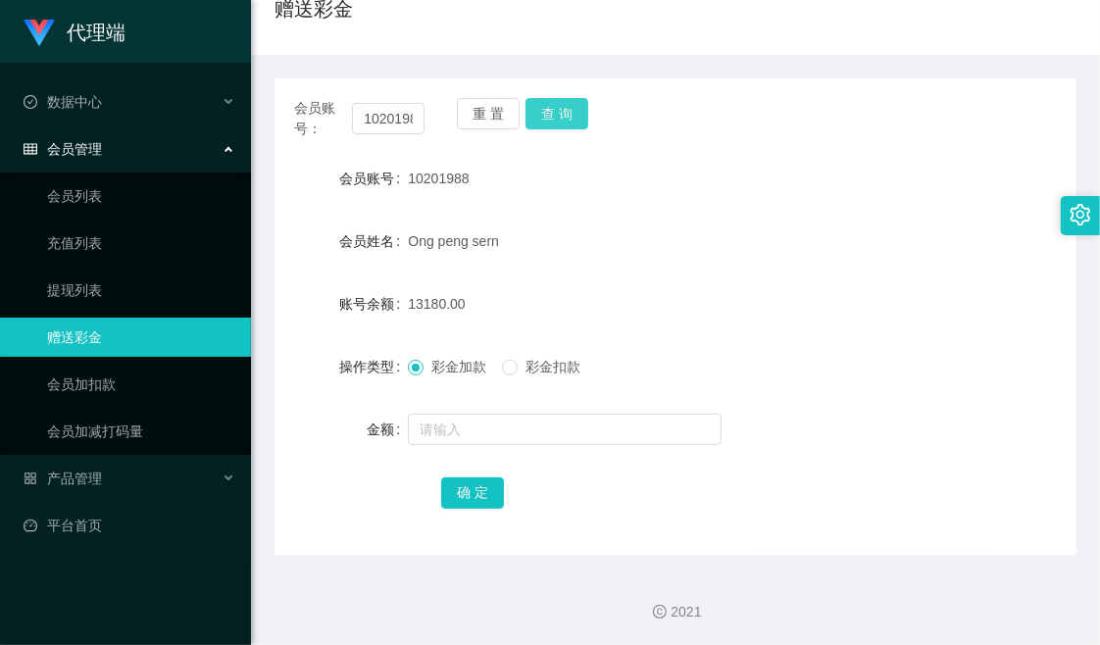
click at [559, 106] on button "查 询" at bounding box center [557, 113] width 63 height 31
drag, startPoint x: 406, startPoint y: 172, endPoint x: 510, endPoint y: 172, distance: 104.0
click at [510, 172] on div "10201988" at bounding box center [642, 178] width 468 height 39
copy span "10201988"
click at [775, 110] on div "会员账号： 10201988 重 置 查 询" at bounding box center [676, 118] width 802 height 41
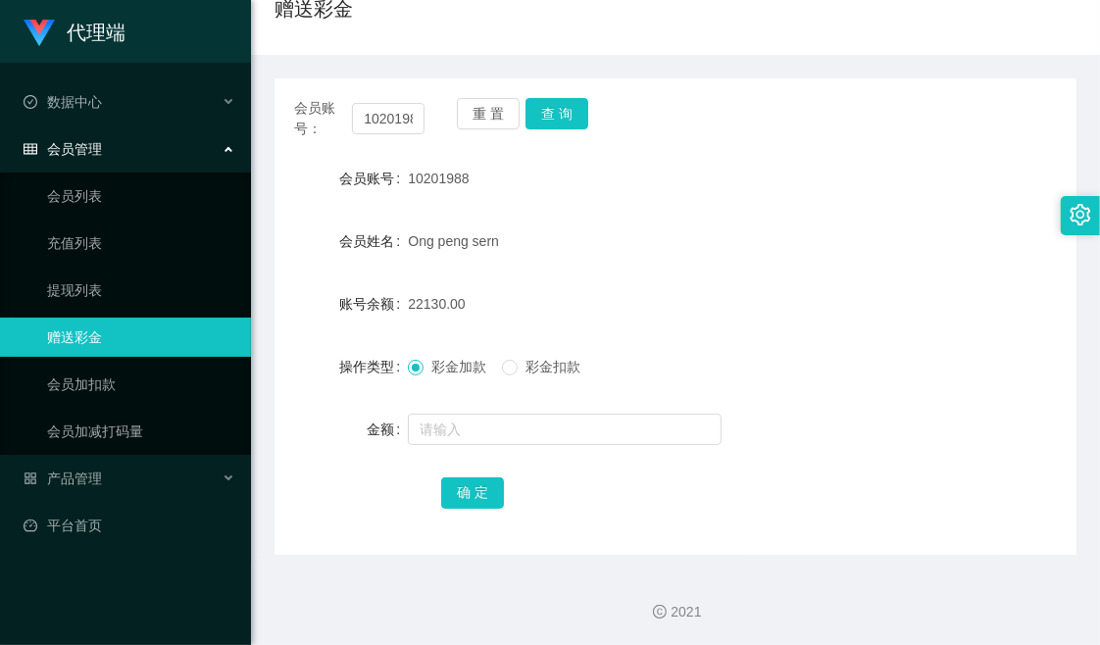
click at [920, 170] on div "会员账号 10201988" at bounding box center [676, 178] width 802 height 39
click at [885, 175] on div "会员账号 10201988" at bounding box center [676, 178] width 802 height 39
click at [944, 131] on div "会员账号： 10201988 重 置 查 询" at bounding box center [676, 118] width 802 height 41
click at [765, 155] on div "会员账号： 10201988 重 置 查 询 会员账号 10201988 会员姓名 Ong peng sern 账号余额 22130.00 操作类型 彩金加款…" at bounding box center [676, 316] width 802 height 477
click at [557, 111] on button "查 询" at bounding box center [557, 113] width 63 height 31
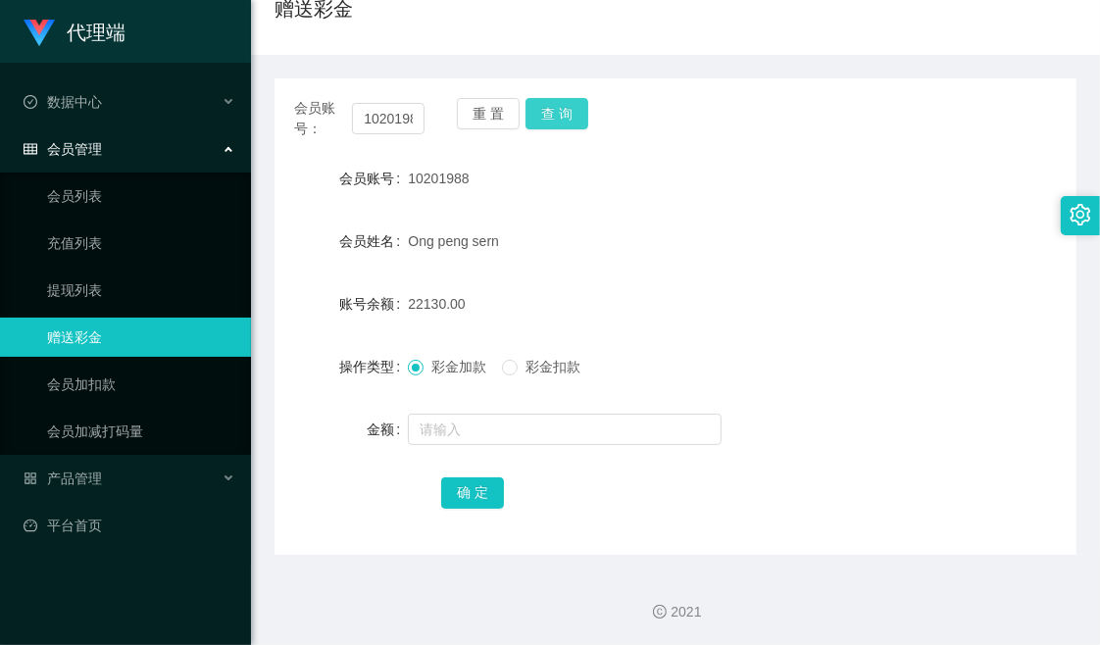
click at [557, 111] on button "查 询" at bounding box center [557, 113] width 63 height 31
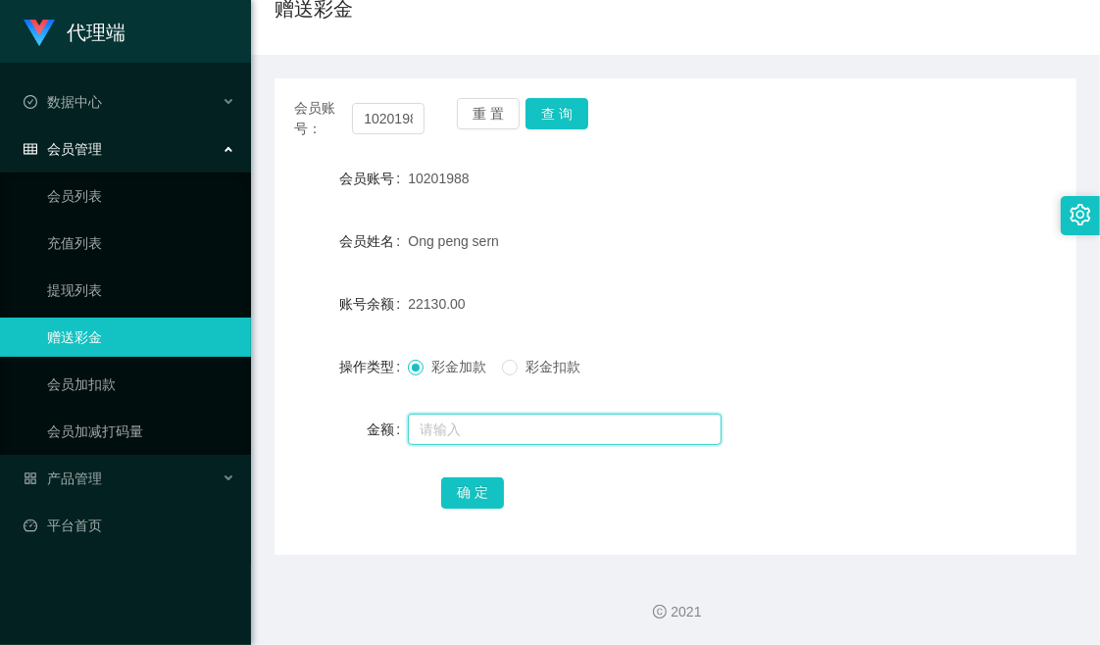
click at [473, 434] on input "text" at bounding box center [565, 429] width 314 height 31
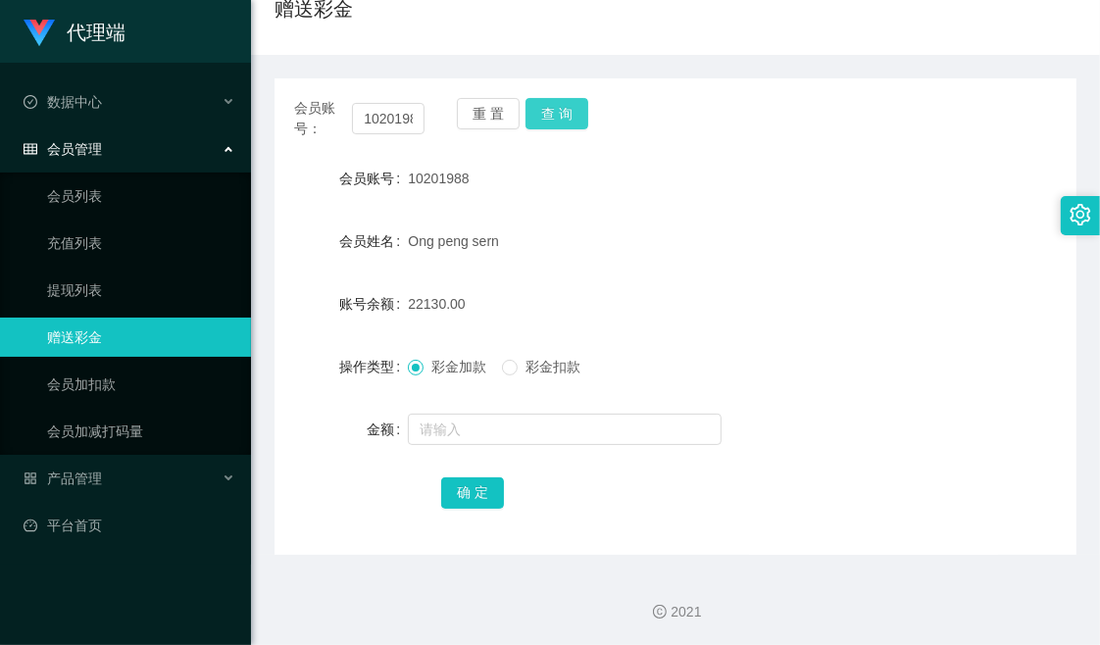
click at [546, 115] on button "查 询" at bounding box center [557, 113] width 63 height 31
click at [805, 174] on div "10201988" at bounding box center [642, 178] width 468 height 39
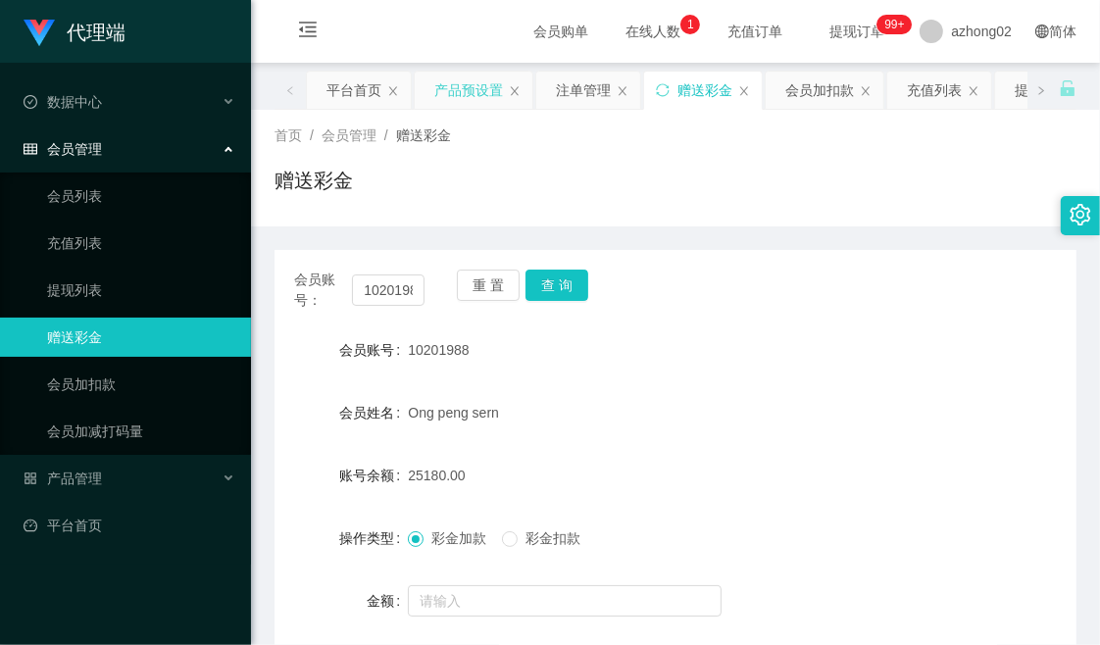
click at [461, 90] on div "产品预设置" at bounding box center [468, 90] width 69 height 37
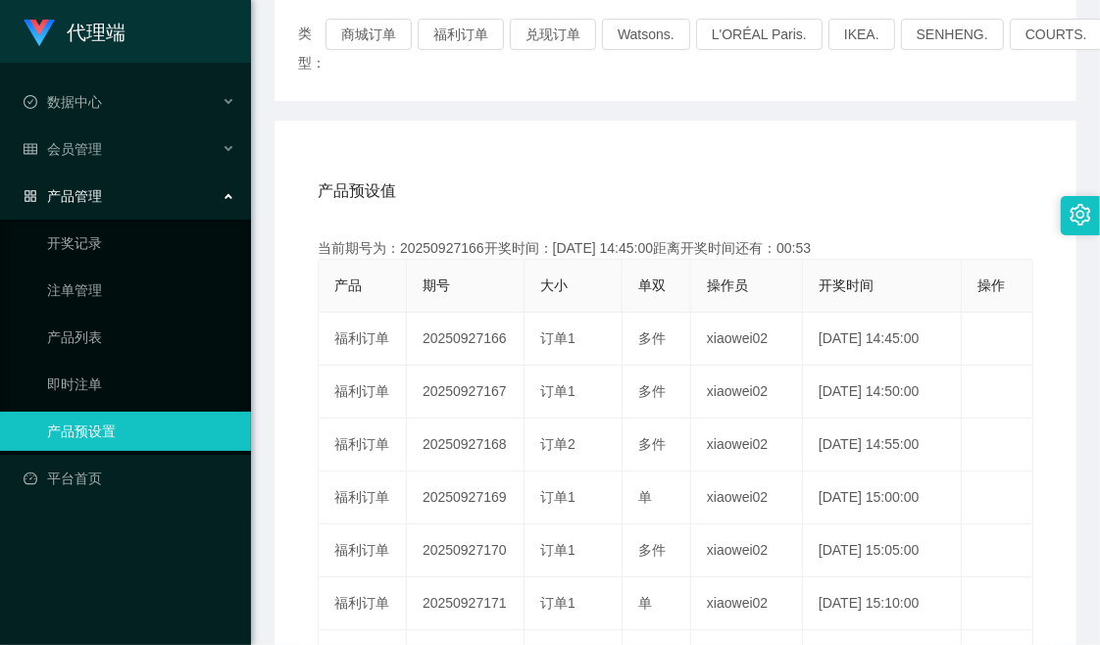
scroll to position [218, 0]
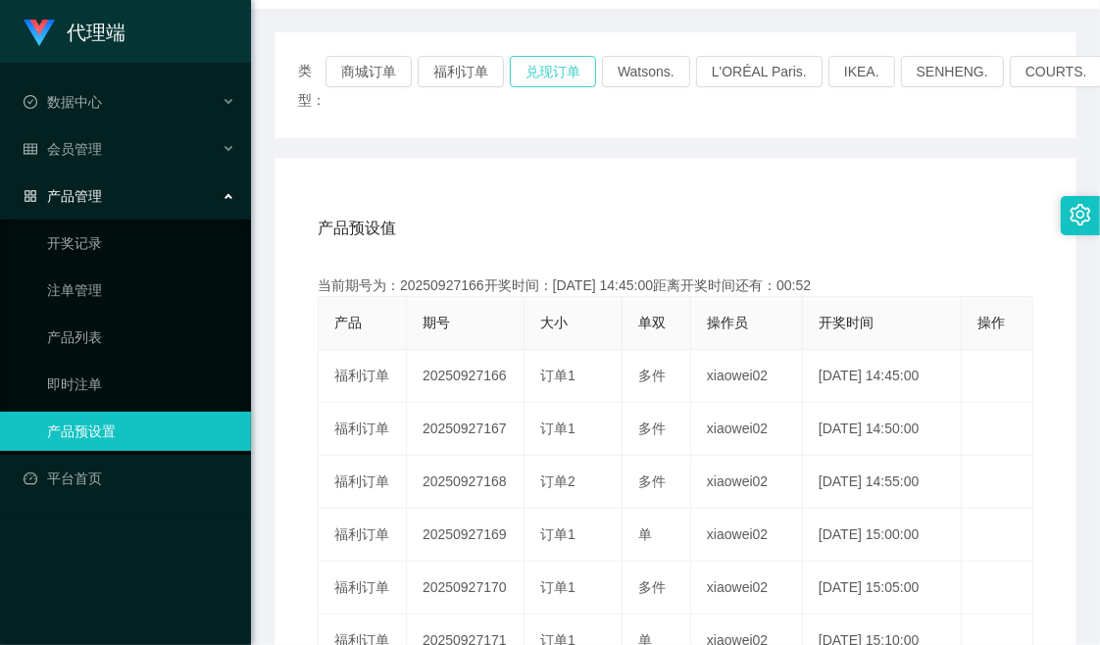
click at [554, 74] on button "兑现订单" at bounding box center [553, 71] width 86 height 31
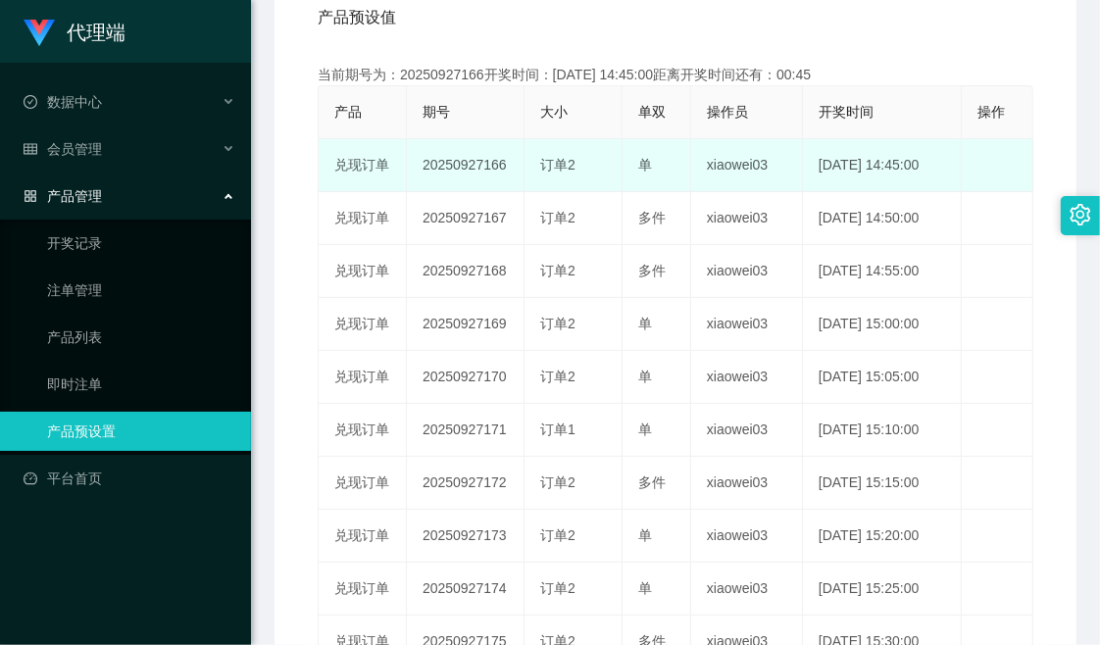
scroll to position [435, 0]
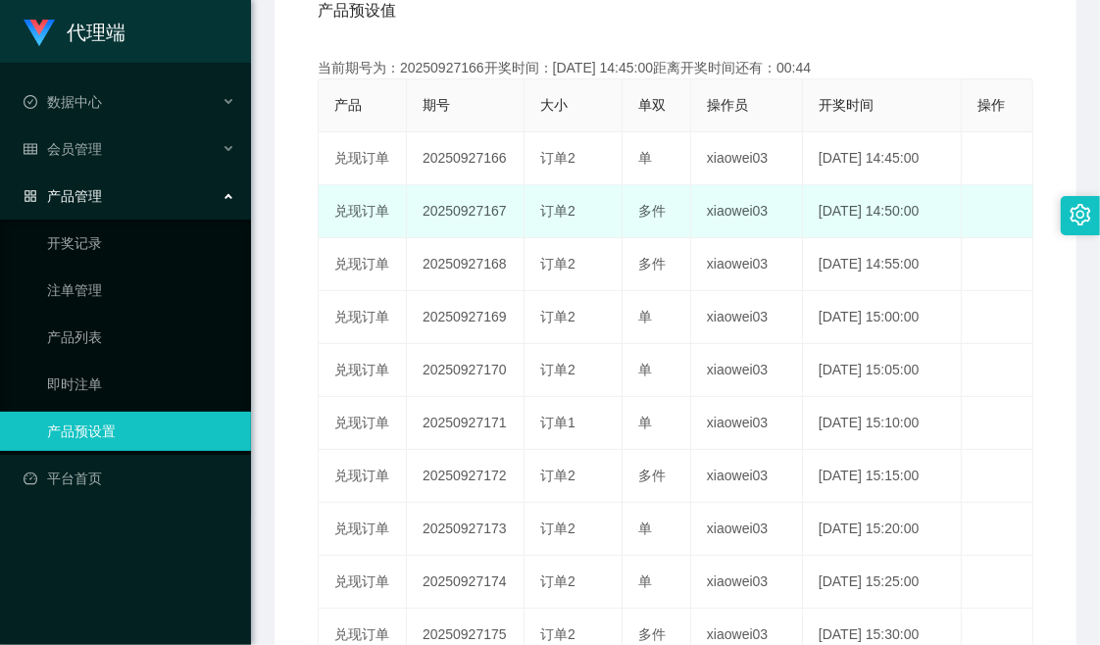
click at [447, 211] on td "20250927167" at bounding box center [466, 211] width 118 height 53
copy td "20250927167"
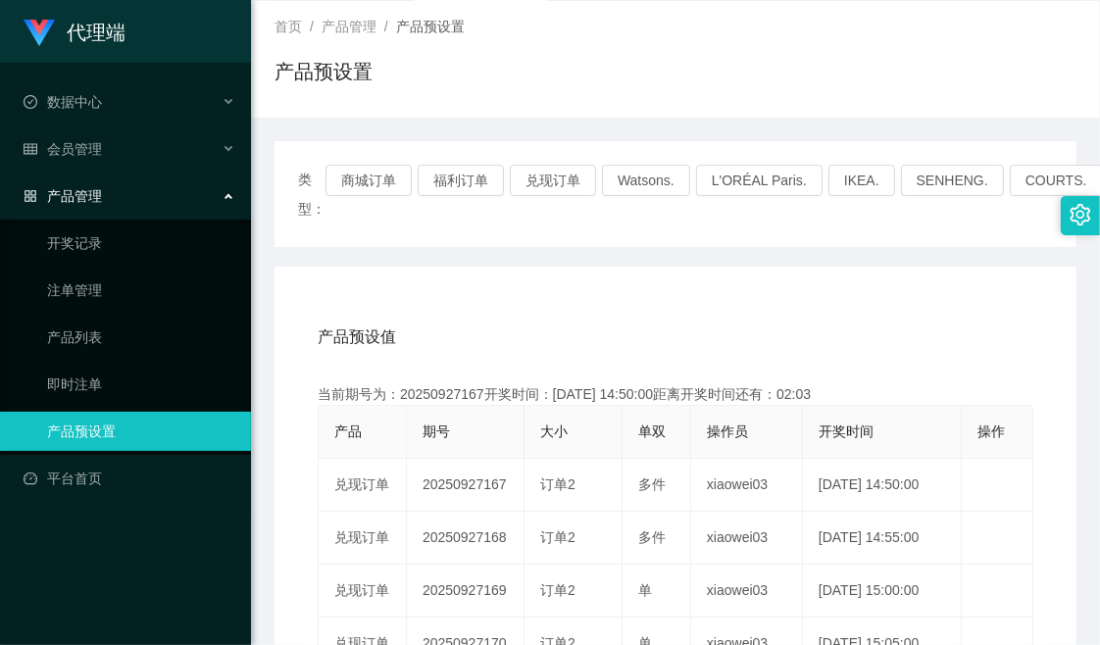
scroll to position [0, 0]
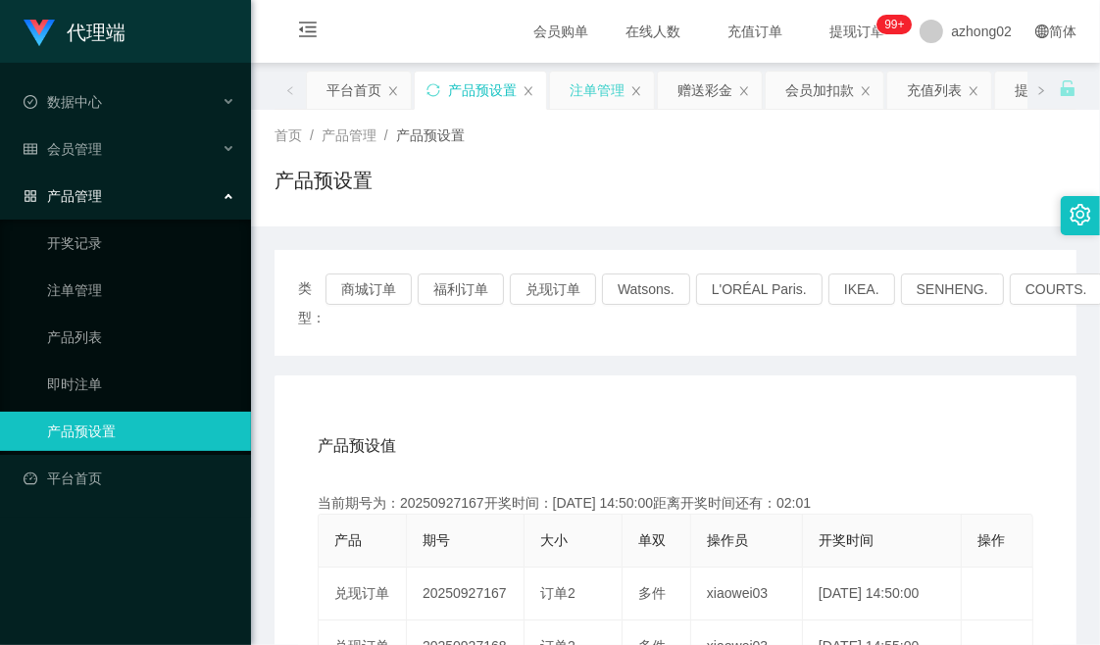
click at [592, 90] on div "注单管理" at bounding box center [597, 90] width 55 height 37
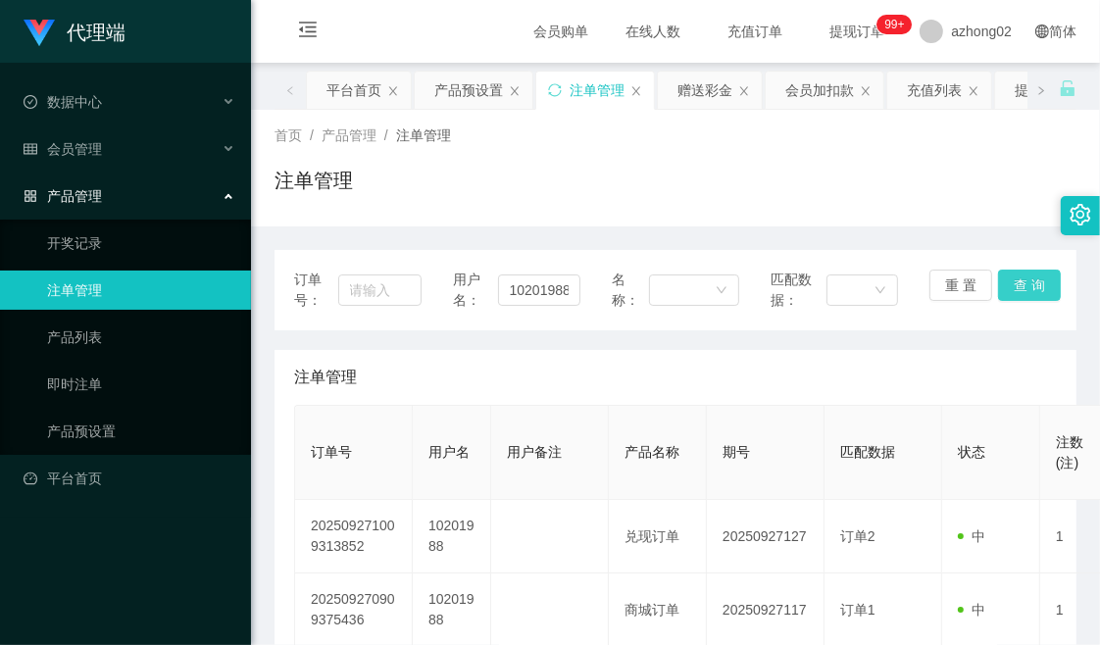
click at [1014, 282] on button "查 询" at bounding box center [1029, 285] width 63 height 31
click at [456, 94] on div "产品预设置" at bounding box center [468, 90] width 69 height 37
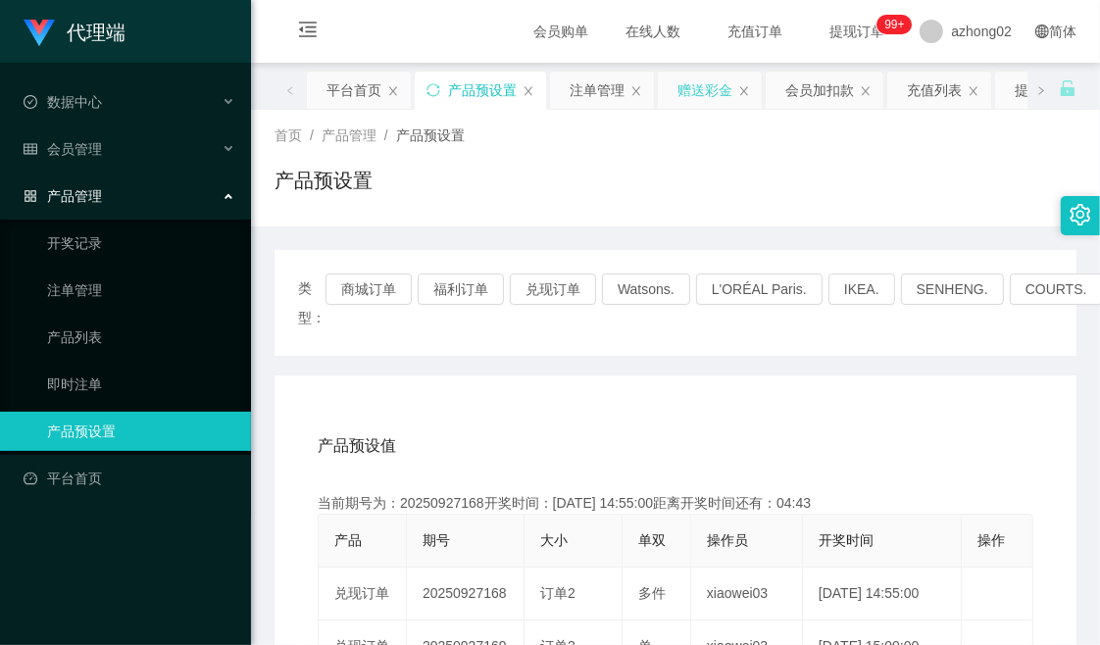
click at [704, 95] on div "赠送彩金" at bounding box center [705, 90] width 55 height 37
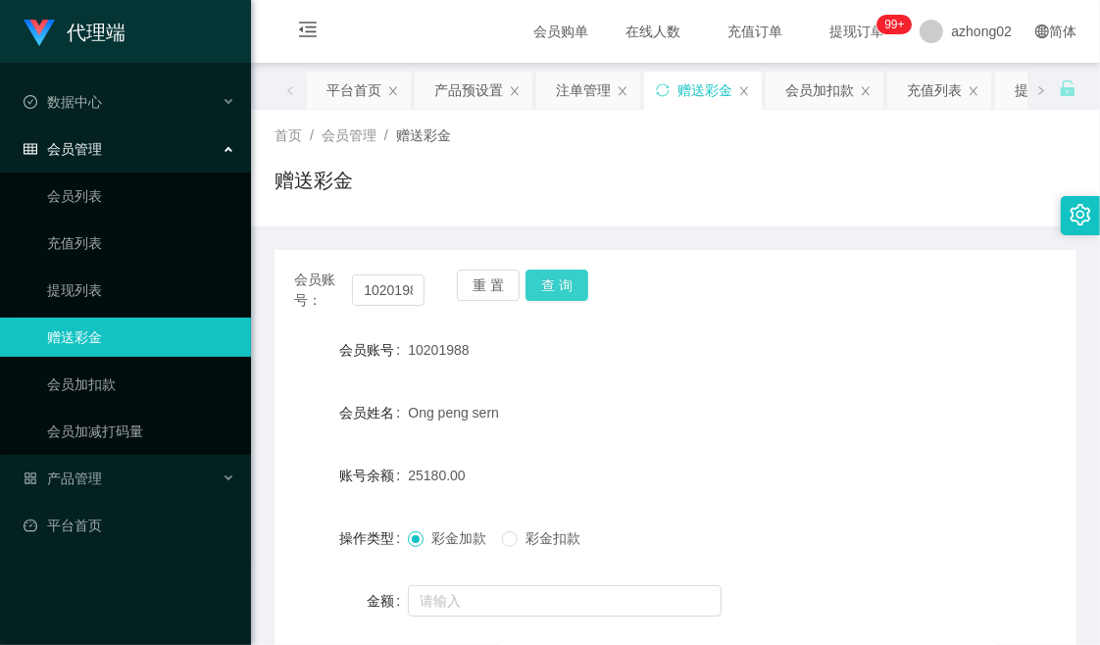
click at [557, 288] on button "查 询" at bounding box center [557, 285] width 63 height 31
click at [708, 211] on div "首页 / 会员管理 / 赠送彩金 / 赠送彩金" at bounding box center [675, 168] width 849 height 117
click at [708, 188] on div "赠送彩金" at bounding box center [676, 188] width 802 height 45
click at [588, 167] on div "赠送彩金" at bounding box center [676, 188] width 802 height 45
click at [634, 200] on div "赠送彩金" at bounding box center [676, 188] width 802 height 45
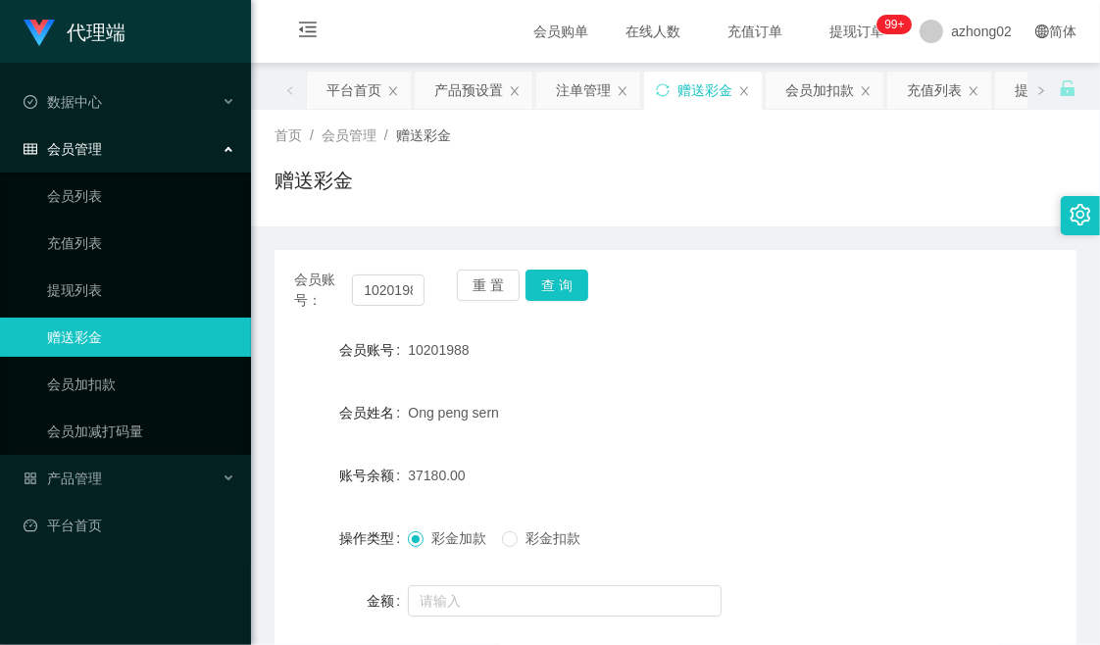
scroll to position [109, 0]
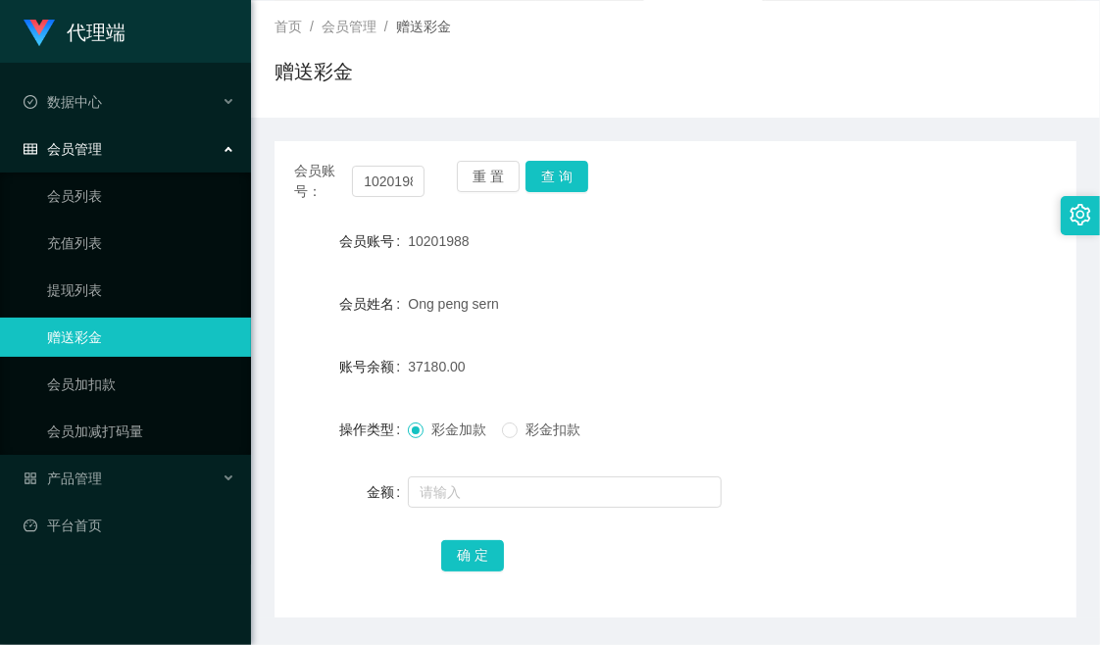
click at [603, 60] on div "赠送彩金" at bounding box center [676, 79] width 802 height 45
drag, startPoint x: 626, startPoint y: 69, endPoint x: 635, endPoint y: 65, distance: 10.6
click at [635, 65] on div "赠送彩金" at bounding box center [676, 79] width 802 height 45
click at [912, 51] on div "首页 / 会员管理 / 赠送彩金 / 赠送彩金" at bounding box center [676, 59] width 802 height 85
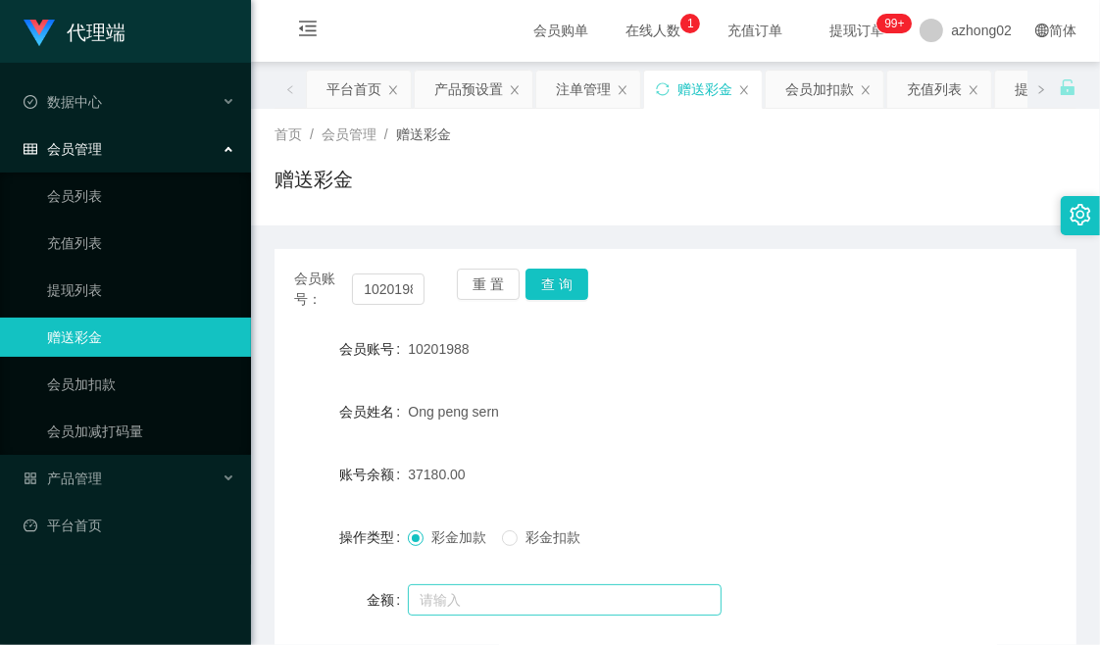
scroll to position [0, 0]
drag, startPoint x: 638, startPoint y: 194, endPoint x: 649, endPoint y: 192, distance: 11.0
click at [645, 192] on div "赠送彩金" at bounding box center [676, 188] width 802 height 45
click at [583, 157] on div "首页 / 会员管理 / 赠送彩金 / 赠送彩金" at bounding box center [676, 168] width 802 height 85
click at [615, 164] on div "首页 / 会员管理 / 赠送彩金 / 赠送彩金" at bounding box center [676, 168] width 802 height 85
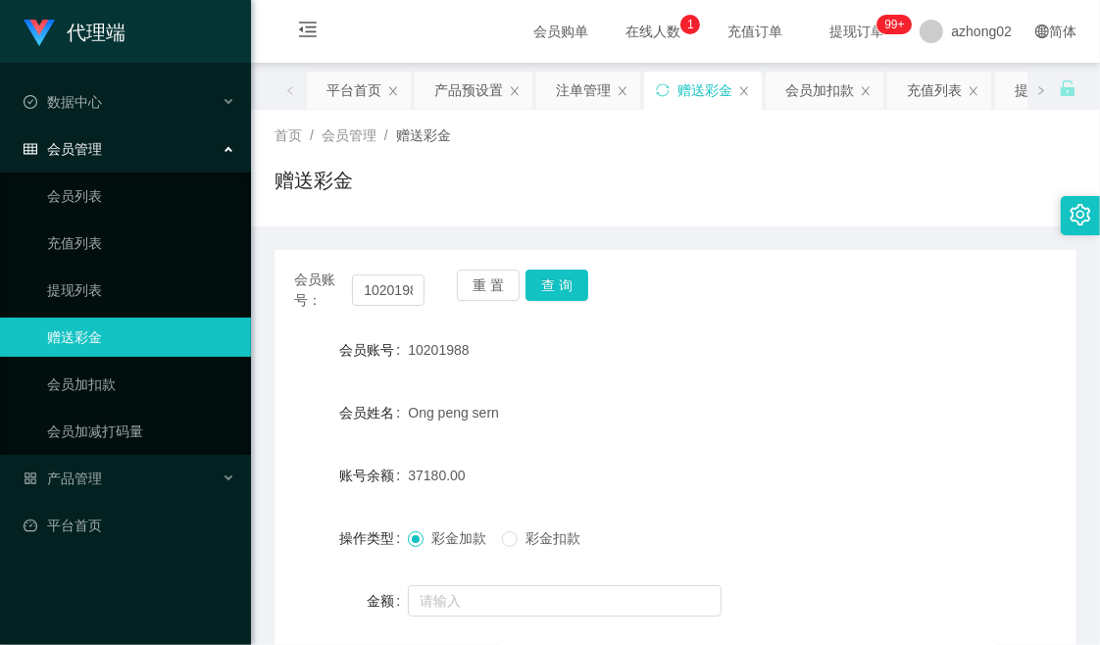
drag, startPoint x: 536, startPoint y: 186, endPoint x: 550, endPoint y: 194, distance: 15.8
click at [546, 191] on div "赠送彩金" at bounding box center [676, 188] width 802 height 45
click at [770, 151] on div "首页 / 会员管理 / 赠送彩金 / 赠送彩金" at bounding box center [676, 168] width 802 height 85
click at [680, 177] on div "赠送彩金" at bounding box center [676, 188] width 802 height 45
click at [708, 155] on div "首页 / 会员管理 / 赠送彩金 / 赠送彩金" at bounding box center [676, 168] width 802 height 85
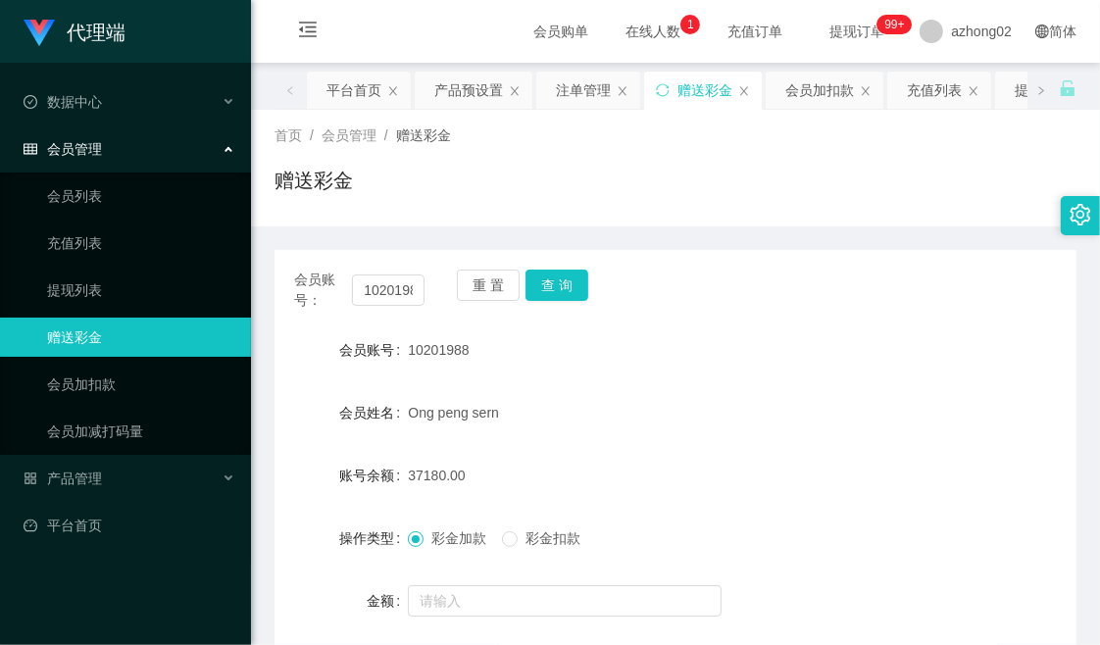
click at [619, 139] on div "首页 / 会员管理 / 赠送彩金 /" at bounding box center [676, 136] width 802 height 21
click at [685, 163] on div "首页 / 会员管理 / 赠送彩金 / 赠送彩金" at bounding box center [676, 168] width 802 height 85
click at [773, 164] on div "首页 / 会员管理 / 赠送彩金 / 赠送彩金" at bounding box center [676, 168] width 802 height 85
click at [711, 152] on div "首页 / 会员管理 / 赠送彩金 / 赠送彩金" at bounding box center [676, 168] width 802 height 85
click at [657, 211] on div "首页 / 会员管理 / 赠送彩金 / 赠送彩金" at bounding box center [675, 168] width 849 height 117
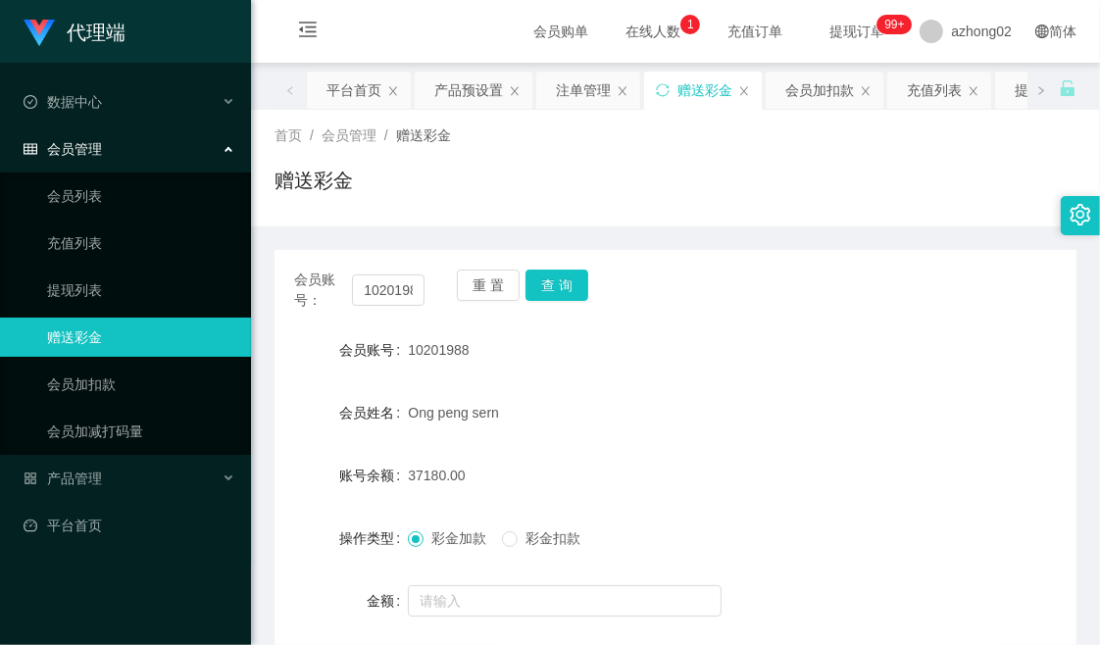
click at [778, 193] on div "赠送彩金" at bounding box center [676, 188] width 802 height 45
click at [745, 152] on div "首页 / 会员管理 / 赠送彩金 / 赠送彩金" at bounding box center [676, 168] width 802 height 85
click at [781, 170] on div "赠送彩金" at bounding box center [676, 188] width 802 height 45
click at [710, 153] on div "首页 / 会员管理 / 赠送彩金 / 赠送彩金" at bounding box center [676, 168] width 802 height 85
click at [584, 143] on div "首页 / 会员管理 / 赠送彩金 /" at bounding box center [676, 136] width 802 height 21
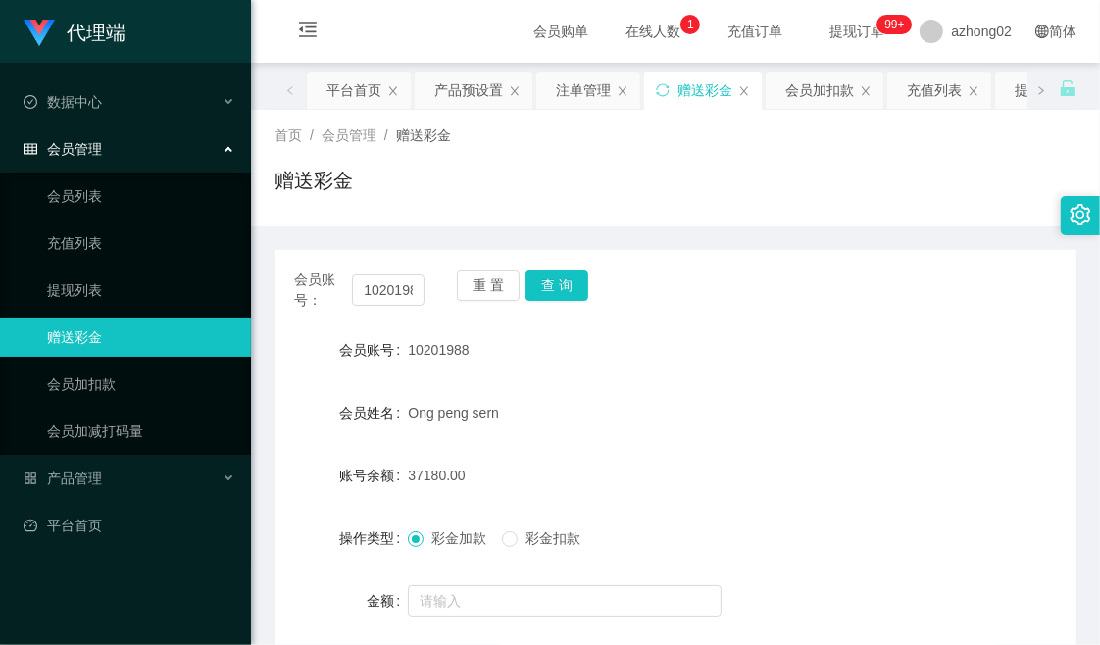
click at [683, 175] on div "赠送彩金" at bounding box center [676, 188] width 802 height 45
click at [673, 163] on div "首页 / 会员管理 / 赠送彩金 / 赠送彩金" at bounding box center [676, 168] width 802 height 85
click at [659, 153] on div "首页 / 会员管理 / 赠送彩金 / 赠送彩金" at bounding box center [676, 168] width 802 height 85
click at [773, 172] on div "赠送彩金" at bounding box center [676, 188] width 802 height 45
click at [697, 161] on div "首页 / 会员管理 / 赠送彩金 / 赠送彩金" at bounding box center [676, 168] width 802 height 85
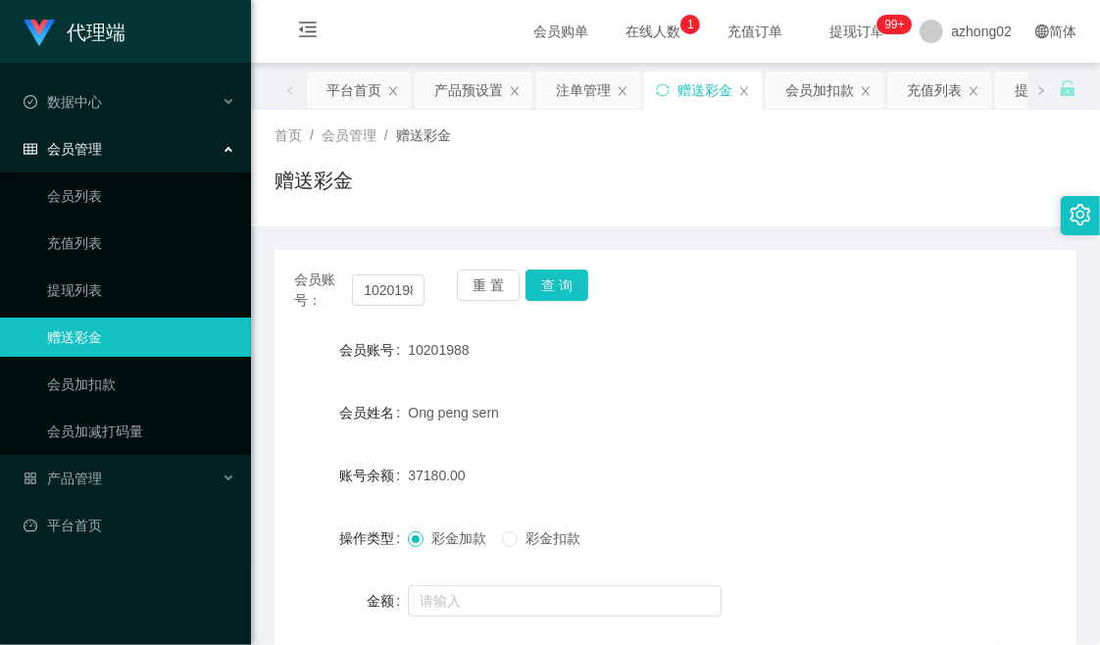
click at [795, 167] on div "赠送彩金" at bounding box center [676, 188] width 802 height 45
click at [792, 196] on div "赠送彩金" at bounding box center [676, 188] width 802 height 45
click at [760, 200] on div "赠送彩金" at bounding box center [676, 188] width 802 height 45
click at [910, 166] on div "赠送彩金" at bounding box center [676, 188] width 802 height 45
click at [643, 158] on div "首页 / 会员管理 / 赠送彩金 / 赠送彩金" at bounding box center [676, 168] width 802 height 85
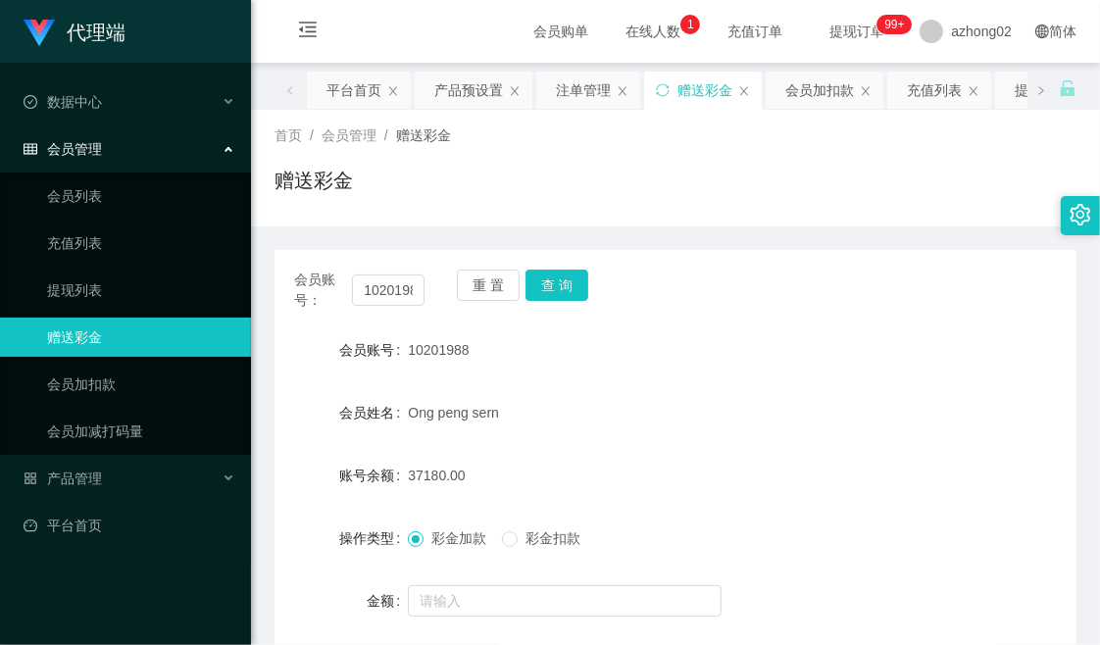
drag, startPoint x: 407, startPoint y: 350, endPoint x: 504, endPoint y: 339, distance: 97.7
click at [504, 339] on div "10201988" at bounding box center [642, 349] width 468 height 39
copy span "10201988"
click at [658, 189] on div "赠送彩金" at bounding box center [676, 188] width 802 height 45
click at [742, 200] on div "赠送彩金" at bounding box center [676, 188] width 802 height 45
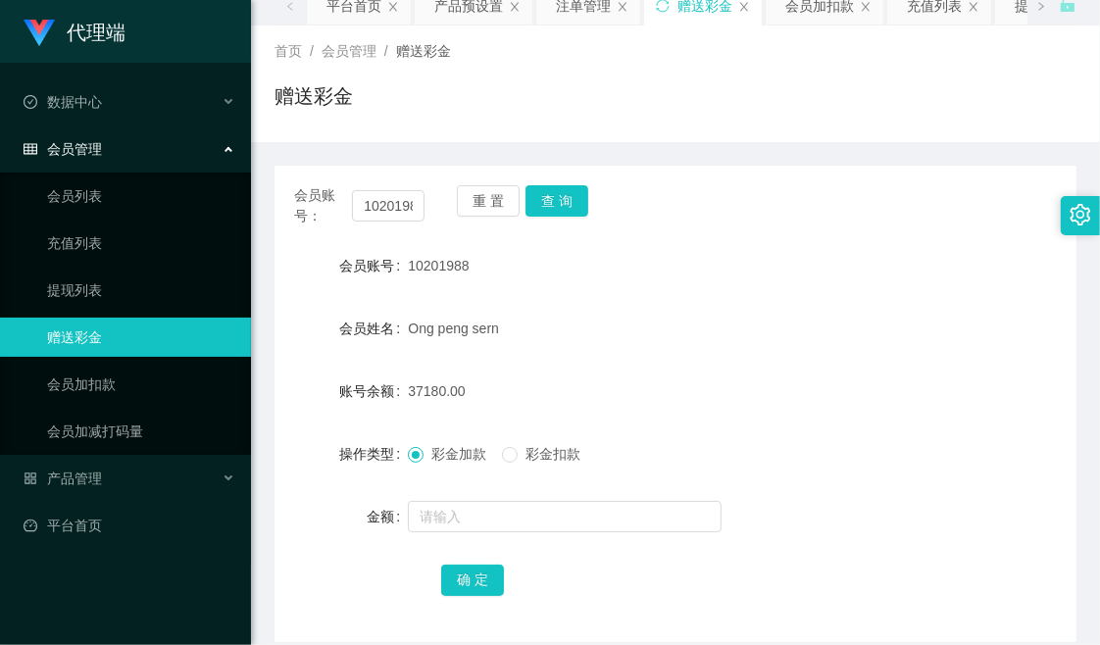
scroll to position [172, 0]
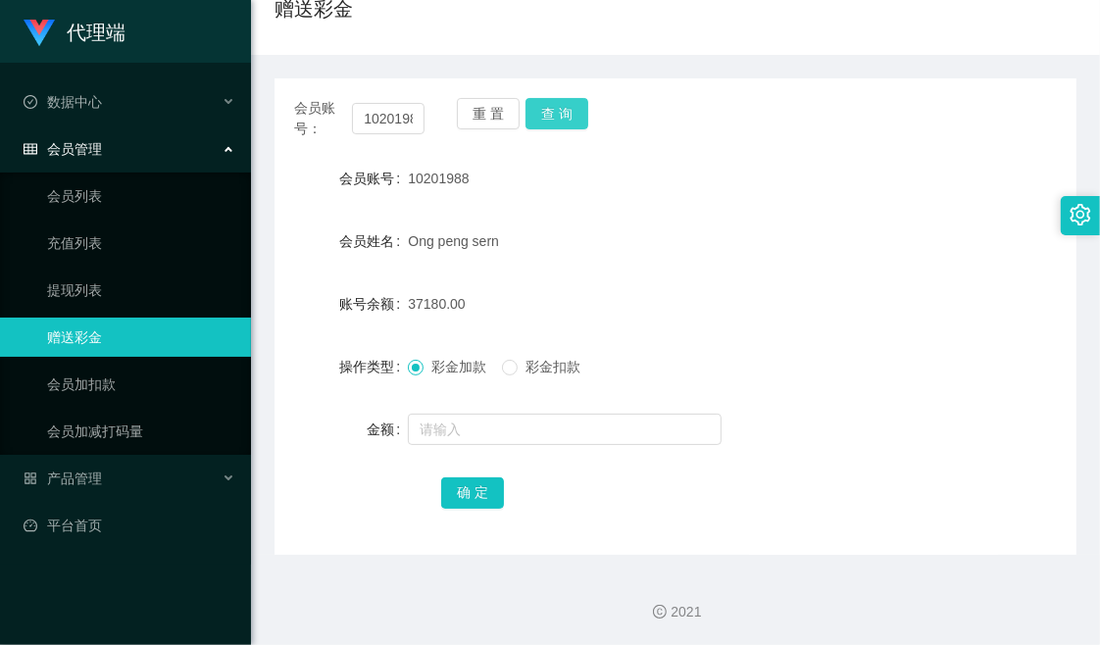
click at [564, 118] on button "查 询" at bounding box center [557, 113] width 63 height 31
click at [544, 103] on button "查 询" at bounding box center [557, 113] width 63 height 31
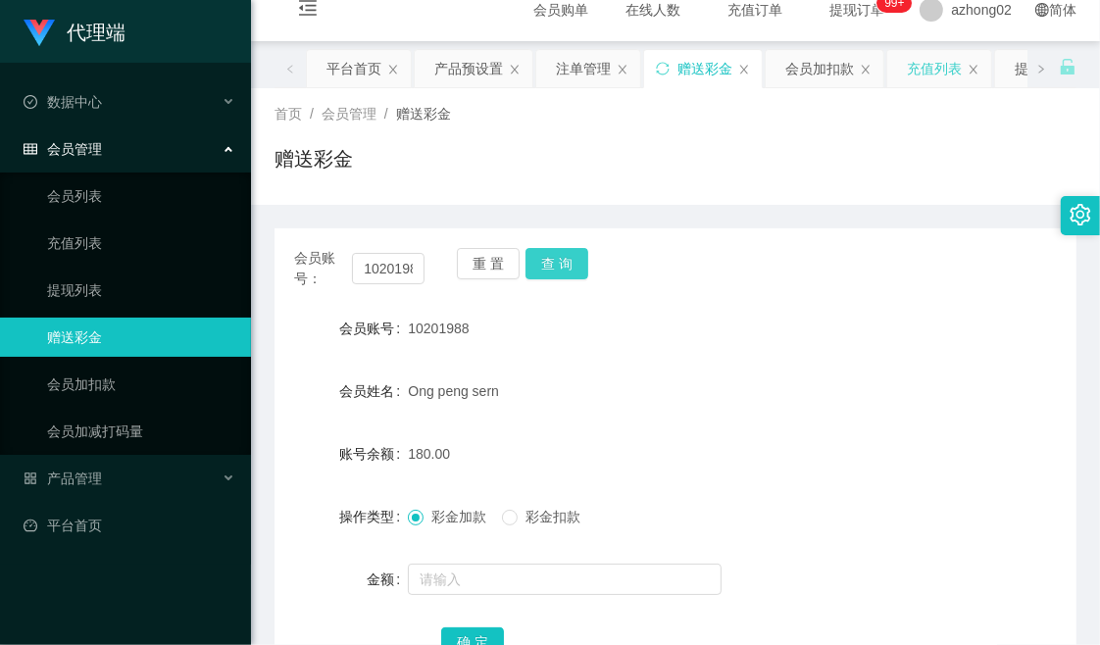
scroll to position [0, 0]
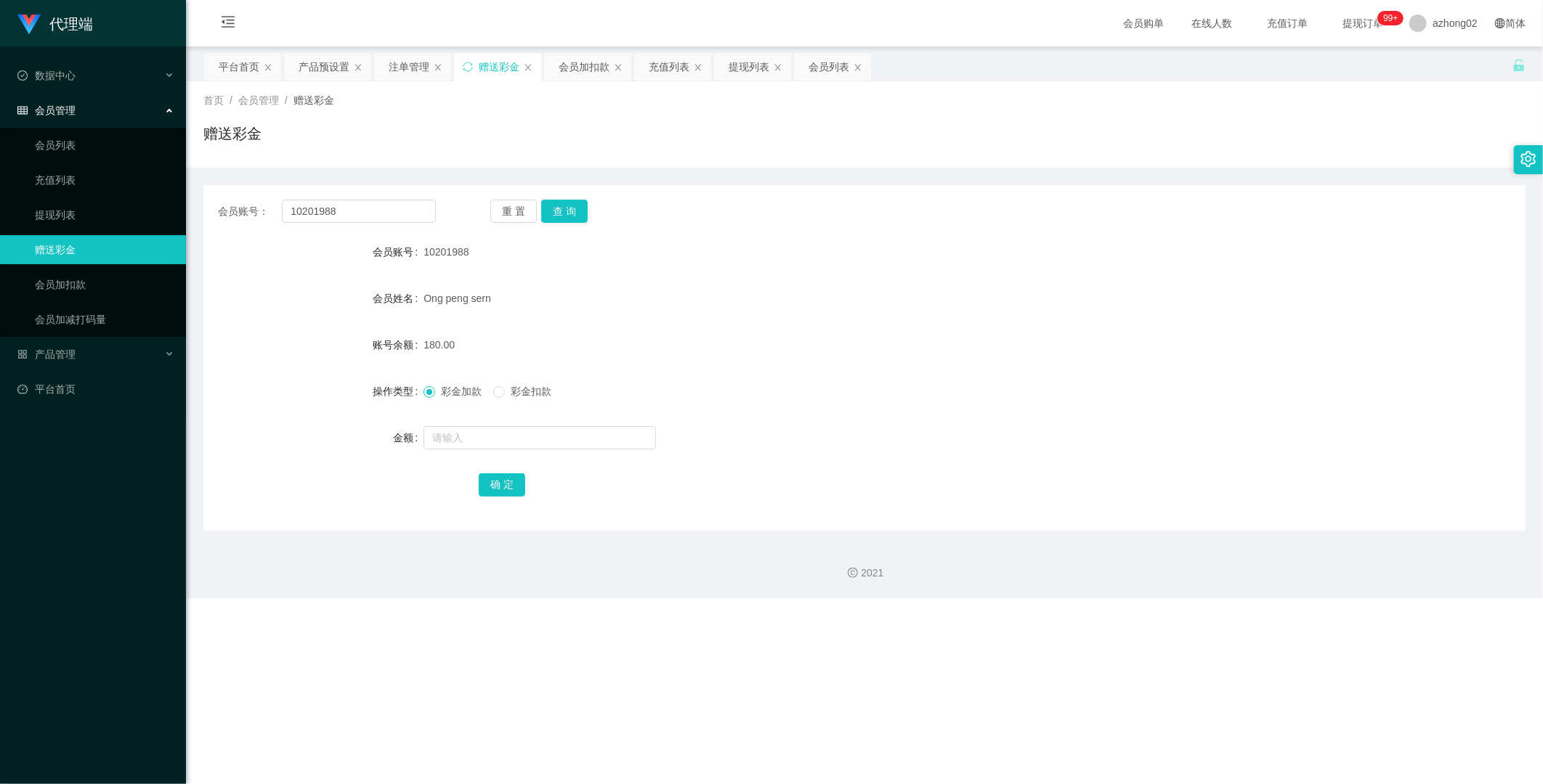
click at [814, 23] on span "提现订单 99+" at bounding box center [1363, 24] width 56 height 10
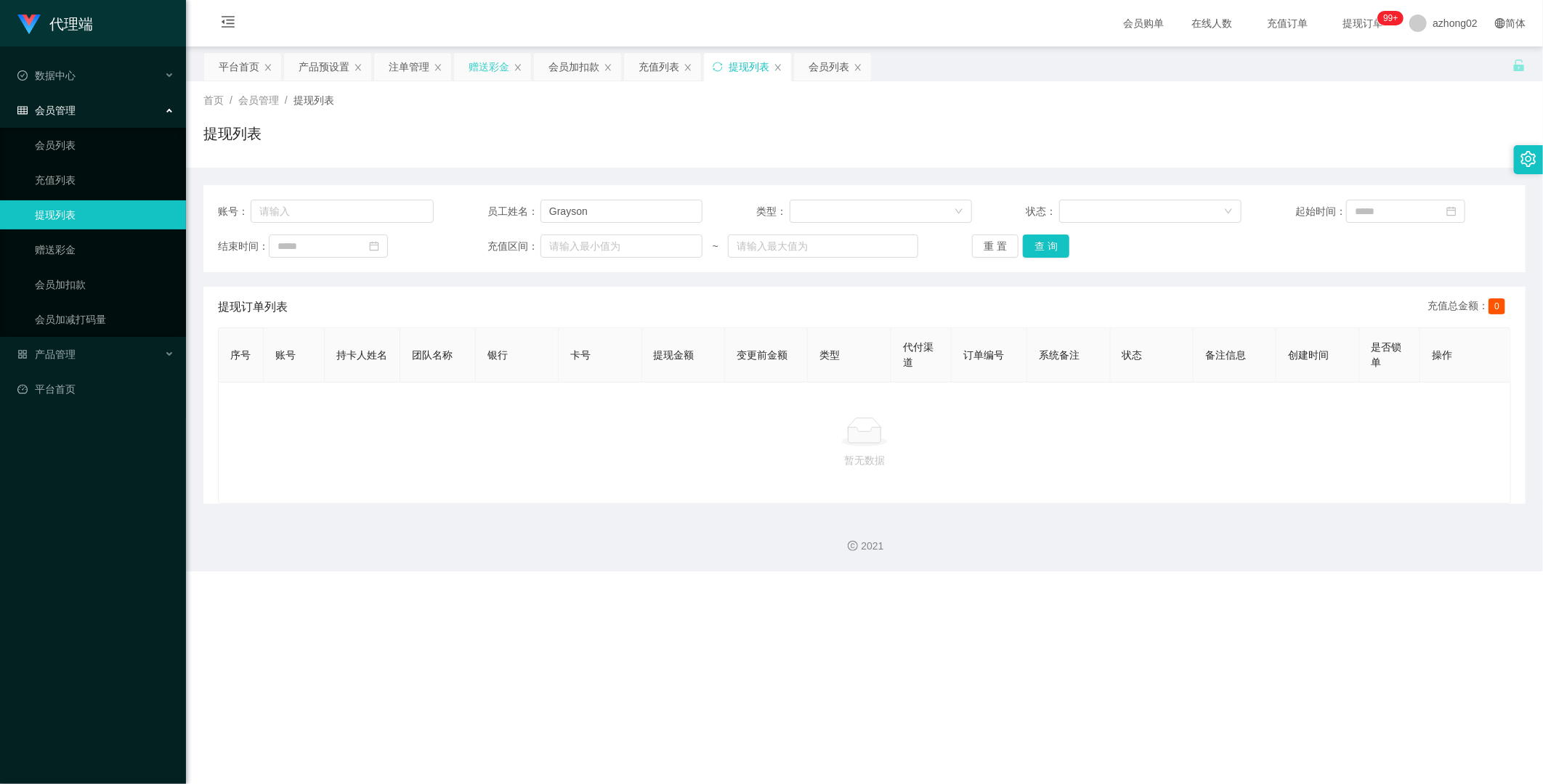
click at [477, 67] on div "赠送彩金" at bounding box center [489, 67] width 41 height 27
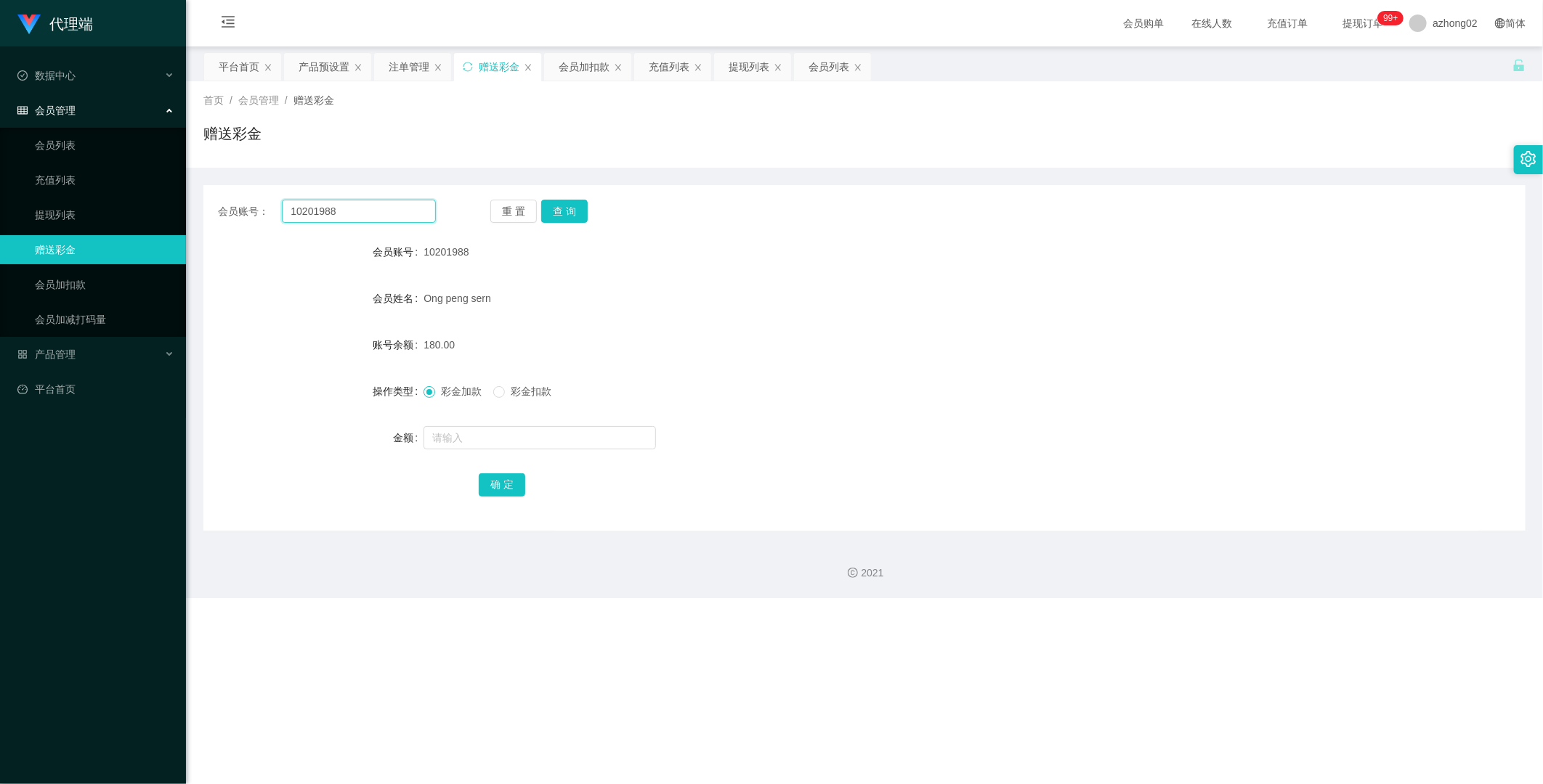
drag, startPoint x: 342, startPoint y: 209, endPoint x: 273, endPoint y: 213, distance: 69.1
click at [273, 212] on div "会员账号： 10201988" at bounding box center [327, 211] width 218 height 23
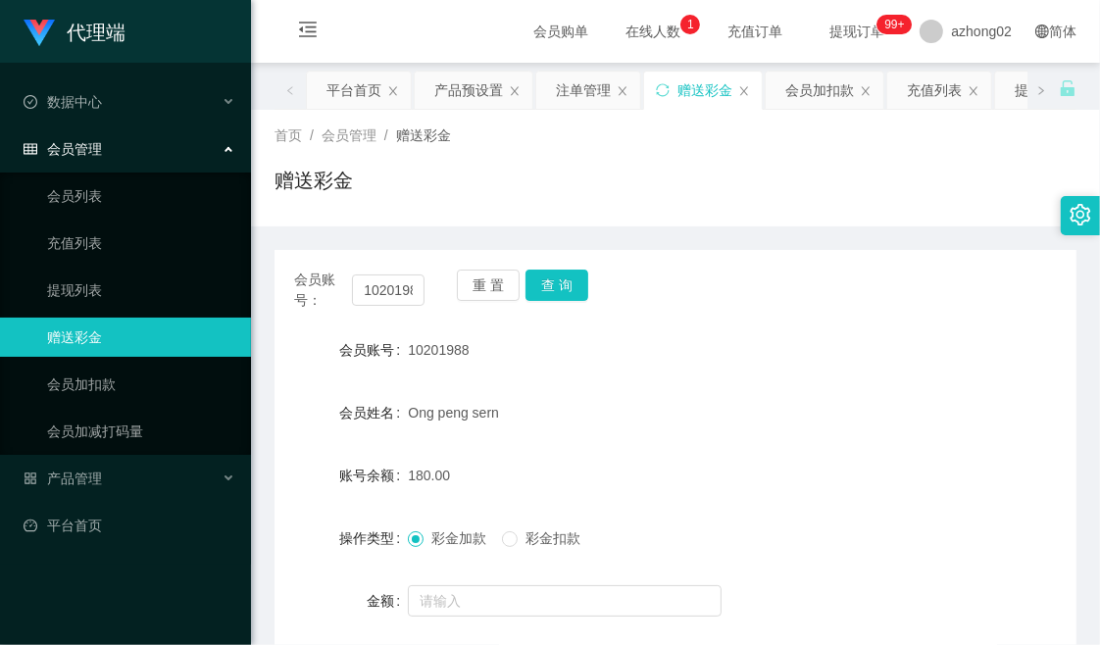
click at [839, 32] on span "提现订单 99+" at bounding box center [857, 32] width 75 height 14
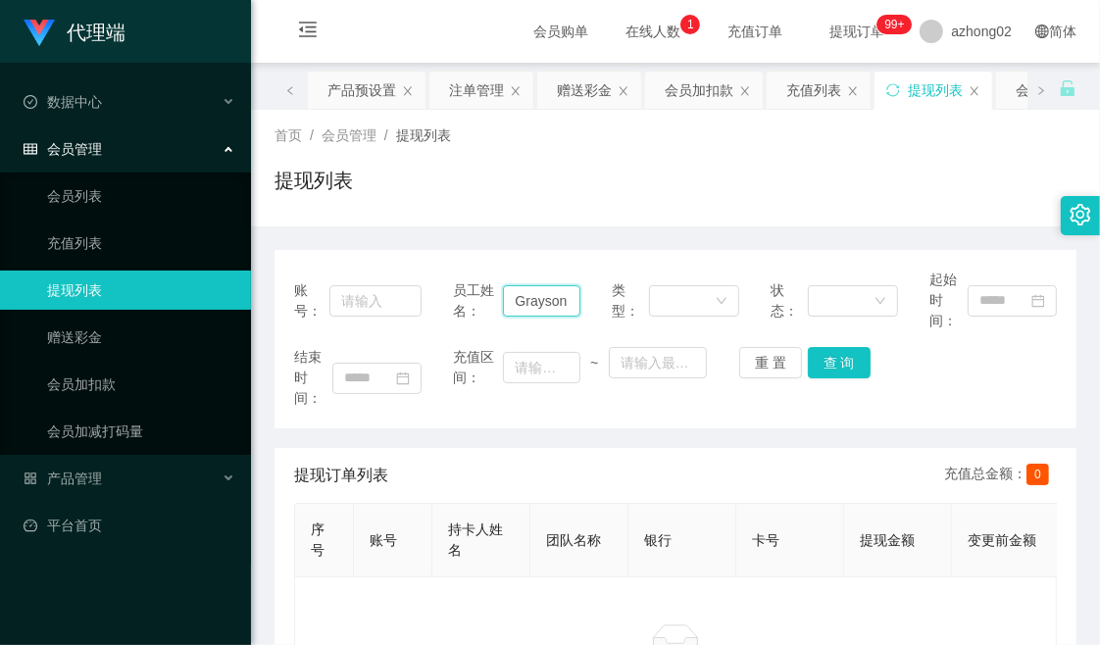
drag, startPoint x: 512, startPoint y: 300, endPoint x: 572, endPoint y: 304, distance: 60.0
click at [572, 304] on input "Grayson" at bounding box center [541, 300] width 76 height 31
paste input "10201988"
type input "10201988"
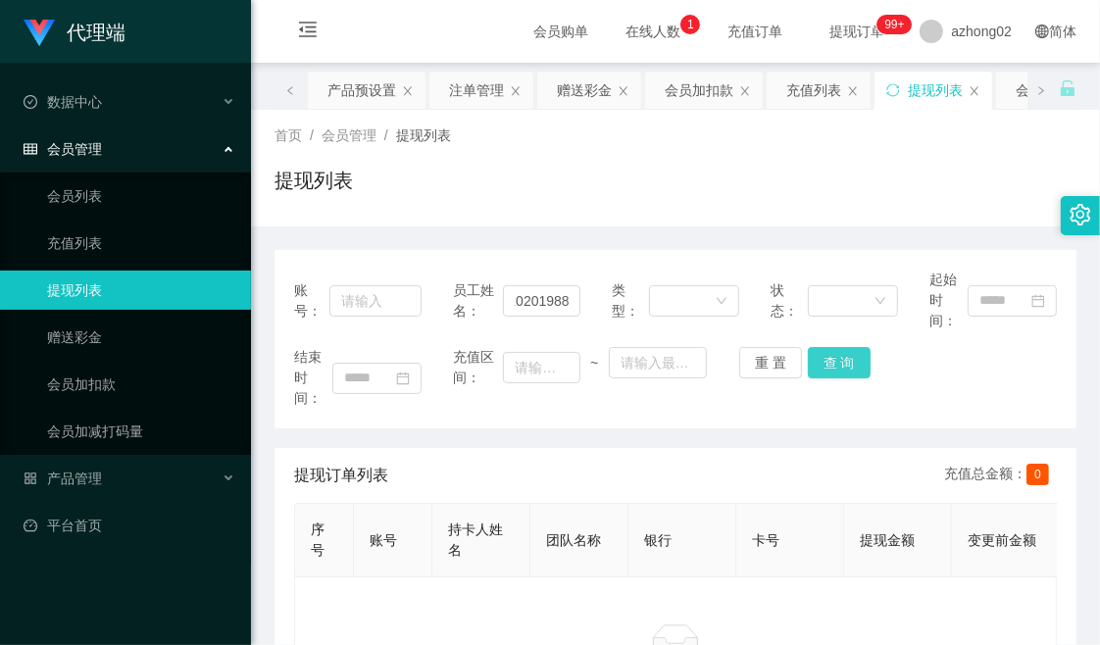
scroll to position [0, 0]
click at [851, 363] on button "查 询" at bounding box center [839, 362] width 63 height 31
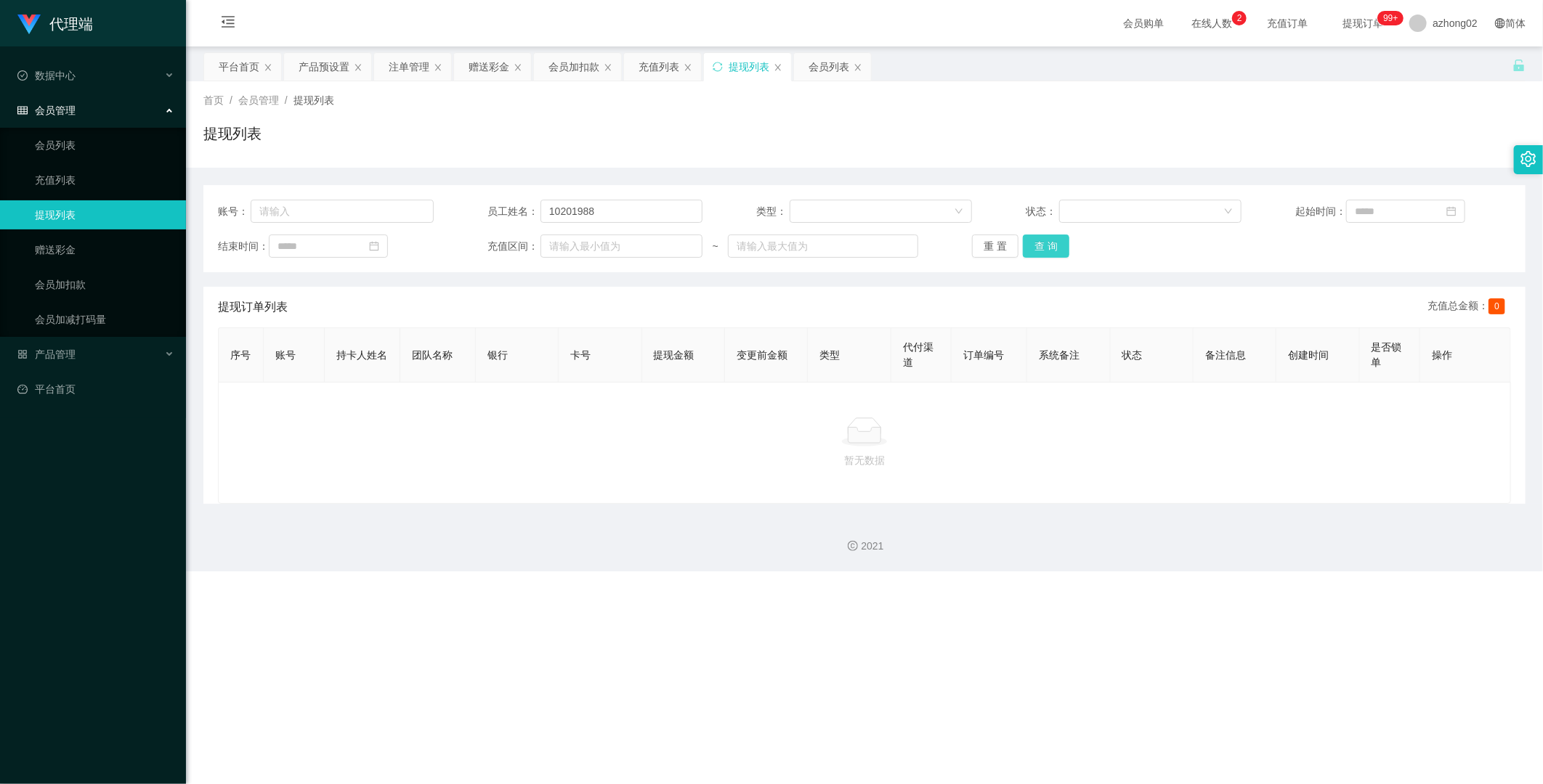
click at [814, 250] on button "查 询" at bounding box center [1046, 246] width 47 height 23
click at [399, 70] on div "注单管理" at bounding box center [409, 67] width 41 height 27
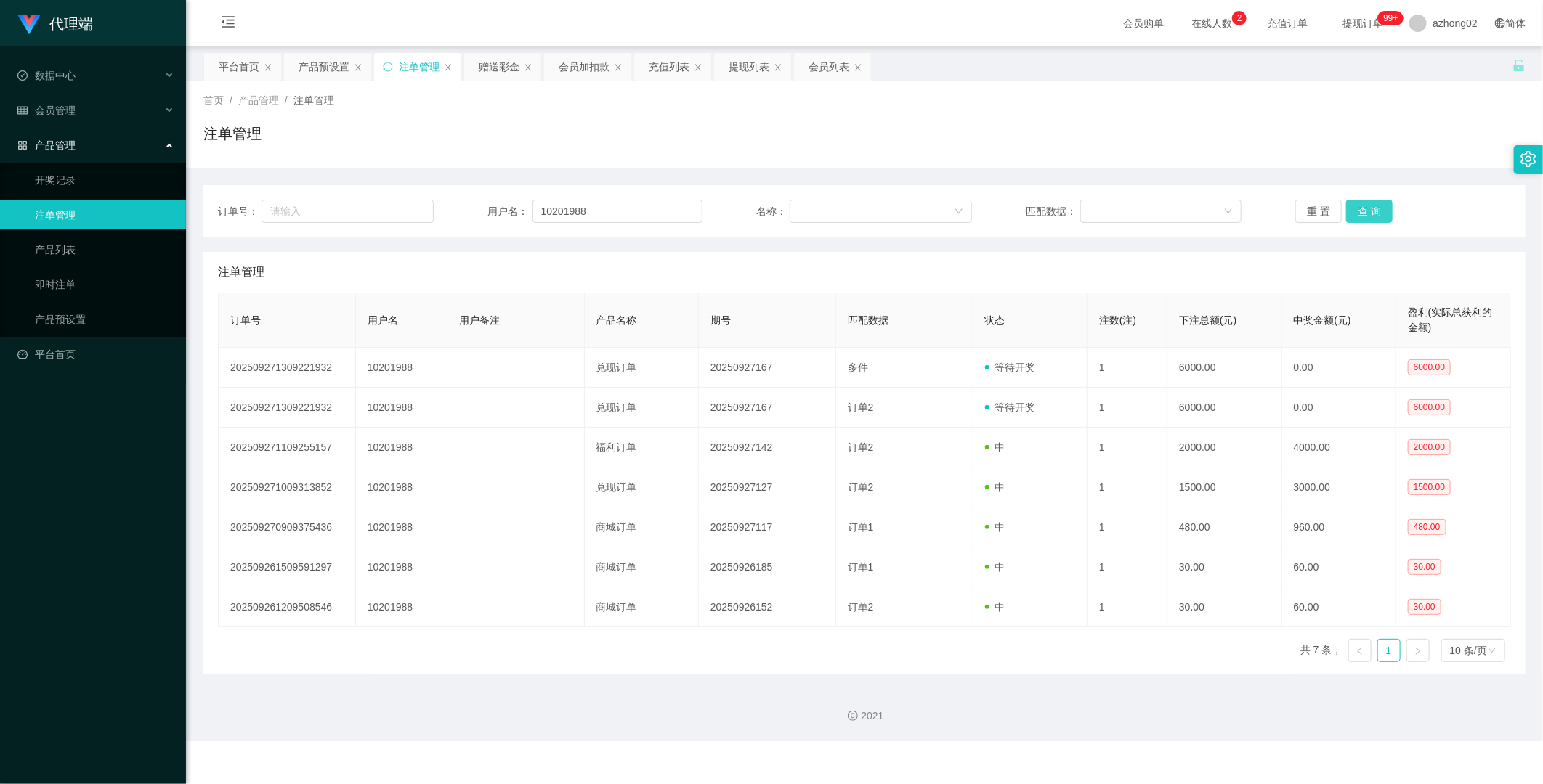
click at [814, 211] on button "查 询" at bounding box center [1369, 211] width 47 height 23
click at [758, 70] on div "提现列表" at bounding box center [749, 67] width 41 height 27
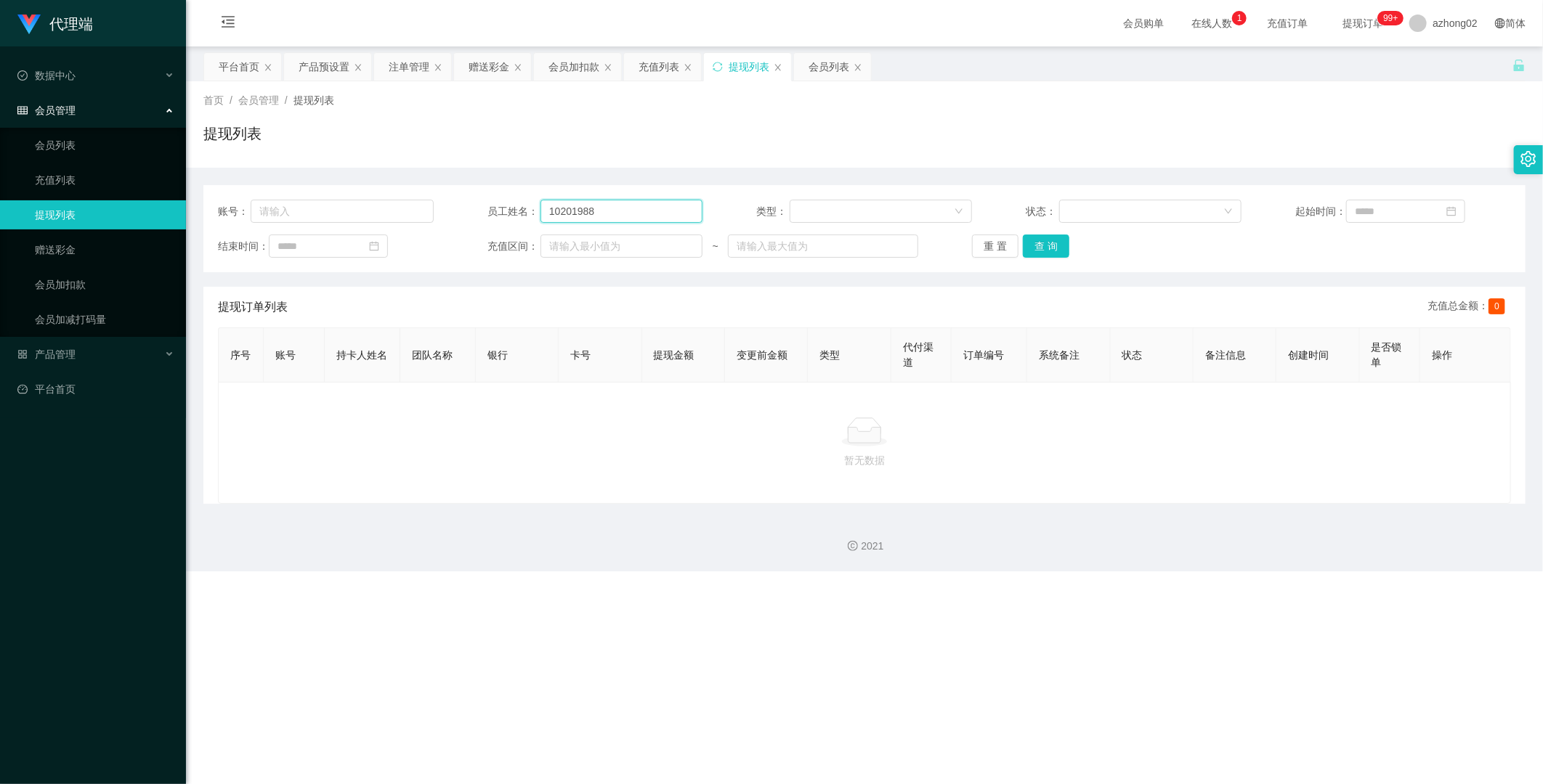
drag, startPoint x: 598, startPoint y: 215, endPoint x: 539, endPoint y: 214, distance: 59.0
click at [541, 214] on input "10201988" at bounding box center [621, 211] width 162 height 23
click at [353, 219] on input "text" at bounding box center [341, 211] width 183 height 23
paste input "10201988"
type input "10201988"
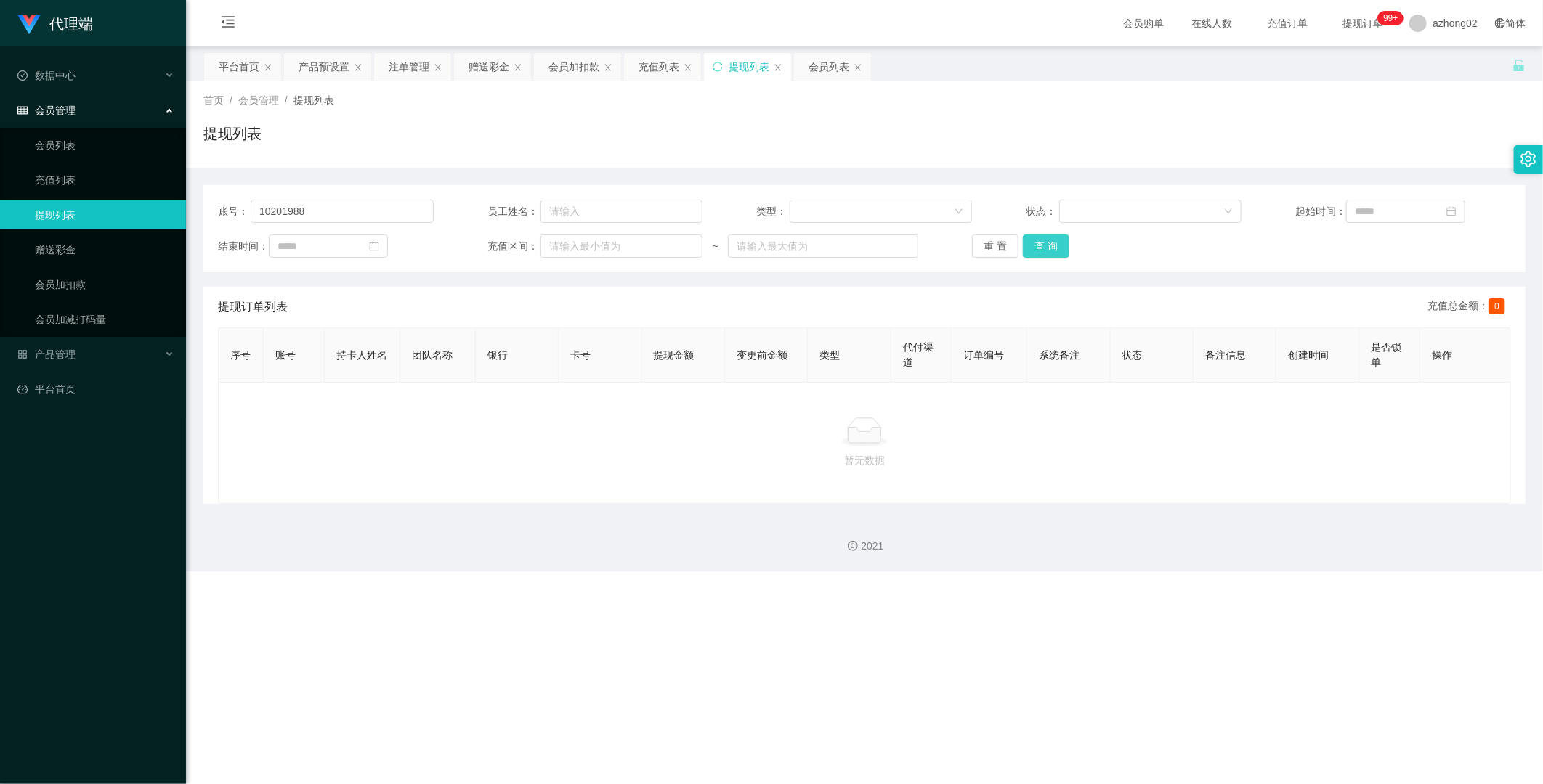
click at [814, 244] on button "查 询" at bounding box center [1046, 246] width 47 height 23
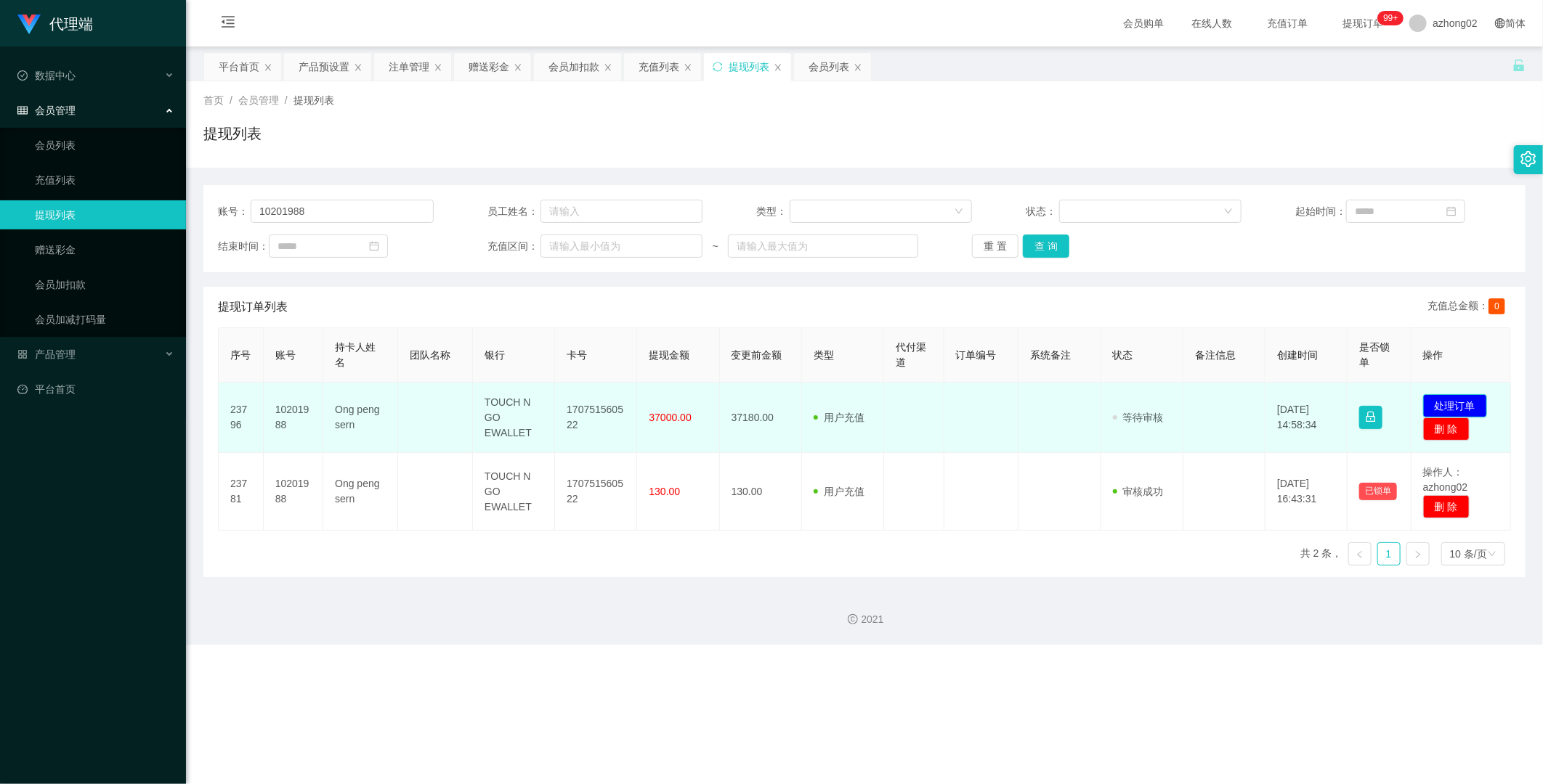
click at [814, 407] on button "处理订单" at bounding box center [1455, 406] width 64 height 23
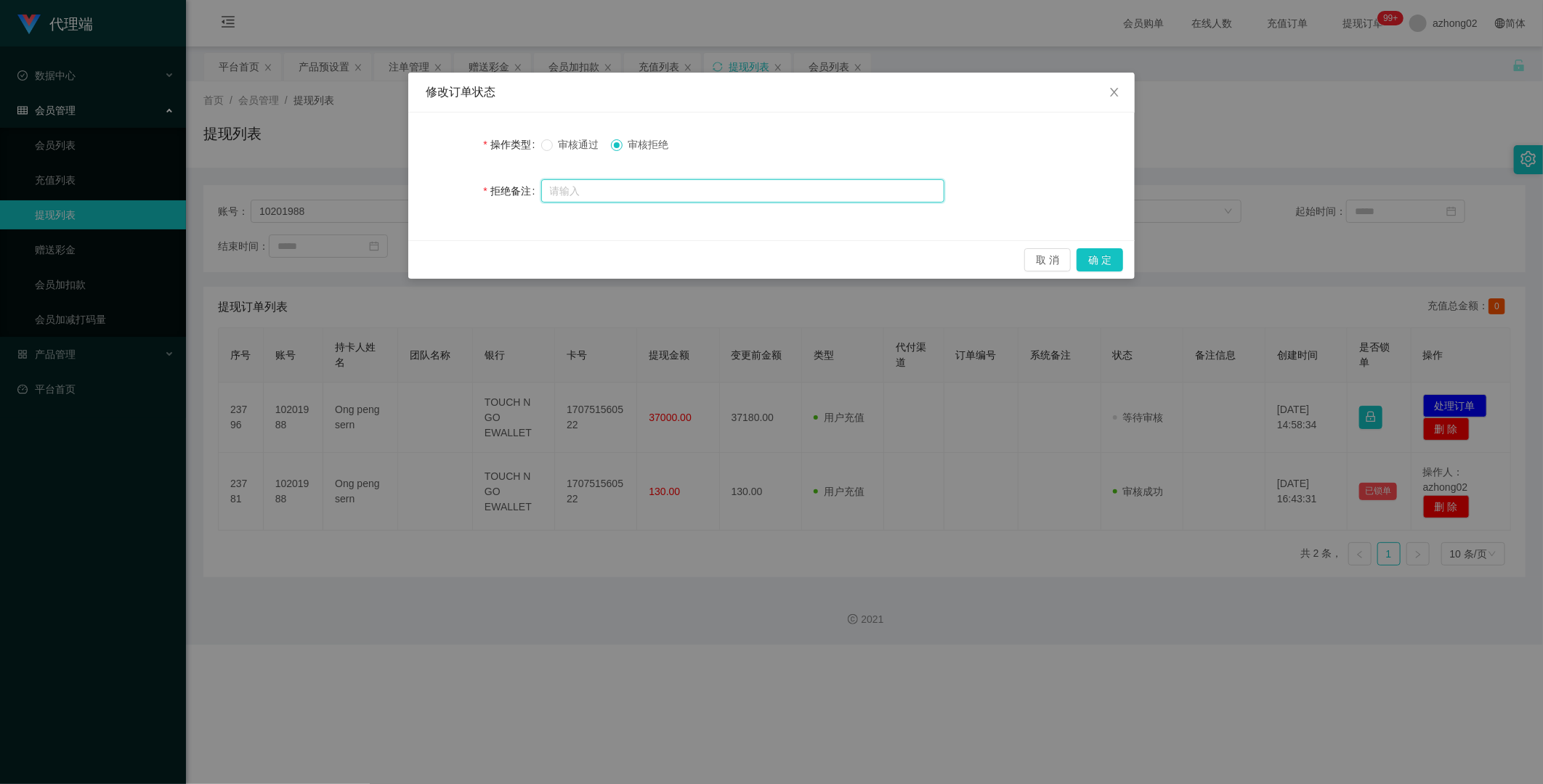
click at [574, 192] on input "text" at bounding box center [743, 190] width 403 height 23
paste input "10201988"
type input "10201988学员因数据错乱拒绝提现"
click at [814, 255] on button "确 定" at bounding box center [1099, 259] width 47 height 23
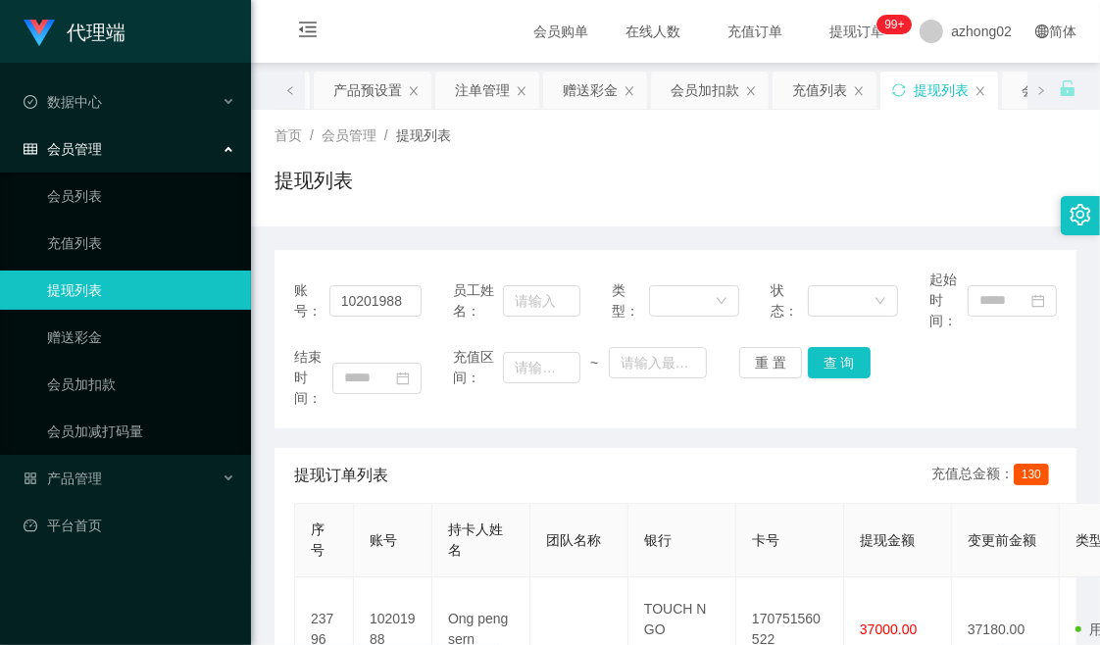
click at [720, 164] on div "首页 / 会员管理 / 提现列表 / 提现列表" at bounding box center [676, 168] width 802 height 85
click at [581, 88] on div "赠送彩金" at bounding box center [590, 90] width 55 height 37
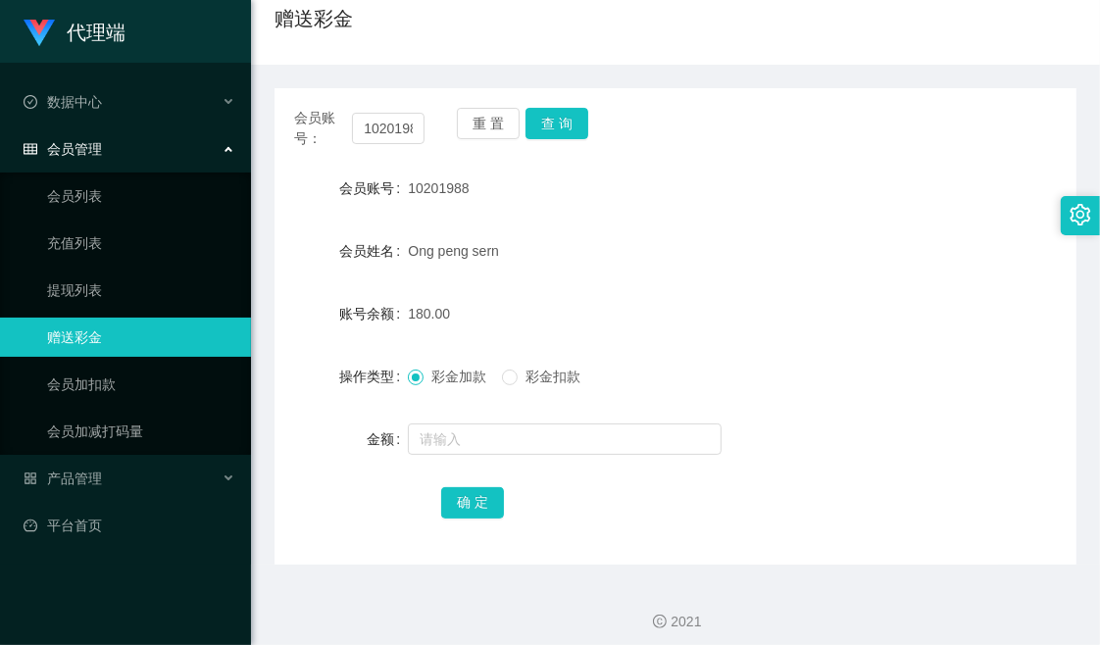
scroll to position [172, 0]
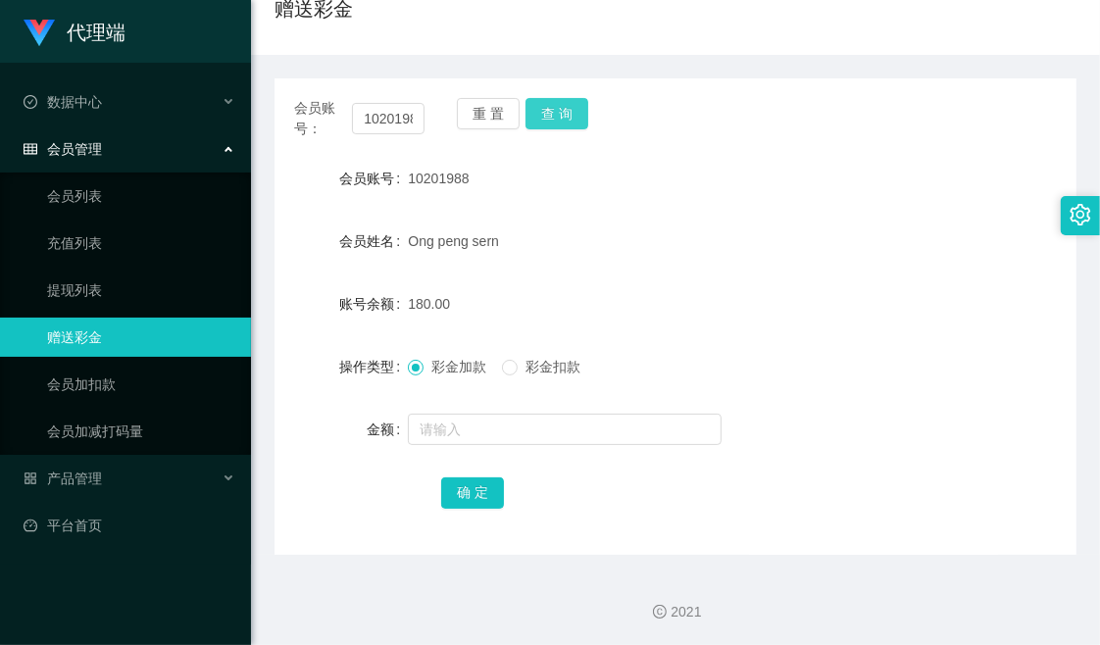
click at [561, 122] on button "查 询" at bounding box center [557, 113] width 63 height 31
click at [780, 131] on div "会员账号： 10201988 重 置 查 询" at bounding box center [676, 118] width 802 height 41
click at [708, 93] on div "会员账号： 10201988 重 置 查 询 会员账号 10201988 会员姓名 Ong peng sern 账号余额 37180.00 操作类型 彩金加款…" at bounding box center [676, 316] width 802 height 477
click at [829, 164] on div "10201988" at bounding box center [642, 178] width 468 height 39
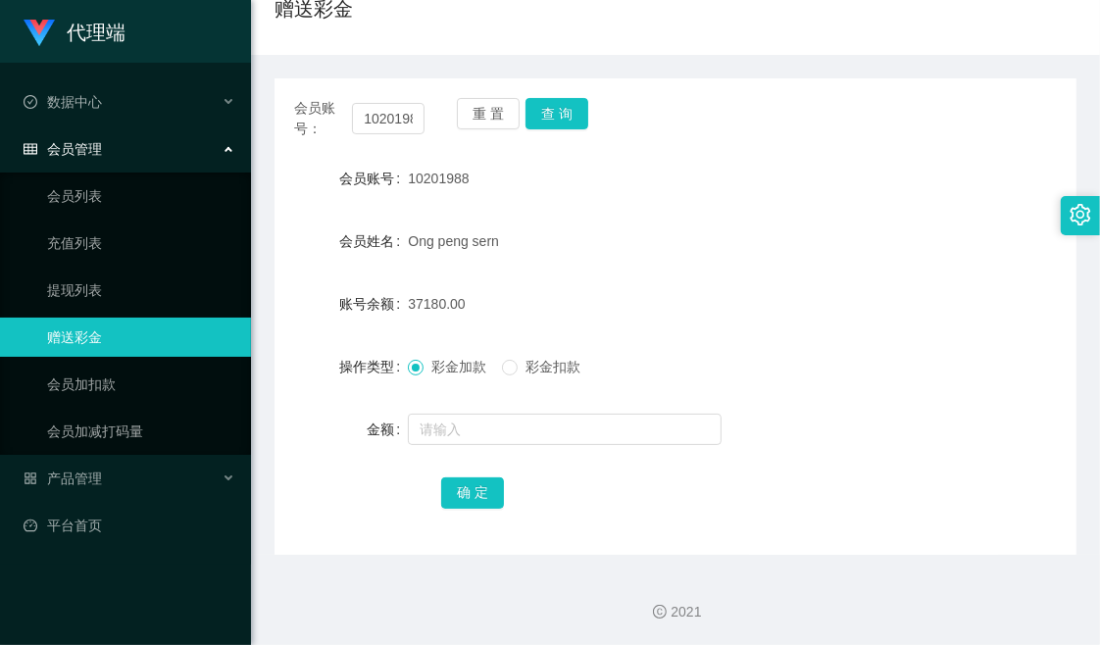
click at [694, 124] on div "会员账号： 10201988 重 置 查 询" at bounding box center [676, 118] width 802 height 41
click at [738, 93] on div "会员账号： 10201988 重 置 查 询 会员账号 10201988 会员姓名 Ong peng sern 账号余额 37180.00 操作类型 彩金加款…" at bounding box center [676, 316] width 802 height 477
click at [865, 161] on div "10201988" at bounding box center [642, 178] width 468 height 39
click at [734, 216] on form "会员账号 10201988 会员姓名 Ong peng sern 账号余额 37180.00 操作类型 彩金加款 彩金扣款 金额 确 定" at bounding box center [676, 335] width 802 height 353
click at [814, 112] on div "会员账号： 10201988 重 置 查 询" at bounding box center [676, 118] width 802 height 41
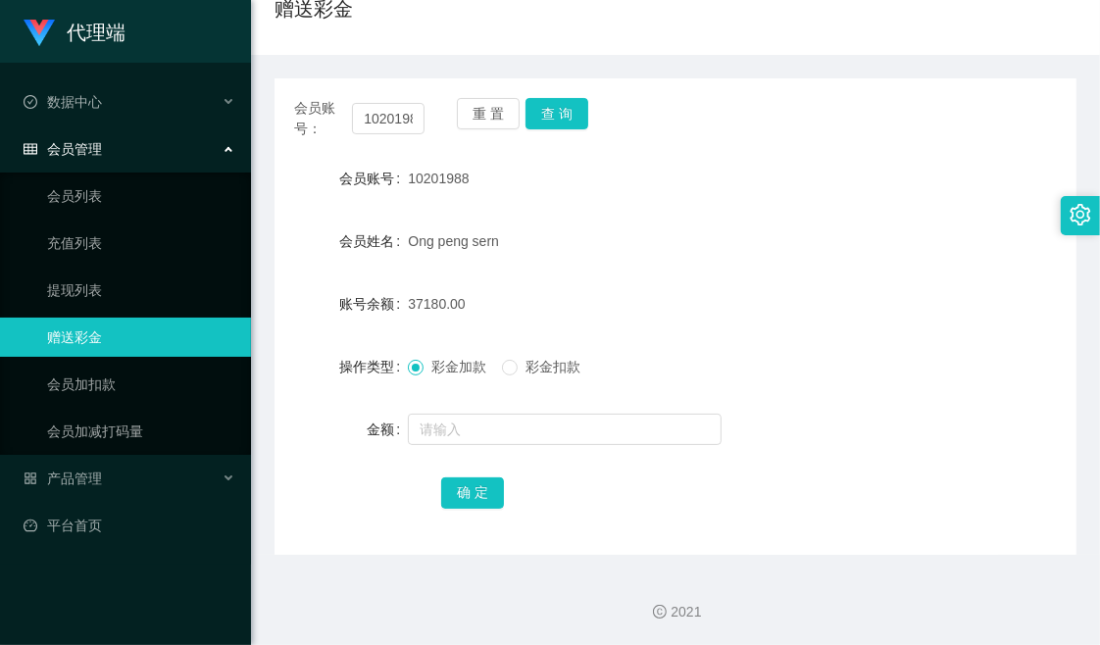
click at [801, 132] on div "会员账号： 10201988 重 置 查 询" at bounding box center [676, 118] width 802 height 41
click at [667, 29] on div "赠送彩金" at bounding box center [676, 16] width 802 height 45
